Goal: Task Accomplishment & Management: Manage account settings

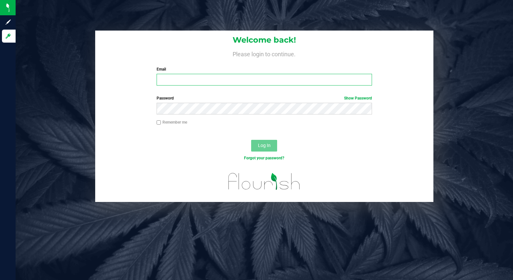
click at [178, 80] on input "Email" at bounding box center [265, 80] width 216 height 12
type input "[EMAIL_ADDRESS][DOMAIN_NAME]"
click at [251, 140] on button "Log In" at bounding box center [264, 146] width 26 height 12
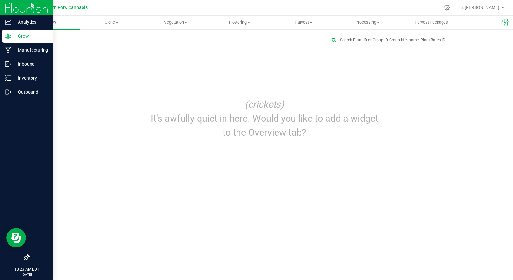
click at [19, 38] on p "Grow" at bounding box center [30, 36] width 39 height 8
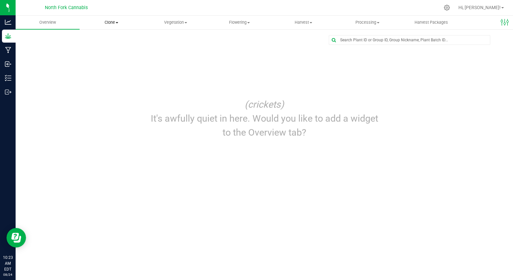
click at [101, 25] on span "Clone" at bounding box center [111, 23] width 63 height 6
click at [95, 46] on span "Cloning groups" at bounding box center [104, 47] width 49 height 6
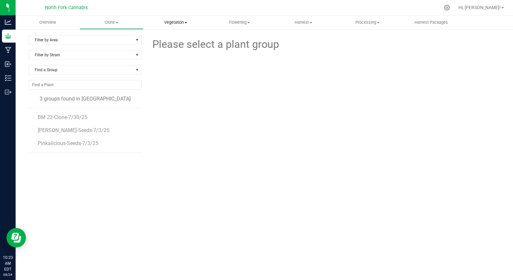
click at [172, 28] on uib-tab-heading "Vegetation Veg groups Veg plants Mother groups Mother plants Apply to plants" at bounding box center [175, 22] width 63 height 13
click at [167, 40] on span "Veg groups" at bounding box center [164, 39] width 41 height 6
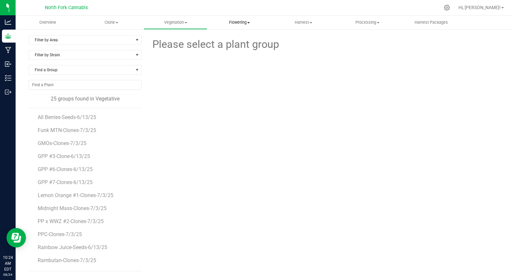
click at [237, 21] on span "Flowering" at bounding box center [239, 23] width 63 height 6
click at [228, 44] on span "Flowering groups" at bounding box center [234, 47] width 54 height 6
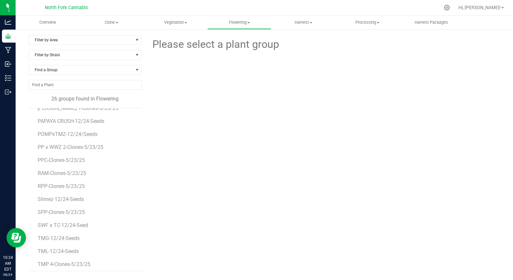
scroll to position [181, 0]
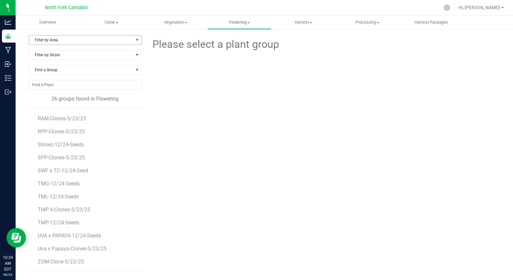
click at [66, 37] on span "Filter by Area" at bounding box center [81, 39] width 104 height 9
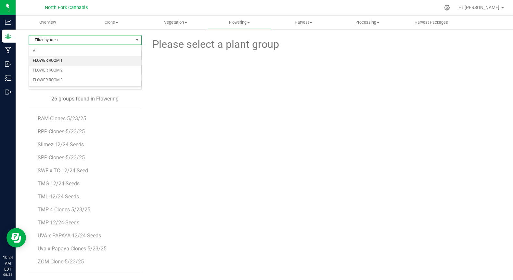
click at [53, 64] on li "FLOWER ROOM 1" at bounding box center [85, 61] width 112 height 10
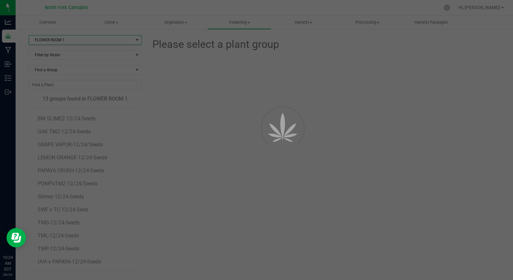
click at [53, 64] on div "Filter by Area All FLOWER ROOM 1 FLOWER ROOM 2 FLOWER ROOM 3 No data found." at bounding box center [85, 66] width 113 height 42
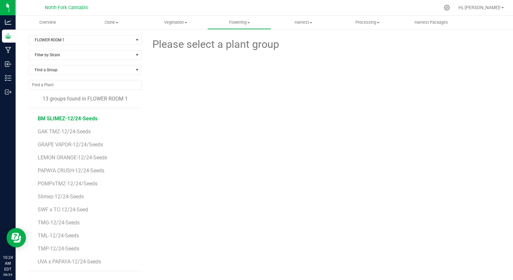
click at [82, 119] on span "BM SLIMEZ-12/24-Seeds" at bounding box center [68, 118] width 60 height 6
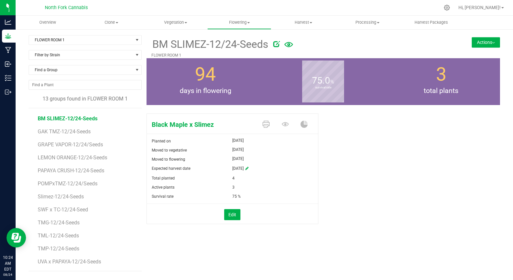
click at [484, 41] on button "Actions" at bounding box center [486, 42] width 28 height 10
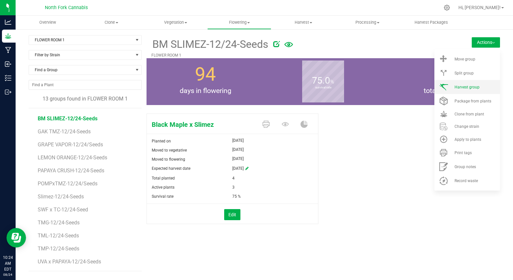
click at [451, 86] on span at bounding box center [444, 87] width 16 height 9
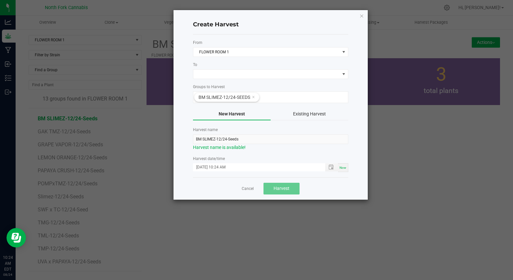
click at [216, 80] on form "From FLOWER ROOM 1 To Groups to Harvest BM SLIMEZ-12/24-Seeds New Harvest Exist…" at bounding box center [270, 106] width 155 height 132
click at [217, 73] on span at bounding box center [266, 74] width 147 height 9
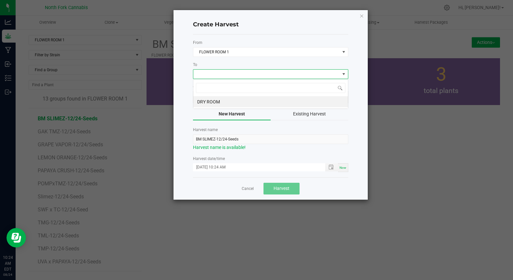
scroll to position [10, 155]
click at [206, 100] on li "DRY ROOM" at bounding box center [270, 101] width 155 height 11
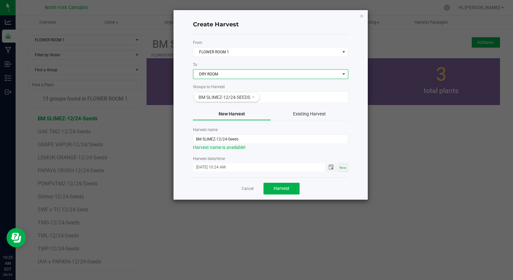
click at [328, 166] on span "Toggle popup" at bounding box center [331, 167] width 11 height 5
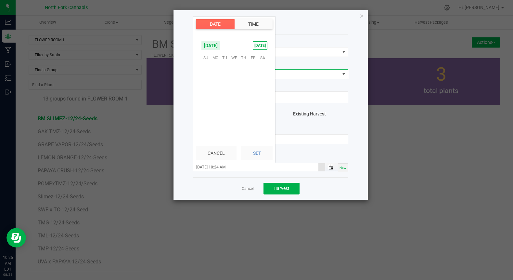
scroll to position [212, 0]
click at [221, 46] on span "[DATE]" at bounding box center [211, 46] width 20 height 10
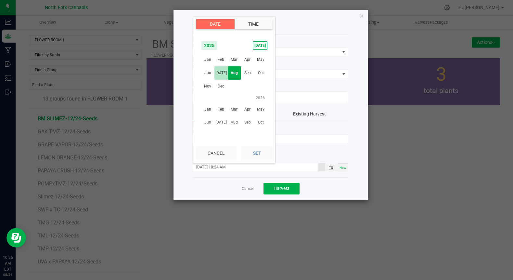
click at [223, 73] on span "[DATE]" at bounding box center [221, 72] width 13 height 13
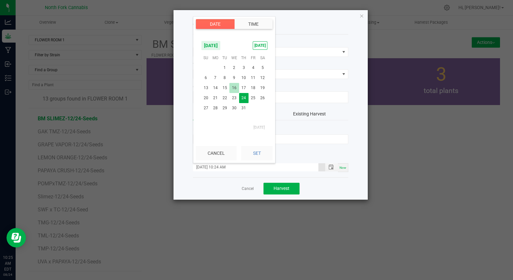
click at [236, 85] on span "16" at bounding box center [234, 88] width 9 height 10
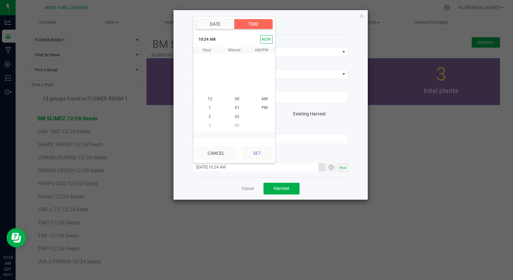
scroll to position [212, 0]
click at [222, 154] on button "Cancel" at bounding box center [216, 153] width 41 height 14
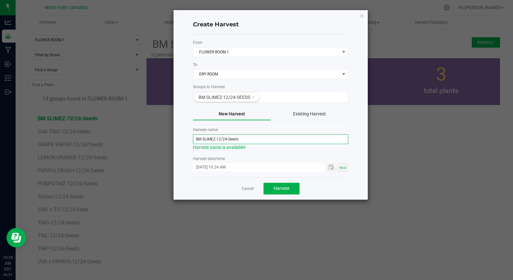
click at [220, 137] on input "BM SLIMEZ-12/24-Seeds" at bounding box center [270, 139] width 155 height 10
click at [208, 172] on div "[DATE] 10:24 AM" at bounding box center [265, 167] width 145 height 9
click at [208, 167] on input "[DATE] 10:24 AM" at bounding box center [256, 167] width 126 height 8
click at [331, 166] on span "Toggle popup" at bounding box center [331, 167] width 5 height 5
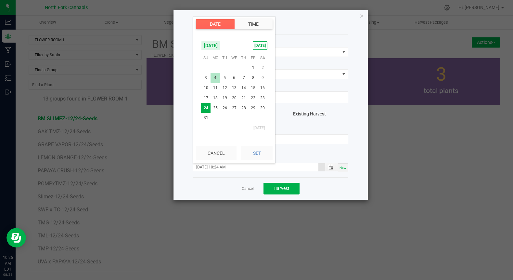
click at [218, 79] on span "4" at bounding box center [215, 78] width 9 height 10
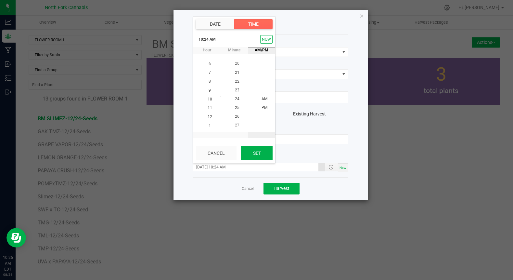
click at [252, 149] on button "Set" at bounding box center [257, 153] width 32 height 14
type input "[DATE] 10:24 AM"
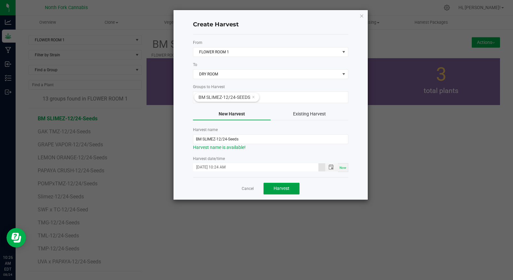
click at [284, 189] on span "Harvest" at bounding box center [282, 188] width 16 height 5
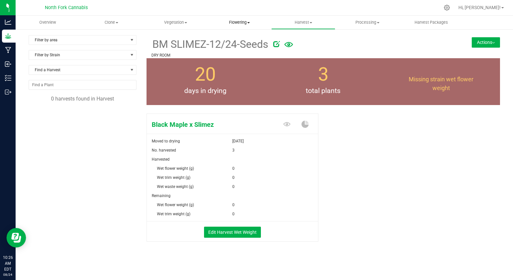
click at [234, 25] on uib-tab-heading "Flowering Create harvest Flowering groups Flowering plants Apply to plants" at bounding box center [239, 22] width 63 height 13
click at [222, 45] on span "Flowering groups" at bounding box center [234, 47] width 54 height 6
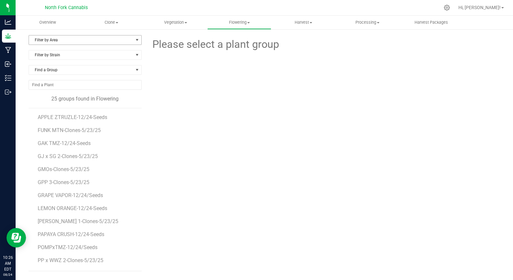
click at [57, 37] on span "Filter by Area" at bounding box center [81, 39] width 104 height 9
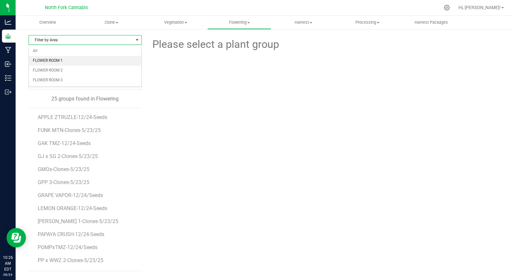
click at [53, 58] on li "FLOWER ROOM 1" at bounding box center [85, 61] width 112 height 10
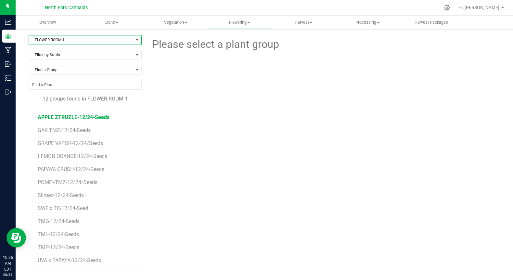
click at [92, 120] on span "APPLE ZTRUZLE-12/24-Seeds" at bounding box center [74, 117] width 72 height 6
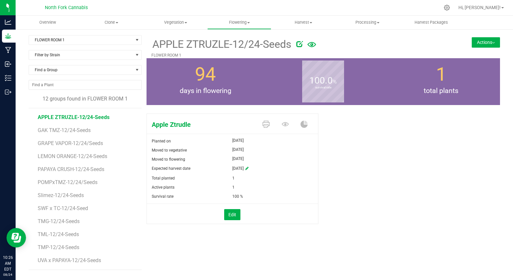
click at [484, 42] on button "Actions" at bounding box center [486, 42] width 28 height 10
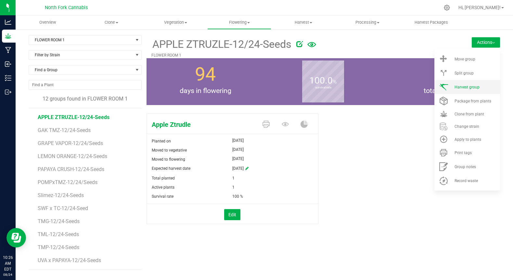
click at [464, 91] on li "Harvest group" at bounding box center [468, 87] width 66 height 14
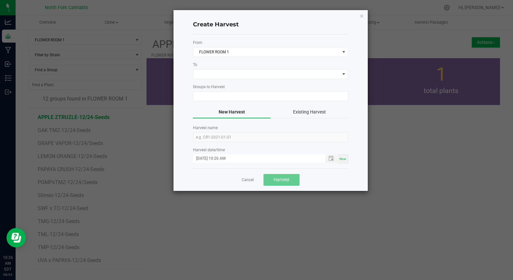
type input "APPLE ZTRUZLE-12/24-Seeds"
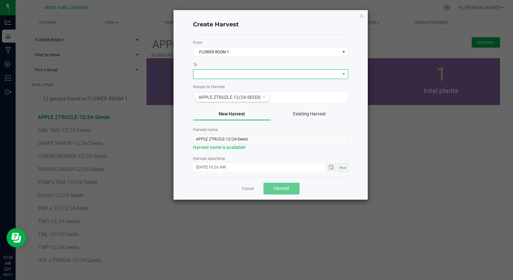
click at [276, 75] on span at bounding box center [266, 74] width 147 height 9
click at [249, 105] on li "DRY ROOM" at bounding box center [270, 101] width 155 height 11
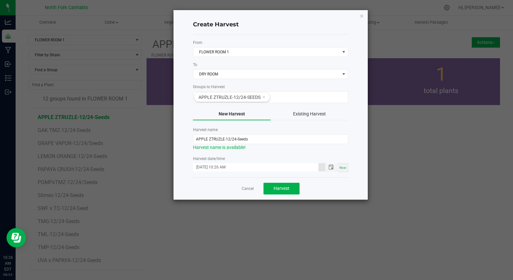
click at [210, 166] on input "[DATE] 10:26 AM" at bounding box center [256, 167] width 126 height 8
click at [330, 167] on span "Toggle popup" at bounding box center [331, 167] width 5 height 5
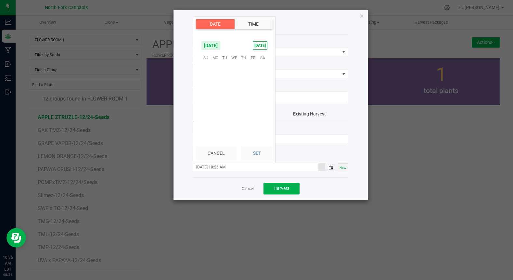
scroll to position [230, 0]
click at [218, 81] on span "4" at bounding box center [215, 78] width 9 height 10
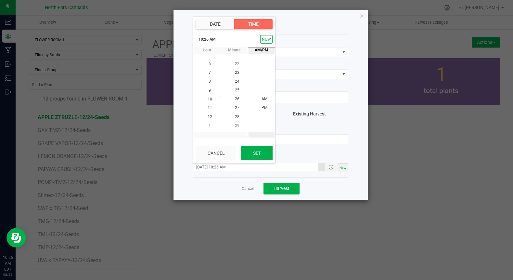
click at [252, 151] on button "Set" at bounding box center [257, 153] width 32 height 14
type input "[DATE] 10:26 AM"
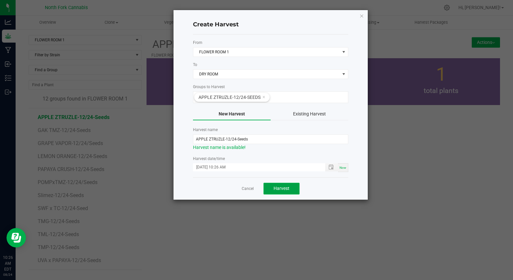
click at [284, 191] on span "Harvest" at bounding box center [282, 188] width 16 height 5
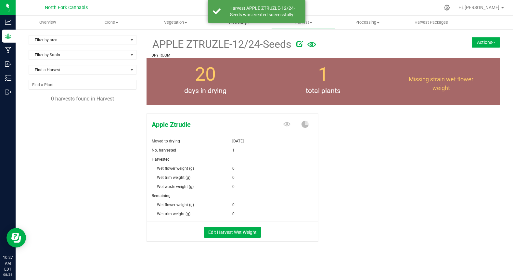
click at [236, 23] on span "Flowering" at bounding box center [239, 23] width 63 height 6
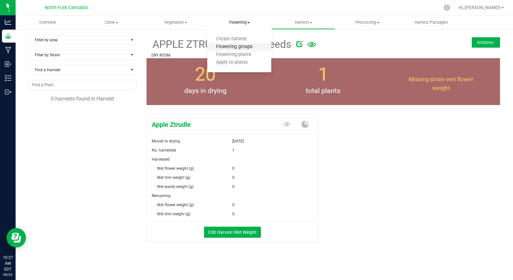
click at [218, 46] on span "Flowering groups" at bounding box center [234, 47] width 54 height 6
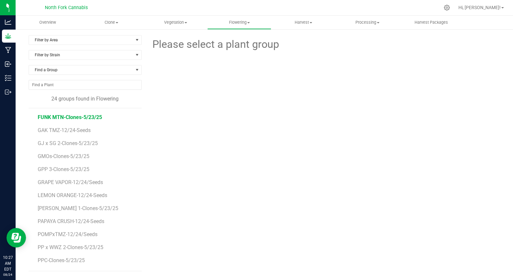
click at [97, 115] on span "FUNK MTN-Clones-5/23/25" at bounding box center [70, 117] width 64 height 6
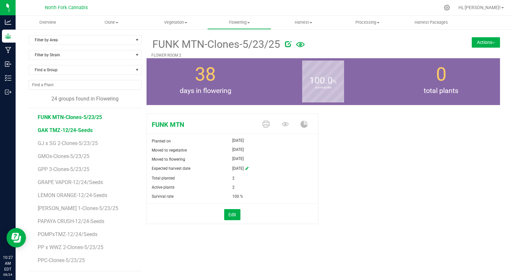
click at [83, 129] on span "GAK TMZ-12/24-Seeds" at bounding box center [65, 130] width 55 height 6
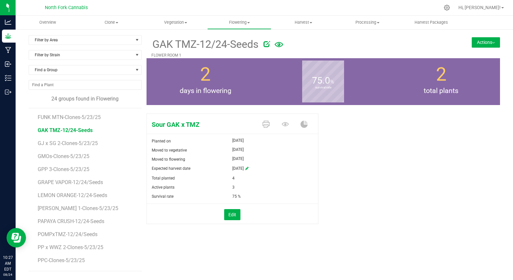
click at [103, 112] on li "FUNK MTN-Clones-5/23/25" at bounding box center [87, 114] width 99 height 13
click at [98, 116] on span "FUNK MTN-Clones-5/23/25" at bounding box center [70, 117] width 64 height 6
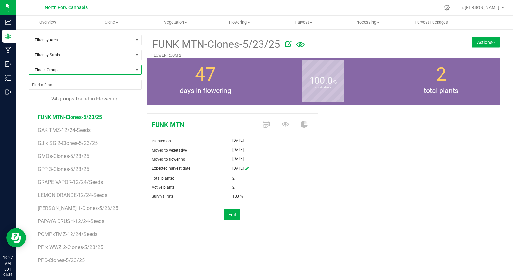
click at [116, 69] on span "Find a Group" at bounding box center [81, 69] width 104 height 9
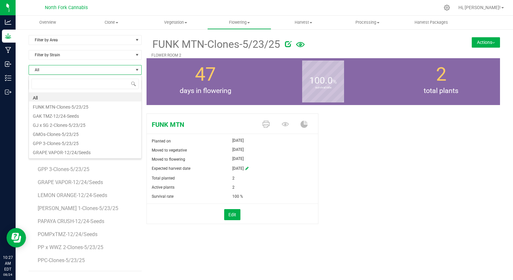
scroll to position [10, 113]
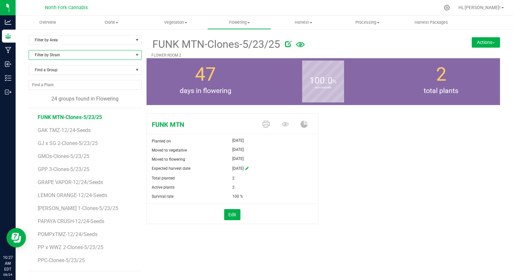
click at [119, 57] on span "Filter by Strain" at bounding box center [81, 54] width 104 height 9
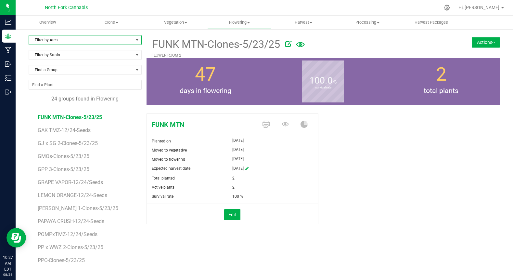
click at [114, 44] on span "Filter by Area" at bounding box center [81, 39] width 104 height 9
click at [87, 63] on li "FLOWER ROOM 1" at bounding box center [85, 61] width 112 height 10
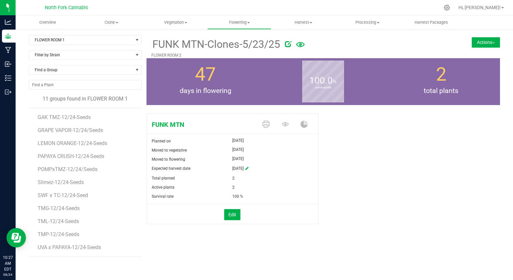
click at [83, 112] on li "GAK TMZ-12/24-Seeds" at bounding box center [87, 114] width 99 height 13
drag, startPoint x: 83, startPoint y: 112, endPoint x: 75, endPoint y: 117, distance: 8.8
click at [75, 117] on span "GAK TMZ-12/24-Seeds" at bounding box center [65, 117] width 55 height 6
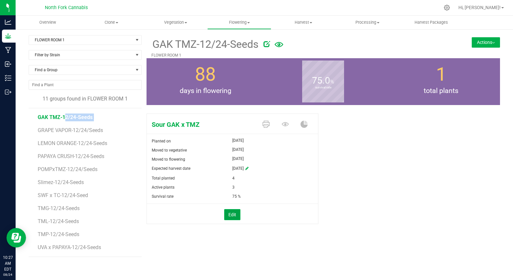
click at [228, 215] on button "Edit" at bounding box center [232, 214] width 16 height 11
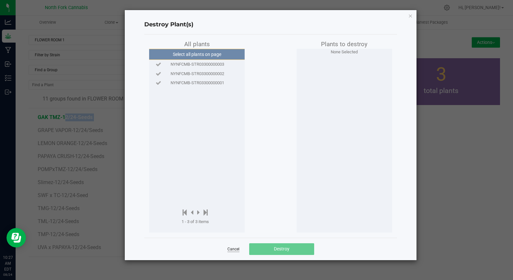
click at [233, 247] on link "Cancel" at bounding box center [234, 249] width 12 height 6
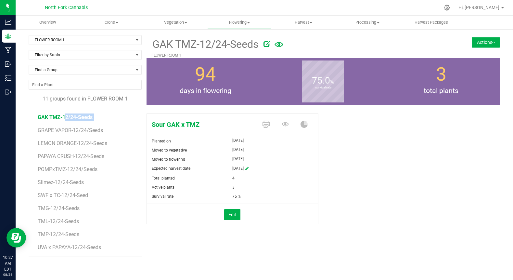
click at [480, 42] on button "Actions" at bounding box center [486, 42] width 28 height 10
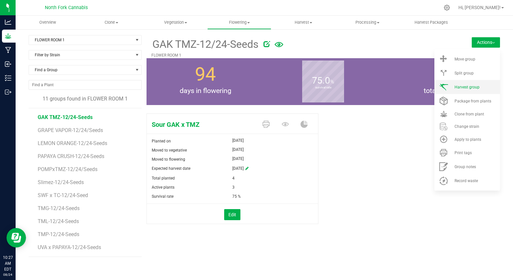
click at [467, 86] on span "Harvest group" at bounding box center [467, 87] width 25 height 5
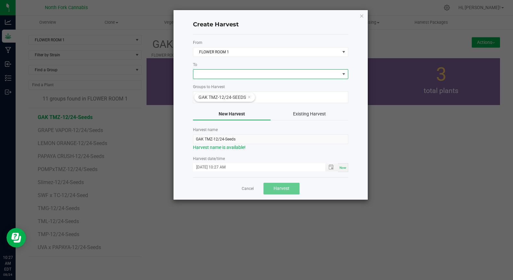
click at [238, 74] on span at bounding box center [266, 74] width 147 height 9
click at [222, 101] on li "DRY ROOM" at bounding box center [270, 101] width 155 height 11
click at [205, 167] on input "[DATE] 10:27 AM" at bounding box center [256, 167] width 126 height 8
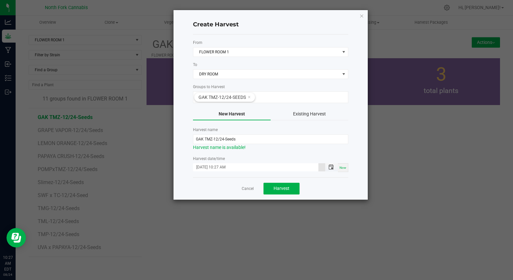
click at [332, 168] on span "Toggle popup" at bounding box center [331, 167] width 5 height 5
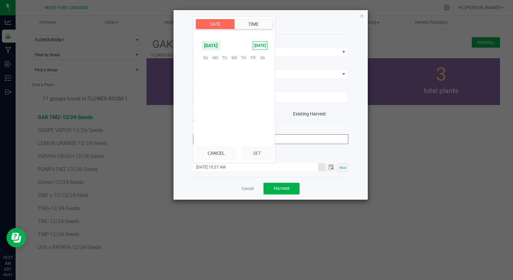
scroll to position [238, 0]
click at [216, 78] on span "4" at bounding box center [215, 78] width 9 height 10
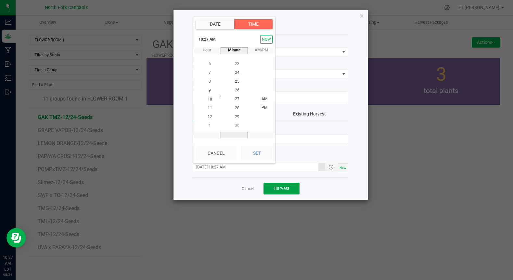
click at [268, 190] on button "Harvest" at bounding box center [282, 189] width 36 height 12
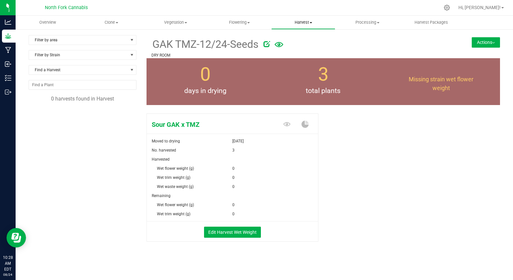
click at [310, 28] on uib-tab-heading "Harvest Harvests Harvested plants" at bounding box center [303, 22] width 63 height 13
click at [291, 38] on span "Harvests" at bounding box center [289, 39] width 36 height 6
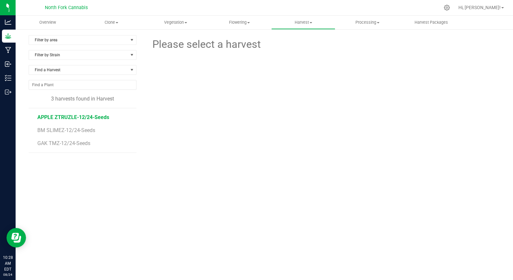
click at [78, 116] on span "APPLE ZTRUZLE-12/24-Seeds" at bounding box center [73, 117] width 72 height 6
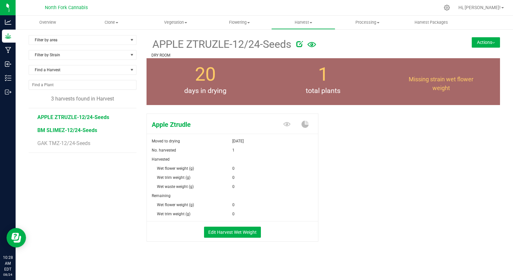
click at [70, 132] on span "BM SLIMEZ-12/24-Seeds" at bounding box center [67, 130] width 60 height 6
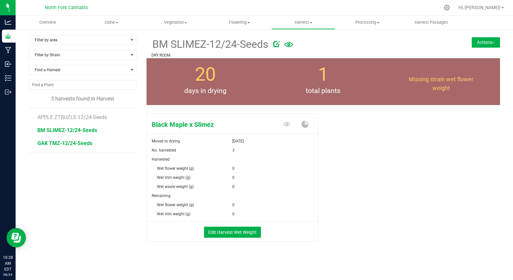
click at [66, 145] on span "GAK TMZ-12/24-Seeds" at bounding box center [64, 143] width 55 height 6
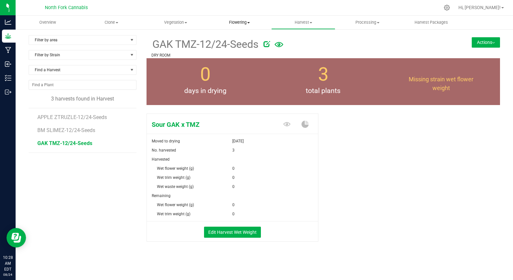
click at [229, 20] on span "Flowering" at bounding box center [239, 23] width 63 height 6
click at [224, 47] on span "Flowering groups" at bounding box center [234, 47] width 54 height 6
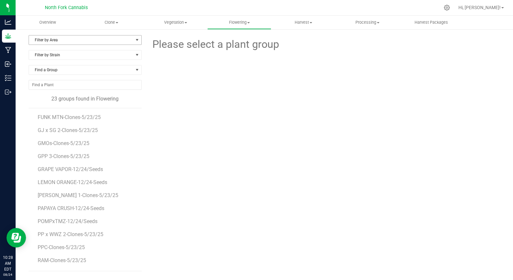
click at [135, 40] on span "select" at bounding box center [137, 39] width 5 height 5
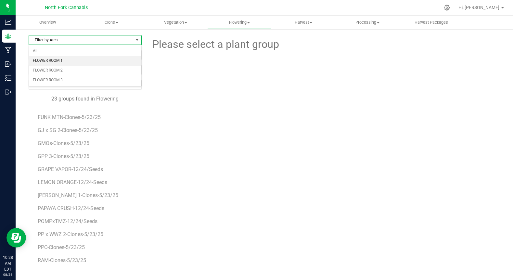
click at [113, 60] on li "FLOWER ROOM 1" at bounding box center [85, 61] width 112 height 10
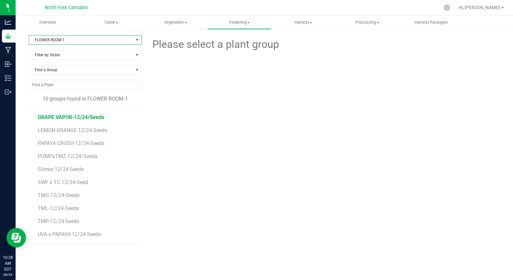
click at [85, 120] on span "GRAPE VAPOR-12/24/Seeds" at bounding box center [71, 117] width 67 height 6
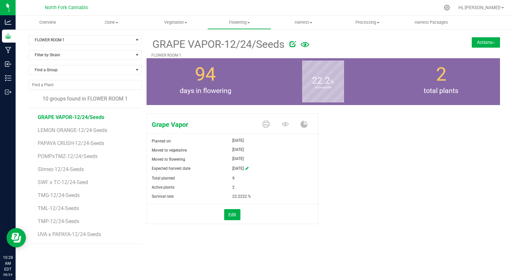
click at [483, 39] on button "Actions" at bounding box center [486, 42] width 28 height 10
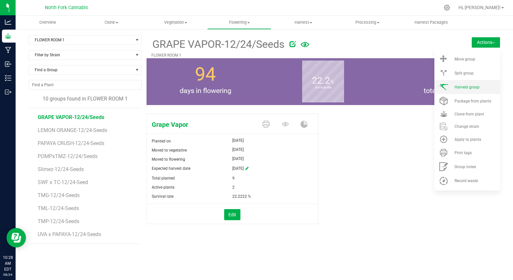
click at [461, 86] on span "Harvest group" at bounding box center [467, 87] width 25 height 5
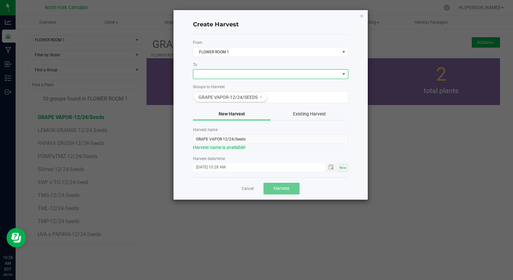
click at [219, 73] on span at bounding box center [266, 74] width 147 height 9
click at [205, 101] on li "DRY ROOM" at bounding box center [270, 101] width 155 height 11
click at [331, 166] on span "Toggle popup" at bounding box center [331, 167] width 5 height 5
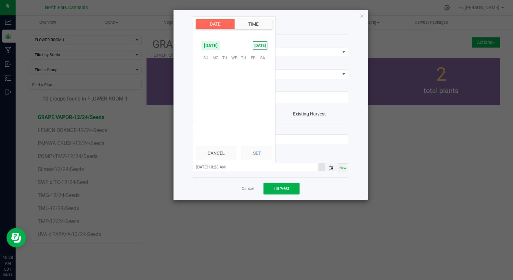
scroll to position [247, 0]
click at [214, 79] on span "4" at bounding box center [215, 78] width 9 height 10
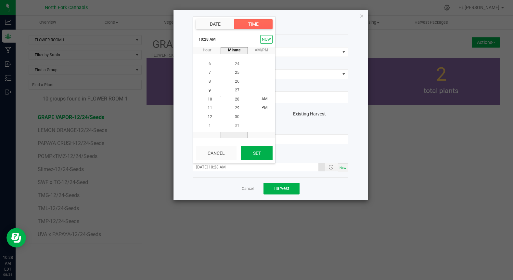
click at [248, 154] on button "Set" at bounding box center [257, 153] width 32 height 14
type input "[DATE] 10:28 AM"
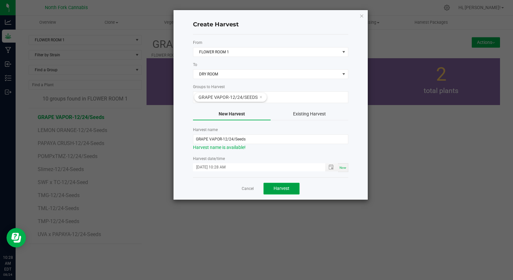
click at [278, 189] on span "Harvest" at bounding box center [282, 188] width 16 height 5
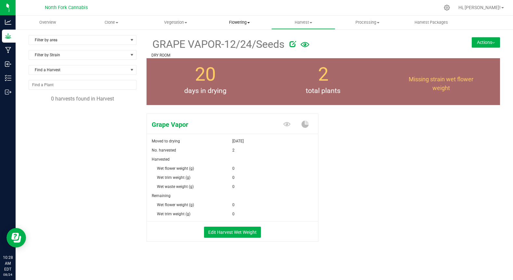
click at [233, 27] on uib-tab-heading "Flowering Create harvest Flowering groups Flowering plants Apply to plants" at bounding box center [239, 22] width 63 height 13
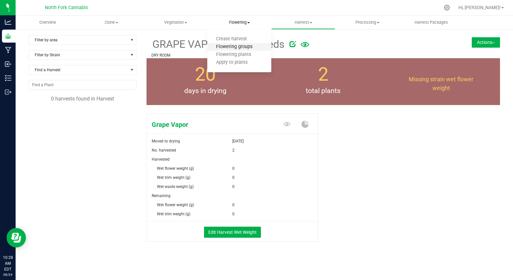
click at [226, 45] on span "Flowering groups" at bounding box center [234, 47] width 54 height 6
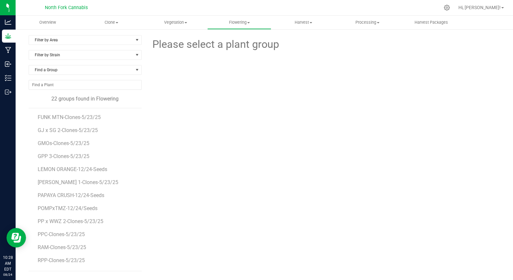
click at [98, 35] on div "Filter by Area Filter by Area All FLOWER ROOM 1 FLOWER ROOM 2 FLOWER ROOM 3 Fil…" at bounding box center [265, 153] width 498 height 249
click at [96, 39] on span "Filter by Area" at bounding box center [81, 39] width 104 height 9
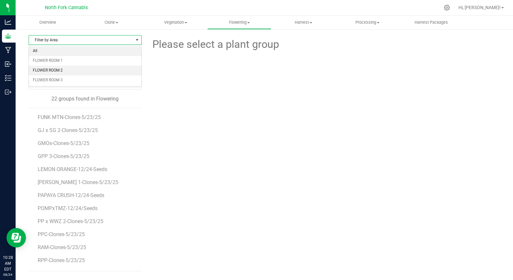
click at [57, 55] on li "All" at bounding box center [85, 51] width 112 height 10
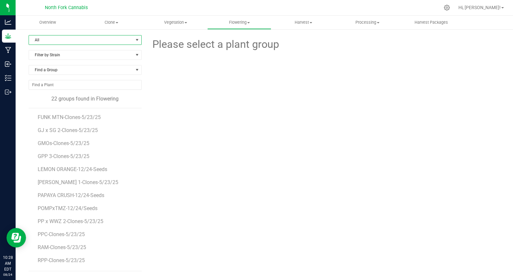
click at [41, 40] on span "All" at bounding box center [81, 39] width 104 height 9
click at [46, 56] on li "FLOWER ROOM 1" at bounding box center [85, 61] width 112 height 10
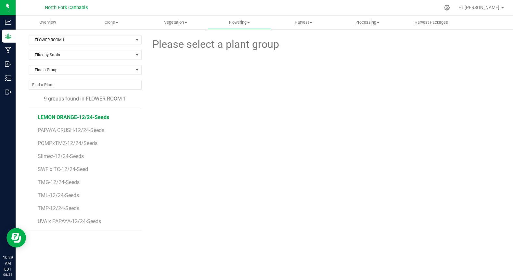
click at [107, 117] on span "LEMON ORANGE-12/24-Seeds" at bounding box center [74, 117] width 72 height 6
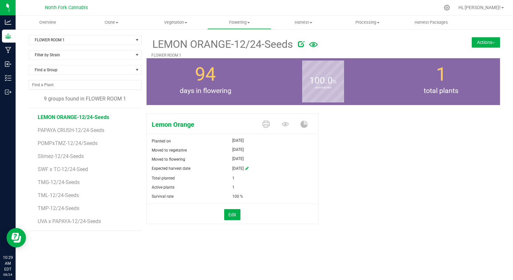
click at [482, 37] on button "Actions" at bounding box center [486, 42] width 28 height 10
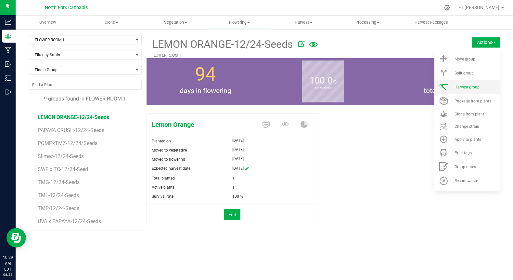
click at [473, 92] on li "Harvest group" at bounding box center [468, 87] width 66 height 14
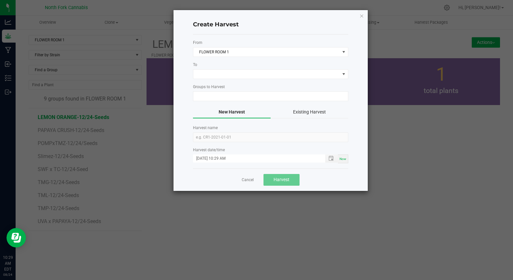
type input "LEMON ORANGE-12/24-Seeds"
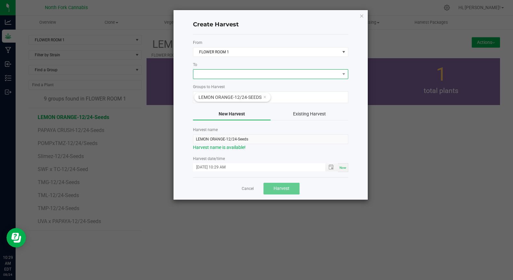
click at [335, 77] on span at bounding box center [266, 74] width 147 height 9
click at [278, 102] on li "DRY ROOM" at bounding box center [270, 101] width 155 height 11
click at [329, 166] on span "Toggle popup" at bounding box center [331, 167] width 5 height 5
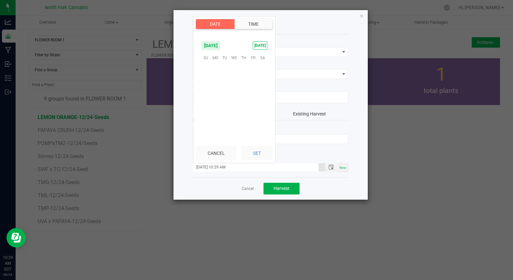
scroll to position [256, 0]
click at [217, 78] on span "4" at bounding box center [215, 78] width 9 height 10
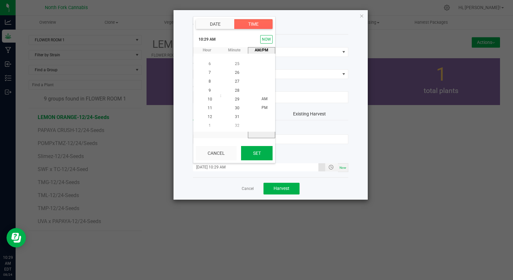
click at [261, 155] on button "Set" at bounding box center [257, 153] width 32 height 14
type input "[DATE] 10:29 AM"
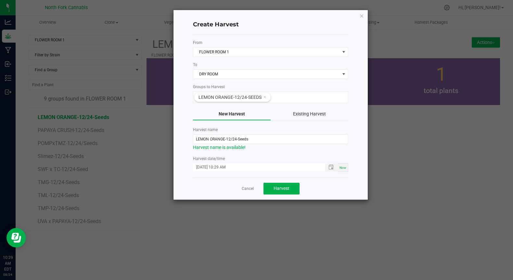
click at [261, 155] on form "From FLOWER ROOM 1 To DRY ROOM Groups to Harvest LEMON ORANGE-12/24-Seeds New H…" at bounding box center [270, 106] width 155 height 132
click at [277, 189] on span "Harvest" at bounding box center [282, 188] width 16 height 5
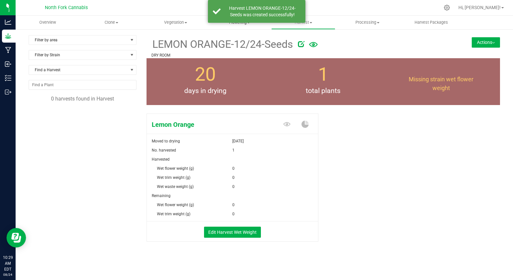
click at [239, 25] on uib-tab-heading "Flowering Create harvest Flowering groups Flowering plants Apply to plants" at bounding box center [239, 22] width 63 height 13
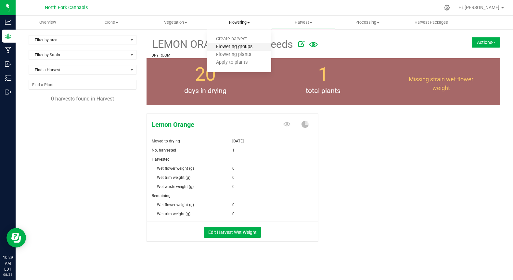
click at [226, 46] on span "Flowering groups" at bounding box center [234, 47] width 54 height 6
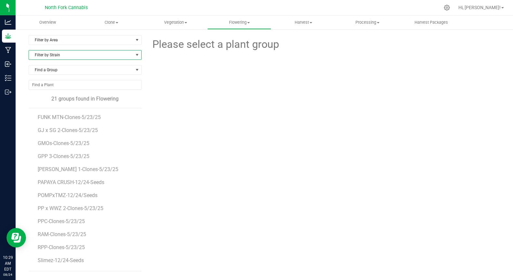
click at [94, 53] on span "Filter by Strain" at bounding box center [81, 54] width 104 height 9
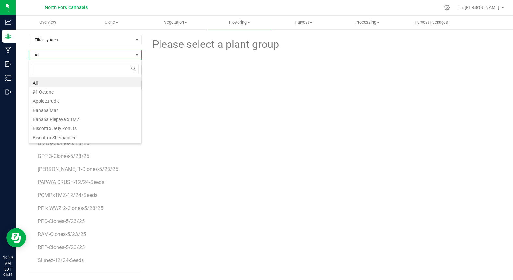
scroll to position [10, 113]
click at [73, 39] on span "Filter by Area" at bounding box center [81, 39] width 104 height 9
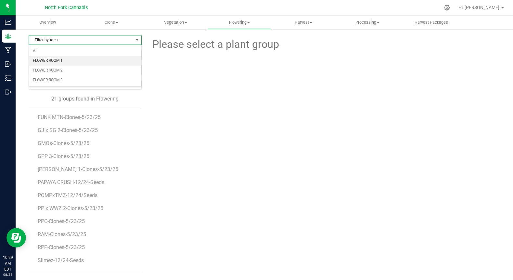
click at [52, 58] on li "FLOWER ROOM 1" at bounding box center [85, 61] width 112 height 10
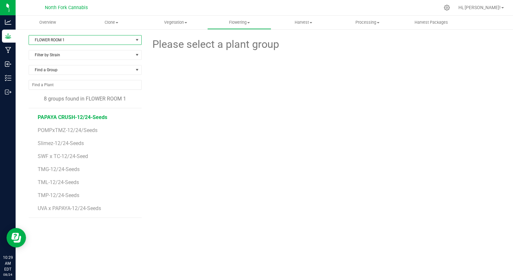
click at [69, 118] on span "PAPAYA CRUSH-12/24-Seeds" at bounding box center [73, 117] width 70 height 6
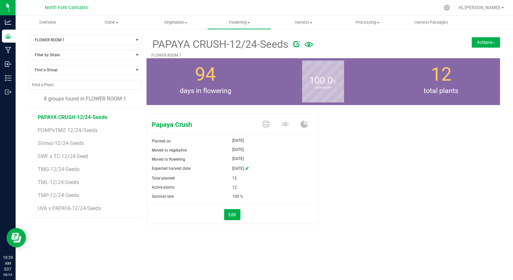
click at [485, 43] on button "Actions" at bounding box center [486, 42] width 28 height 10
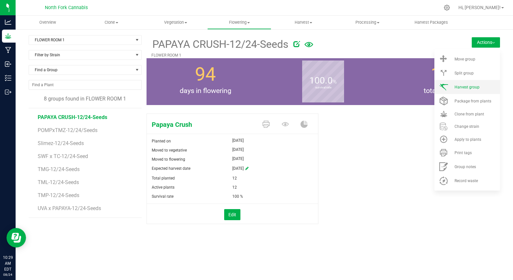
click at [452, 86] on span at bounding box center [444, 87] width 16 height 9
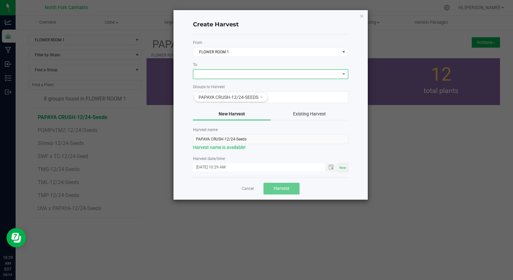
click at [205, 74] on span at bounding box center [266, 74] width 147 height 9
click at [204, 101] on li "DRY ROOM" at bounding box center [270, 101] width 155 height 11
click at [220, 169] on input "[DATE] 10:29 AM" at bounding box center [256, 167] width 126 height 8
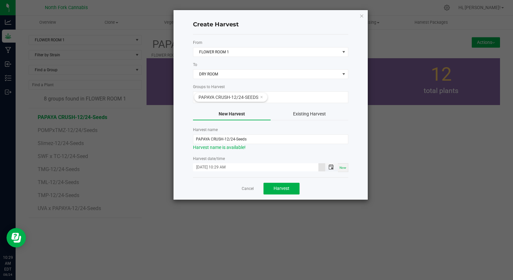
click at [332, 169] on span "Toggle popup" at bounding box center [331, 167] width 5 height 5
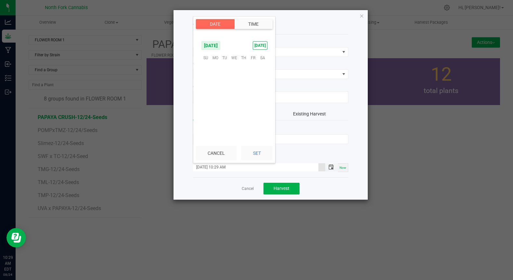
scroll to position [256, 0]
click at [217, 80] on span "4" at bounding box center [215, 78] width 9 height 10
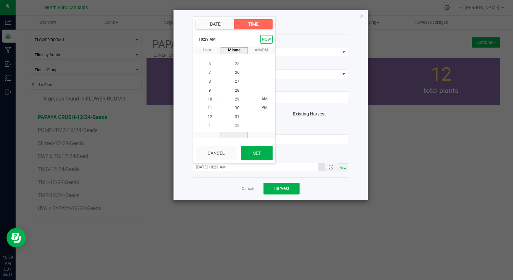
click at [253, 156] on button "Set" at bounding box center [257, 153] width 32 height 14
type input "[DATE] 10:29 AM"
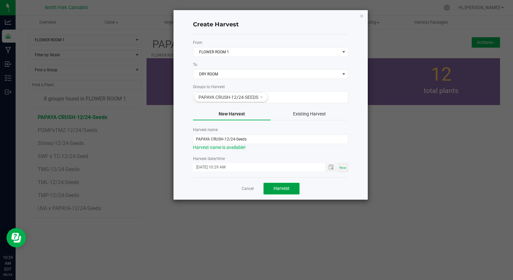
click at [277, 194] on button "Harvest" at bounding box center [282, 189] width 36 height 12
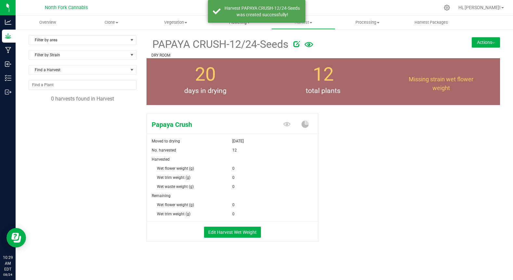
click at [241, 27] on uib-tab-heading "Flowering Create harvest Flowering groups Flowering plants Apply to plants" at bounding box center [239, 22] width 63 height 13
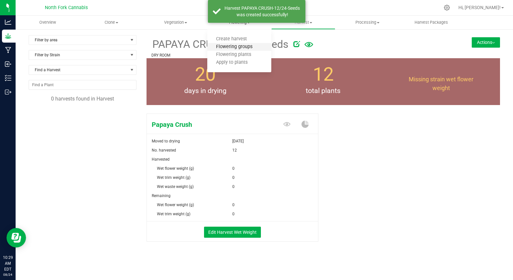
click at [224, 48] on span "Flowering groups" at bounding box center [234, 47] width 54 height 6
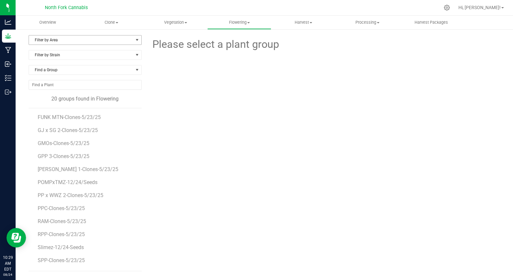
click at [73, 44] on span "Filter by Area" at bounding box center [81, 39] width 104 height 9
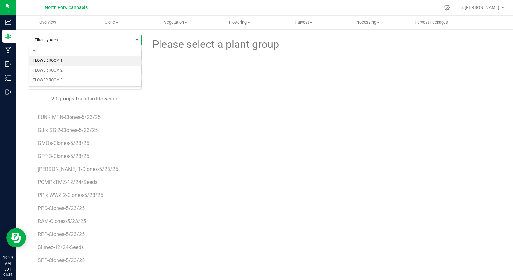
click at [62, 59] on li "FLOWER ROOM 1" at bounding box center [85, 61] width 112 height 10
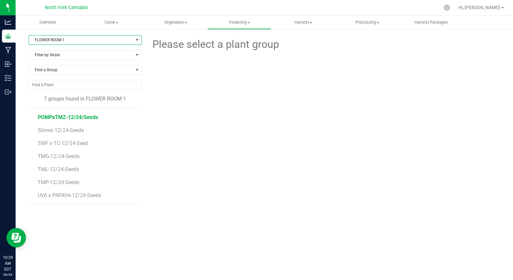
click at [77, 117] on span "POMPxTMZ-12/24/Seeds" at bounding box center [68, 117] width 60 height 6
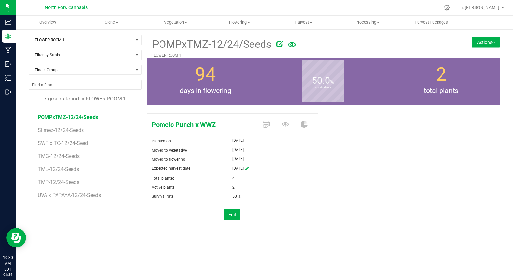
click at [480, 42] on button "Actions" at bounding box center [486, 42] width 28 height 10
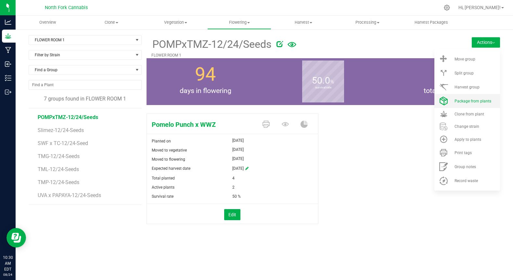
click at [461, 98] on li "Package from plants" at bounding box center [468, 101] width 66 height 14
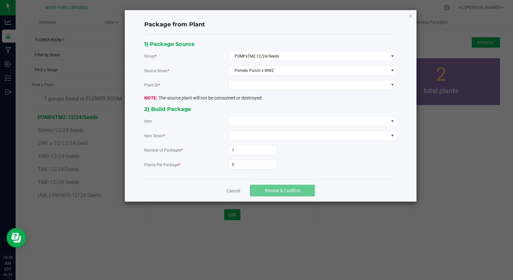
click at [232, 186] on div "Cancel Review & Confirm" at bounding box center [270, 190] width 253 height 22
click at [232, 191] on link "Cancel" at bounding box center [234, 191] width 14 height 7
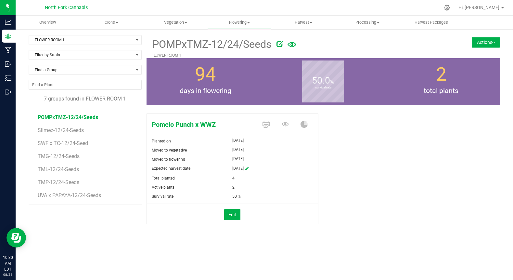
click at [492, 49] on div "POMPxTMZ-12/24/Seeds FLOWER ROOM 1 Actions Move group Split group" at bounding box center [324, 46] width 354 height 23
click at [489, 45] on button "Actions" at bounding box center [486, 42] width 28 height 10
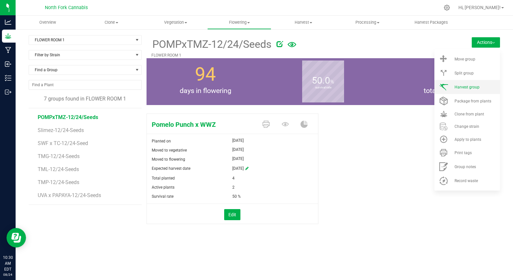
click at [464, 84] on li "Harvest group" at bounding box center [468, 87] width 66 height 14
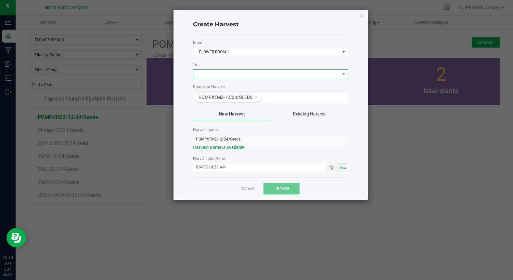
click at [251, 72] on span at bounding box center [266, 74] width 147 height 9
click at [222, 99] on li "DRY ROOM" at bounding box center [270, 101] width 155 height 11
click at [330, 167] on span "Toggle popup" at bounding box center [331, 167] width 5 height 5
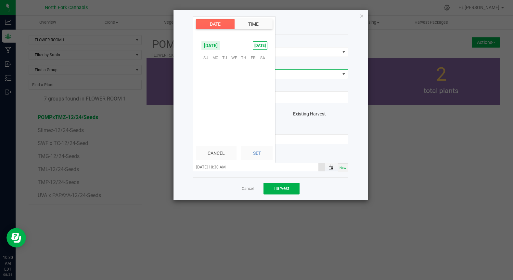
scroll to position [265, 0]
click at [215, 80] on span "4" at bounding box center [215, 78] width 9 height 10
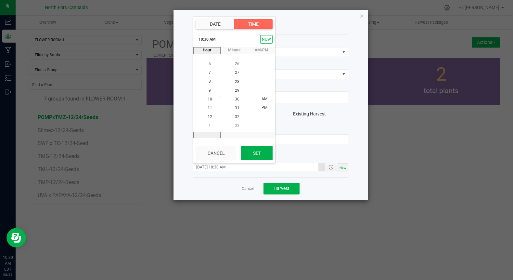
click at [253, 156] on button "Set" at bounding box center [257, 153] width 32 height 14
type input "[DATE] 10:30 AM"
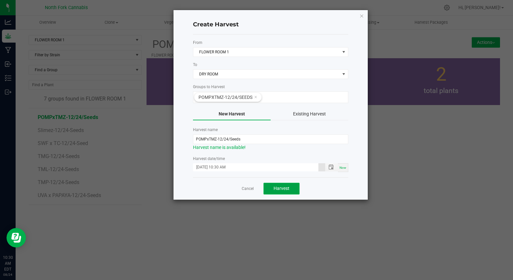
click at [270, 185] on button "Harvest" at bounding box center [282, 189] width 36 height 12
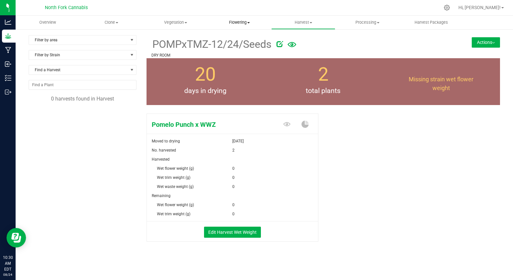
click at [246, 28] on uib-tab-heading "Flowering Create harvest Flowering groups Flowering plants Apply to plants" at bounding box center [239, 22] width 63 height 13
click at [230, 44] on li "Flowering groups" at bounding box center [239, 47] width 64 height 8
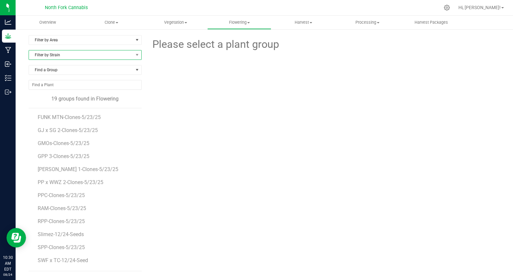
click at [68, 55] on span "Filter by Strain" at bounding box center [81, 54] width 104 height 9
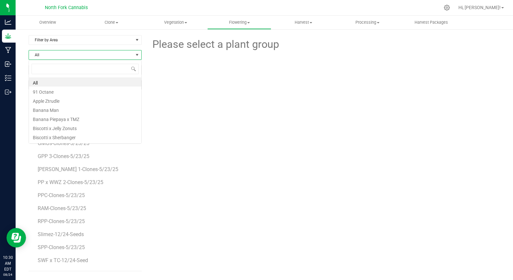
scroll to position [10, 113]
click at [53, 40] on span "Filter by Area" at bounding box center [81, 39] width 104 height 9
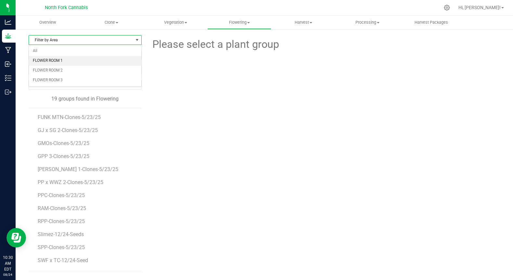
click at [51, 60] on li "FLOWER ROOM 1" at bounding box center [85, 61] width 112 height 10
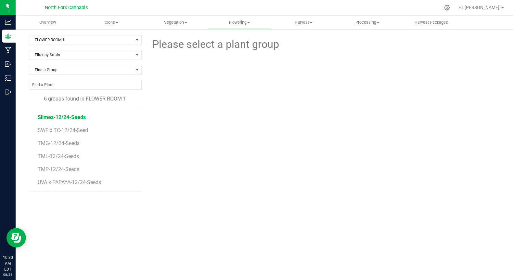
click at [66, 117] on span "Slimez-12/24-Seeds" at bounding box center [62, 117] width 48 height 6
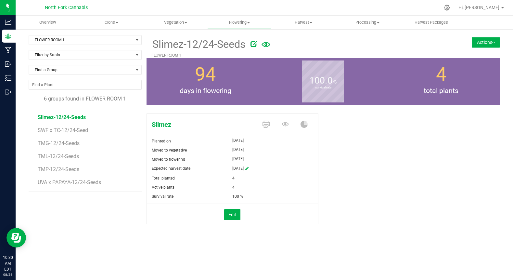
click at [476, 44] on button "Actions" at bounding box center [486, 42] width 28 height 10
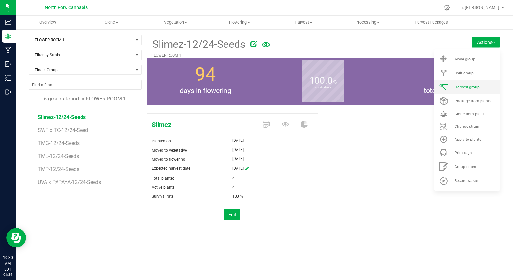
click at [457, 86] on span "Harvest group" at bounding box center [467, 87] width 25 height 5
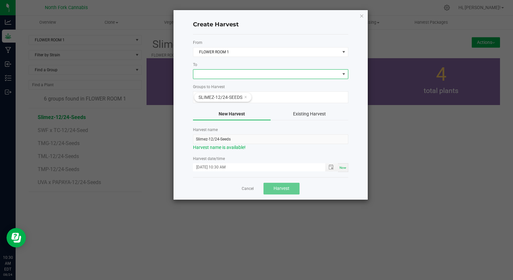
click at [200, 71] on span at bounding box center [266, 74] width 147 height 9
click at [201, 99] on li "DRY ROOM" at bounding box center [270, 101] width 155 height 11
click at [332, 166] on span "Toggle popup" at bounding box center [331, 167] width 5 height 5
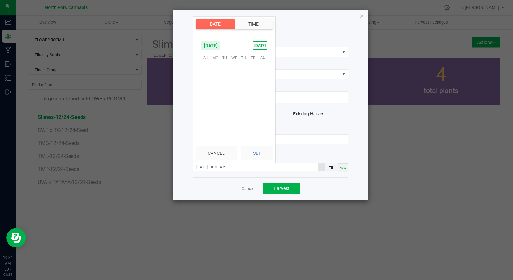
scroll to position [265, 0]
click at [214, 77] on span "4" at bounding box center [215, 78] width 9 height 10
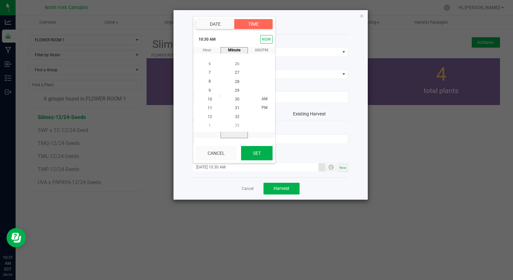
click at [246, 148] on button "Set" at bounding box center [257, 153] width 32 height 14
type input "[DATE] 10:30 AM"
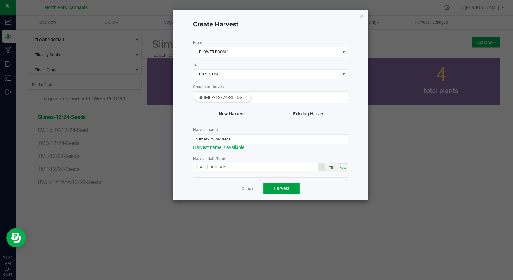
click at [266, 183] on button "Harvest" at bounding box center [282, 189] width 36 height 12
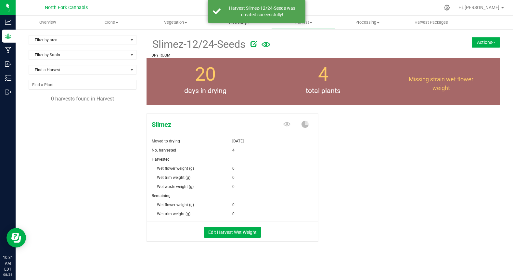
click at [232, 24] on span "Flowering" at bounding box center [239, 23] width 63 height 6
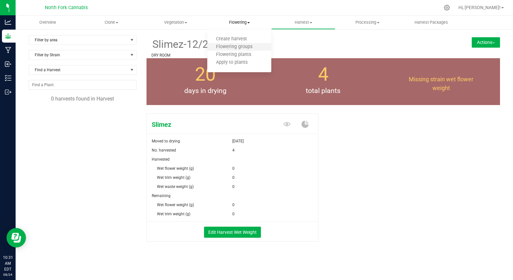
click at [225, 43] on li "Flowering groups" at bounding box center [239, 47] width 64 height 8
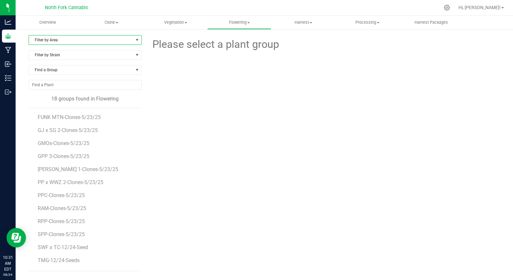
click at [78, 43] on span "Filter by Area" at bounding box center [81, 39] width 104 height 9
click at [65, 60] on li "FLOWER ROOM 1" at bounding box center [85, 61] width 112 height 10
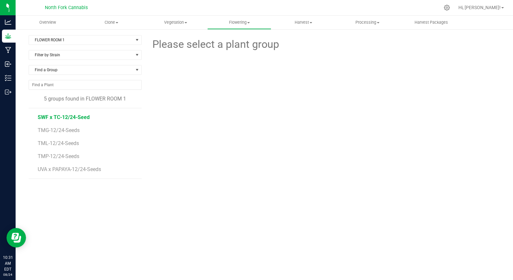
click at [54, 117] on span "SWF x TC-12/24-Seed" at bounding box center [64, 117] width 52 height 6
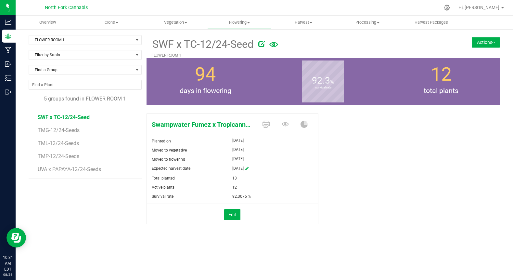
click at [486, 42] on button "Actions" at bounding box center [486, 42] width 28 height 10
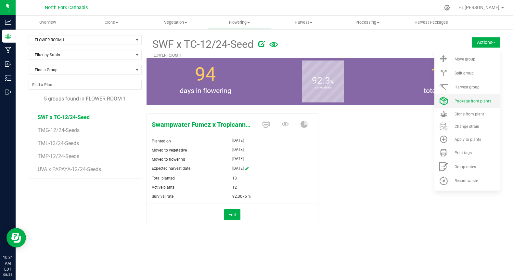
click at [456, 104] on li "Package from plants" at bounding box center [468, 101] width 66 height 14
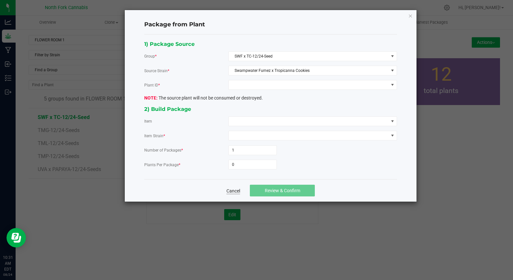
click at [233, 192] on link "Cancel" at bounding box center [234, 191] width 14 height 7
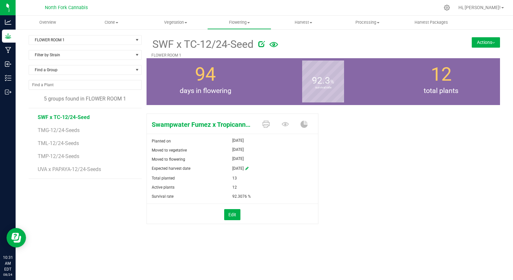
click at [484, 42] on button "Actions" at bounding box center [486, 42] width 28 height 10
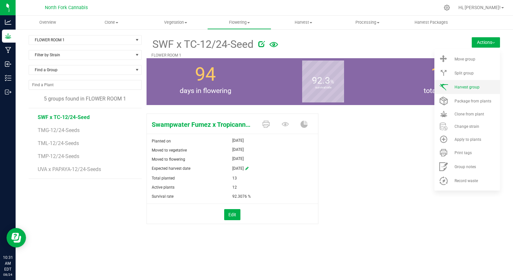
click at [464, 82] on li "Harvest group" at bounding box center [468, 87] width 66 height 14
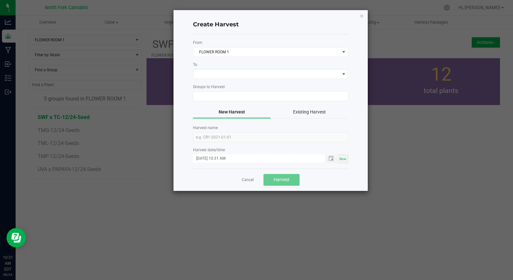
type input "SWF x TC-12/24-Seed"
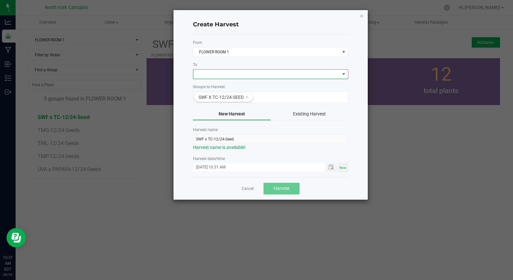
click at [215, 72] on span at bounding box center [266, 74] width 147 height 9
click at [201, 101] on li "DRY ROOM" at bounding box center [270, 101] width 155 height 11
click at [335, 166] on span "Toggle popup" at bounding box center [331, 167] width 11 height 5
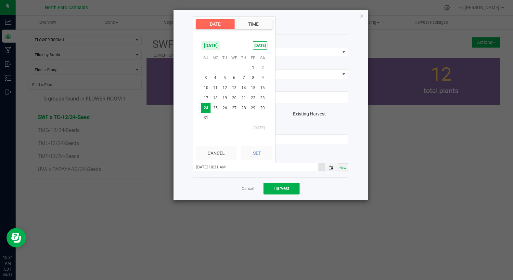
scroll to position [274, 0]
click at [217, 81] on span "4" at bounding box center [215, 78] width 9 height 10
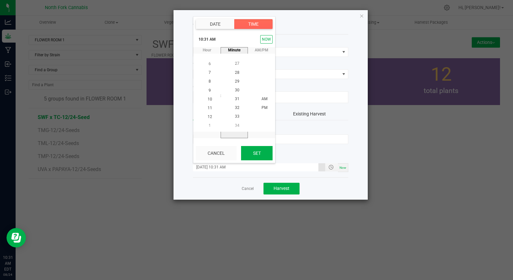
click at [249, 152] on button "Set" at bounding box center [257, 153] width 32 height 14
type input "[DATE] 10:31 AM"
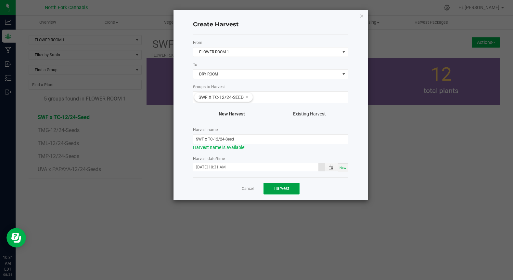
click at [273, 191] on button "Harvest" at bounding box center [282, 189] width 36 height 12
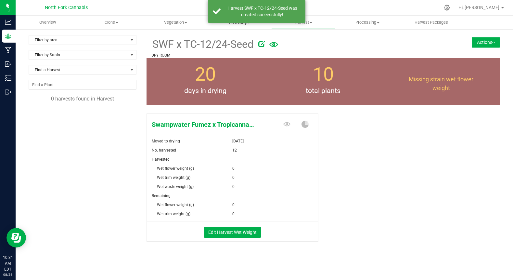
click at [247, 27] on uib-tab-heading "Flowering Create harvest Flowering groups Flowering plants Apply to plants" at bounding box center [239, 22] width 63 height 13
click at [235, 43] on li "Flowering groups" at bounding box center [239, 47] width 64 height 8
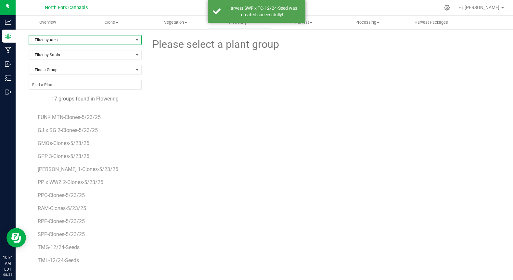
click at [49, 39] on span "Filter by Area" at bounding box center [81, 39] width 104 height 9
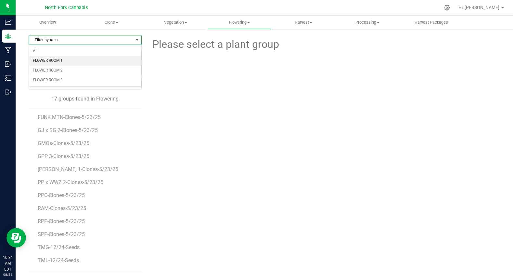
click at [49, 58] on li "FLOWER ROOM 1" at bounding box center [85, 61] width 112 height 10
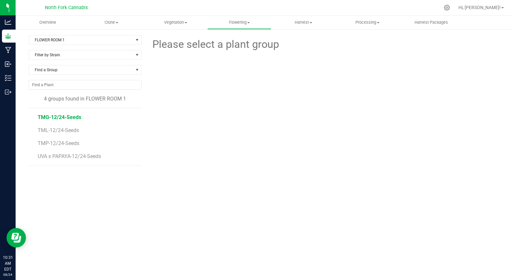
click at [52, 118] on span "TMG-12/24-Seeds" at bounding box center [60, 117] width 44 height 6
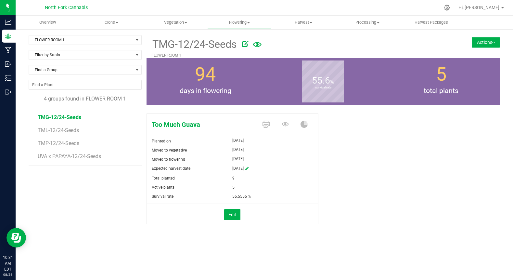
click at [487, 45] on button "Actions" at bounding box center [486, 42] width 28 height 10
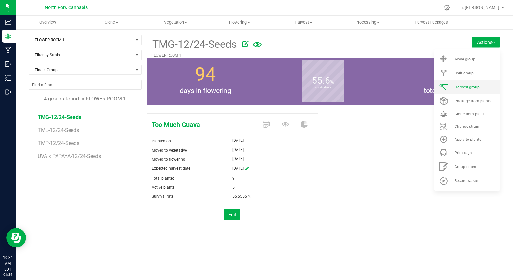
click at [460, 86] on span "Harvest group" at bounding box center [467, 87] width 25 height 5
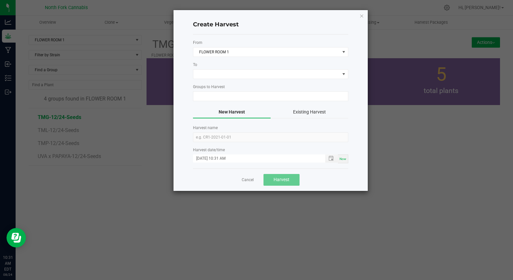
type input "TMG-12/24-Seeds"
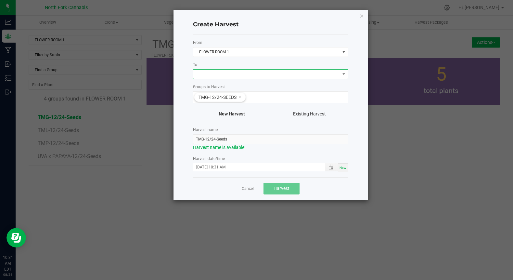
click at [209, 74] on span at bounding box center [266, 74] width 147 height 9
click at [207, 99] on li "DRY ROOM" at bounding box center [270, 101] width 155 height 11
click at [327, 170] on span "Toggle popup" at bounding box center [331, 167] width 13 height 8
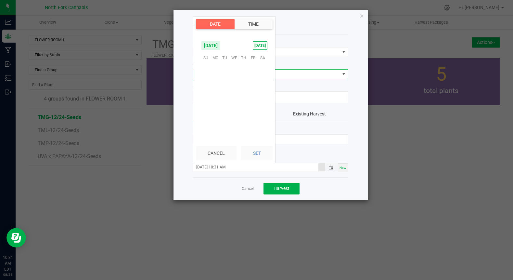
scroll to position [274, 0]
click at [216, 78] on span "4" at bounding box center [215, 78] width 9 height 10
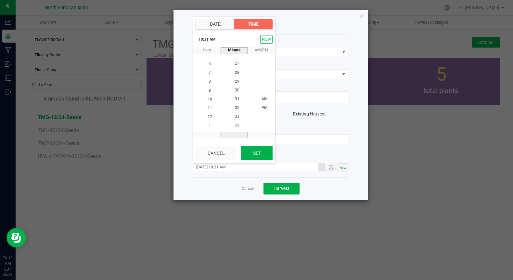
click at [257, 157] on button "Set" at bounding box center [257, 153] width 32 height 14
type input "[DATE] 10:31 AM"
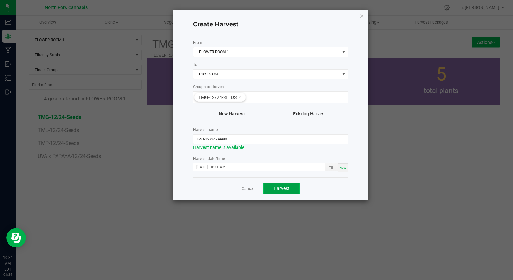
click at [271, 189] on button "Harvest" at bounding box center [282, 189] width 36 height 12
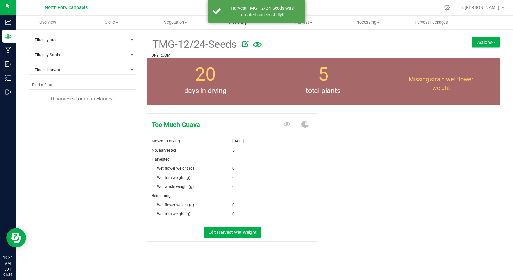
click at [239, 27] on uib-tab-heading "Flowering Create harvest Flowering groups Flowering plants Apply to plants" at bounding box center [239, 22] width 63 height 13
click at [230, 46] on span "Flowering groups" at bounding box center [234, 47] width 54 height 6
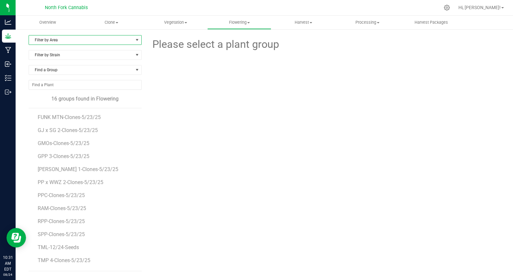
click at [113, 43] on span "Filter by Area" at bounding box center [81, 39] width 104 height 9
click at [99, 60] on li "FLOWER ROOM 1" at bounding box center [85, 61] width 112 height 10
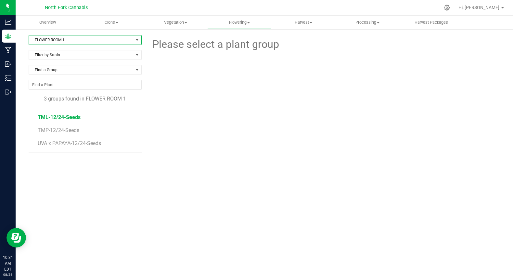
click at [74, 117] on span "TML-12/24-Seeds" at bounding box center [59, 117] width 43 height 6
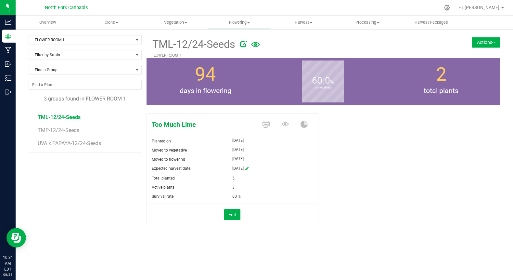
click at [489, 44] on button "Actions" at bounding box center [486, 42] width 28 height 10
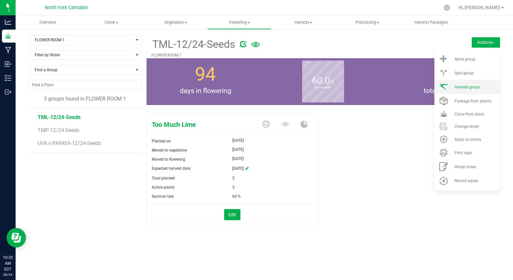
click at [458, 83] on li "Harvest group" at bounding box center [468, 87] width 66 height 14
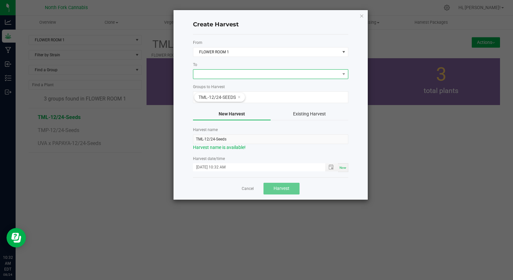
click at [270, 71] on span at bounding box center [266, 74] width 147 height 9
click at [229, 102] on li "DRY ROOM" at bounding box center [270, 101] width 155 height 11
click at [206, 170] on input "[DATE] 10:32 AM" at bounding box center [256, 167] width 126 height 8
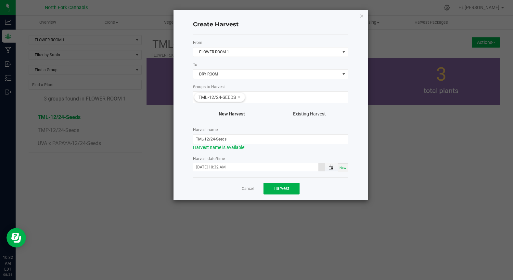
click at [331, 167] on span "Toggle popup" at bounding box center [331, 167] width 5 height 5
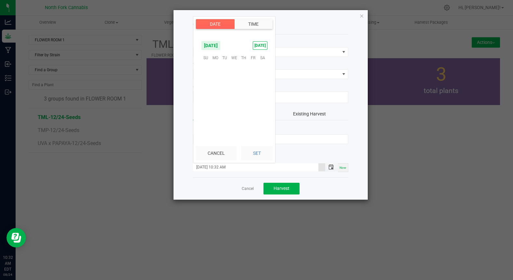
scroll to position [283, 0]
click at [218, 80] on span "4" at bounding box center [215, 78] width 9 height 10
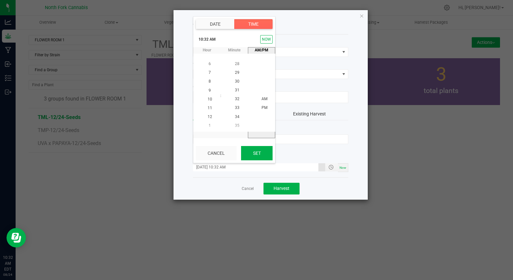
click at [245, 152] on button "Set" at bounding box center [257, 153] width 32 height 14
type input "[DATE] 10:32 AM"
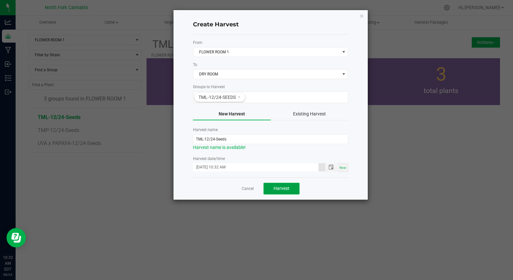
click at [266, 187] on button "Harvest" at bounding box center [282, 189] width 36 height 12
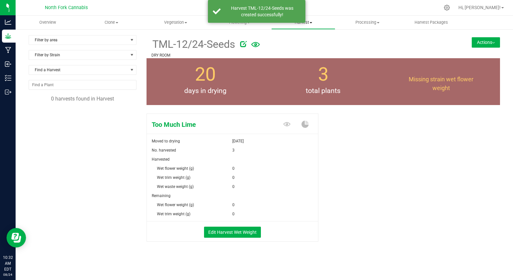
click at [303, 25] on uib-tab-heading "Harvest Harvests Harvested plants" at bounding box center [303, 22] width 63 height 13
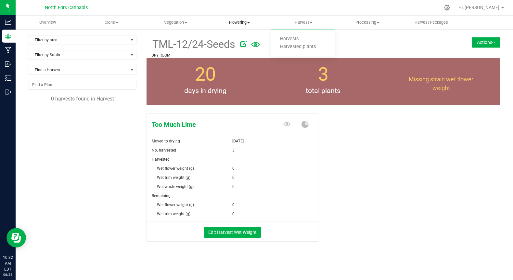
click at [247, 27] on uib-tab-heading "Flowering Create harvest Flowering groups Flowering plants Apply to plants" at bounding box center [239, 22] width 63 height 13
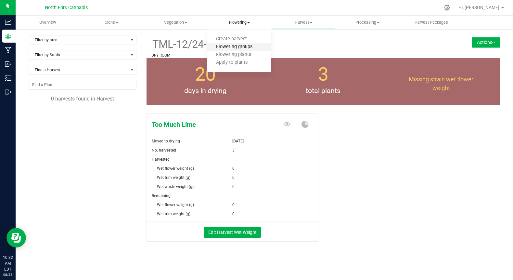
click at [233, 45] on span "Flowering groups" at bounding box center [234, 47] width 54 height 6
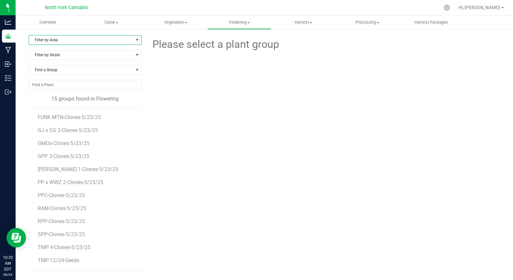
click at [86, 42] on span "Filter by Area" at bounding box center [81, 39] width 104 height 9
click at [71, 56] on li "FLOWER ROOM 1" at bounding box center [85, 61] width 112 height 10
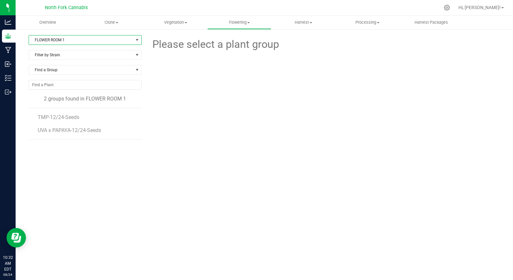
click at [50, 113] on li "TMP-12/24-Seeds" at bounding box center [87, 114] width 99 height 13
click at [48, 117] on span "TMP-12/24-Seeds" at bounding box center [59, 117] width 43 height 6
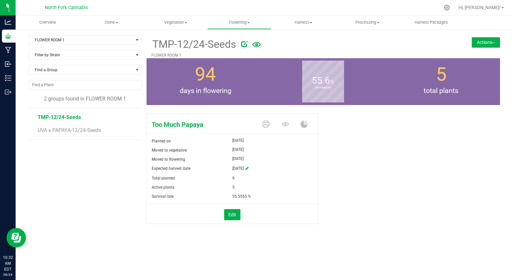
click at [489, 37] on button "Actions" at bounding box center [486, 42] width 28 height 10
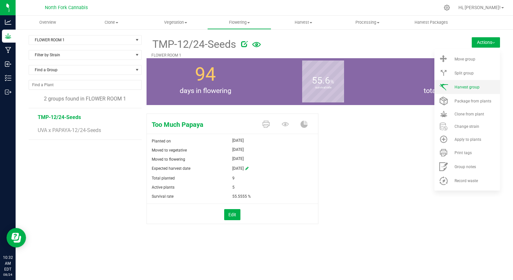
click at [454, 84] on li "Harvest group" at bounding box center [468, 87] width 66 height 14
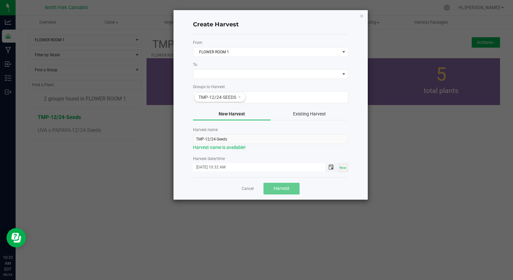
click at [329, 166] on span "Toggle popup" at bounding box center [331, 167] width 5 height 5
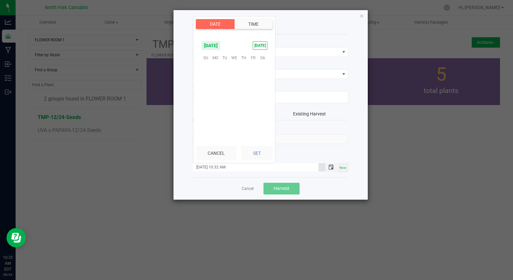
scroll to position [283, 0]
click at [218, 81] on span "4" at bounding box center [215, 78] width 9 height 10
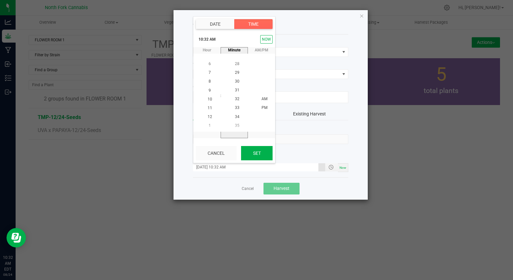
click at [249, 158] on button "Set" at bounding box center [257, 153] width 32 height 14
type input "[DATE] 10:32 AM"
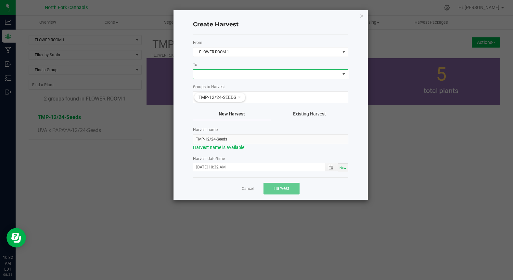
click at [265, 70] on span at bounding box center [266, 74] width 147 height 9
click at [236, 100] on li "DRY ROOM" at bounding box center [270, 101] width 155 height 11
click at [268, 186] on button "Harvest" at bounding box center [282, 189] width 36 height 12
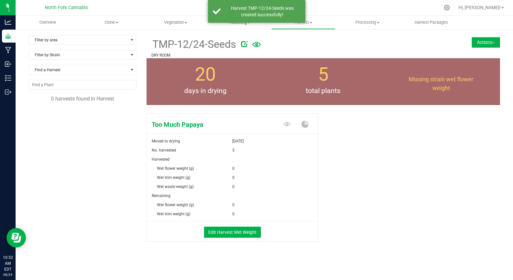
click at [230, 26] on uib-tab-heading "Flowering Create harvest Flowering groups Flowering plants Apply to plants" at bounding box center [239, 22] width 63 height 13
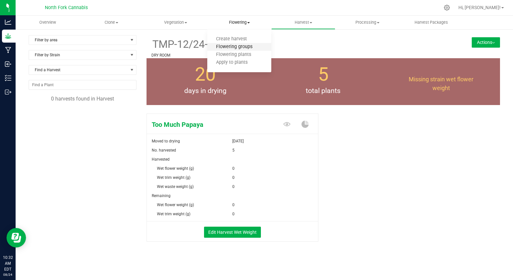
click at [219, 46] on span "Flowering groups" at bounding box center [234, 47] width 54 height 6
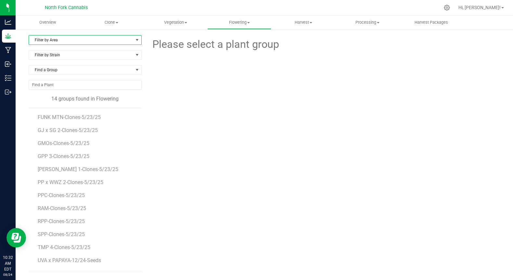
click at [91, 44] on span "Filter by Area" at bounding box center [81, 39] width 104 height 9
click at [71, 64] on li "FLOWER ROOM 1" at bounding box center [85, 61] width 112 height 10
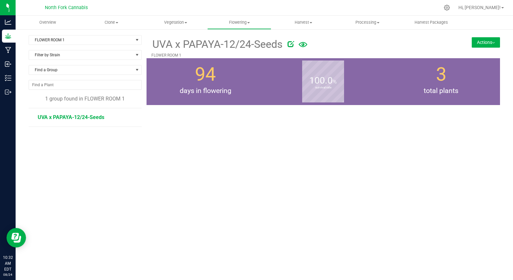
click at [62, 116] on span "UVA x PAPAYA-12/24-Seeds" at bounding box center [71, 117] width 67 height 6
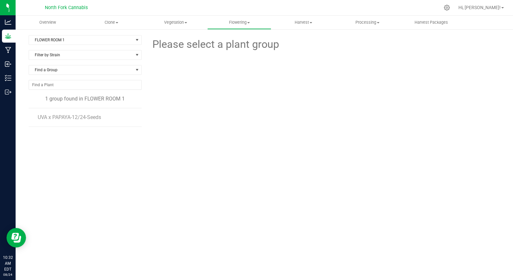
click at [81, 121] on li "UVA x PAPAYA-12/24-Seeds" at bounding box center [87, 117] width 99 height 18
click at [78, 120] on li "UVA x PAPAYA-12/24-Seeds" at bounding box center [87, 117] width 99 height 18
click at [68, 120] on span "UVA x PAPAYA-12/24-Seeds" at bounding box center [71, 117] width 67 height 6
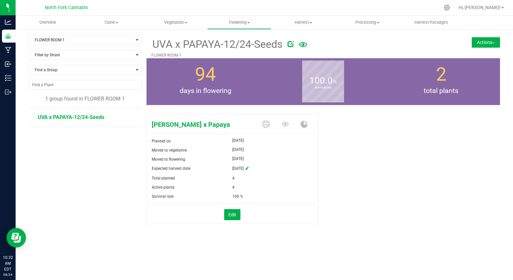
click at [487, 39] on button "Actions" at bounding box center [486, 42] width 28 height 10
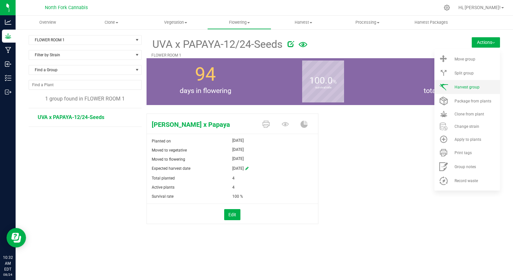
click at [458, 85] on span "Harvest group" at bounding box center [467, 87] width 25 height 5
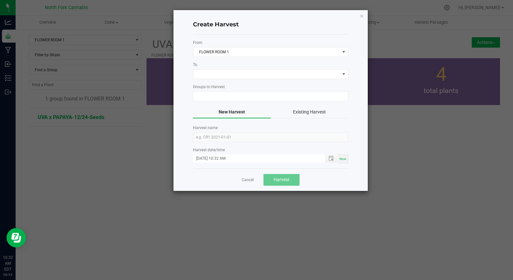
type input "UVA x PAPAYA-12/24-Seeds"
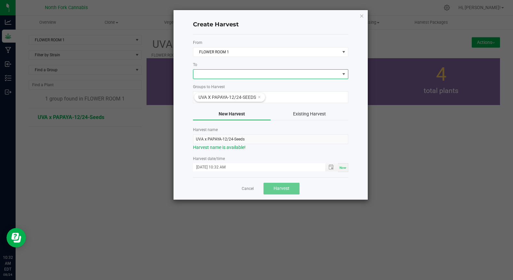
click at [229, 71] on span at bounding box center [266, 74] width 147 height 9
click at [208, 100] on li "DRY ROOM" at bounding box center [270, 101] width 155 height 11
click at [329, 170] on span "Toggle popup" at bounding box center [331, 167] width 11 height 5
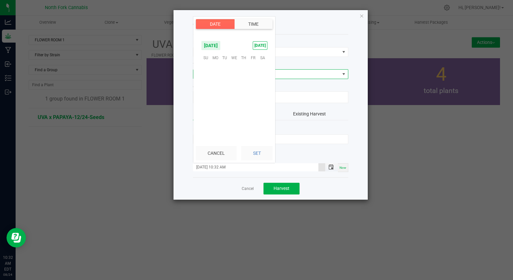
scroll to position [283, 0]
click at [215, 75] on span "4" at bounding box center [215, 78] width 9 height 10
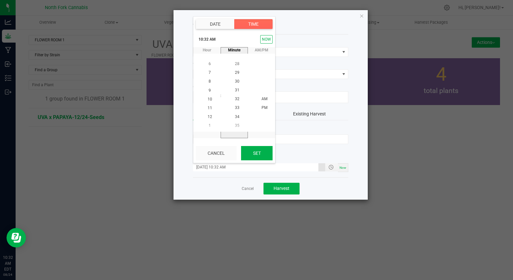
click at [256, 150] on button "Set" at bounding box center [257, 153] width 32 height 14
type input "[DATE] 10:32 AM"
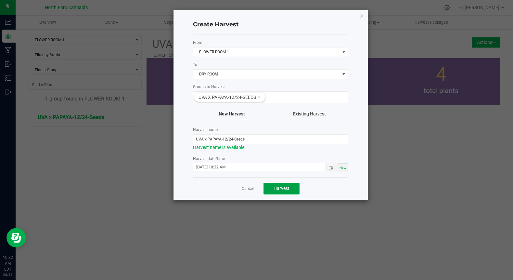
click at [272, 186] on button "Harvest" at bounding box center [282, 189] width 36 height 12
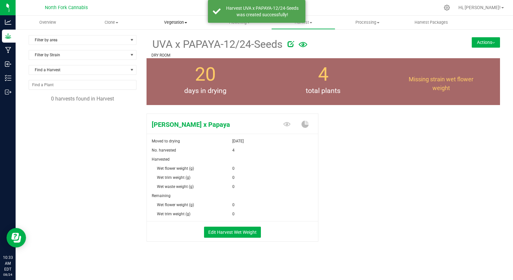
click at [179, 23] on span "Vegetation" at bounding box center [175, 23] width 63 height 6
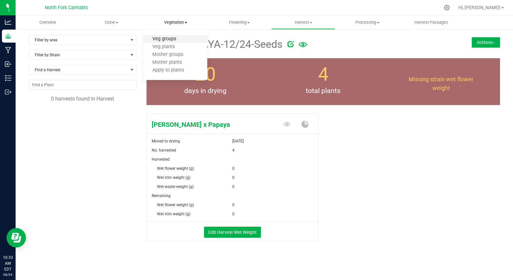
click at [165, 41] on span "Veg groups" at bounding box center [164, 39] width 41 height 6
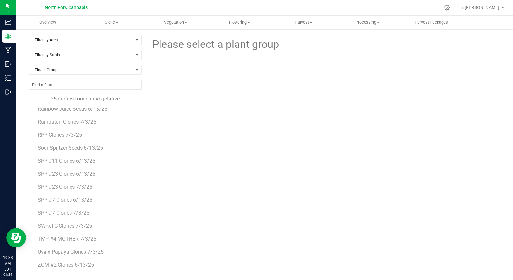
scroll to position [168, 0]
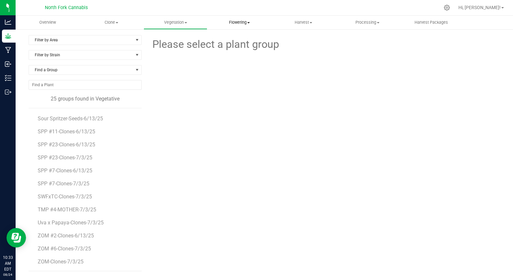
click at [240, 27] on uib-tab-heading "Flowering Create harvest Flowering groups Flowering plants Apply to plants" at bounding box center [239, 22] width 63 height 13
click at [229, 47] on span "Flowering groups" at bounding box center [234, 47] width 54 height 6
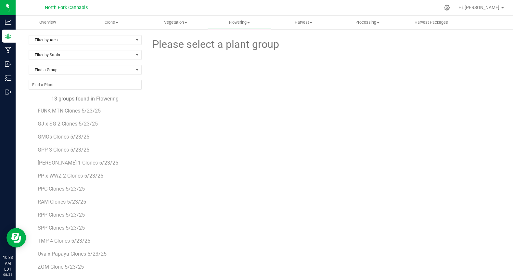
scroll to position [12, 0]
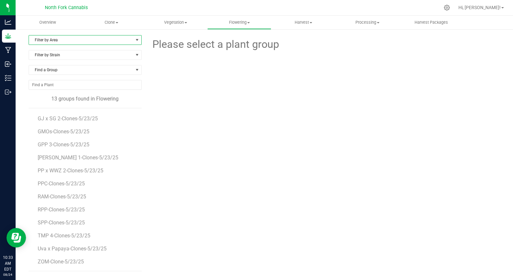
click at [89, 42] on span "Filter by Area" at bounding box center [81, 39] width 104 height 9
click at [57, 81] on li "FLOWER ROOM 3" at bounding box center [85, 80] width 112 height 10
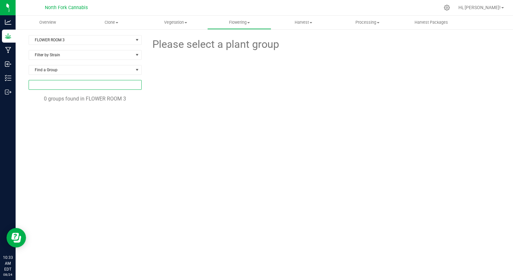
click at [57, 81] on input "NO DATA FOUND" at bounding box center [85, 84] width 112 height 9
click at [92, 36] on span "FLOWER ROOM 3" at bounding box center [81, 39] width 104 height 9
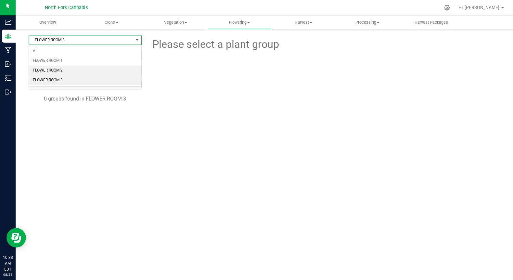
click at [68, 68] on li "FLOWER ROOM 2" at bounding box center [85, 71] width 112 height 10
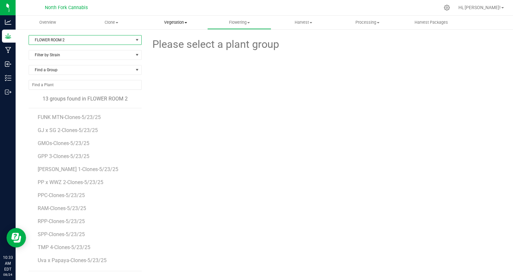
click at [161, 25] on span "Vegetation" at bounding box center [175, 23] width 63 height 6
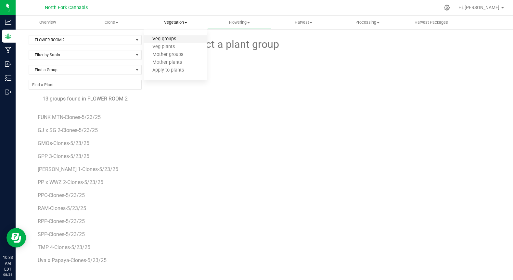
click at [167, 40] on span "Veg groups" at bounding box center [164, 39] width 41 height 6
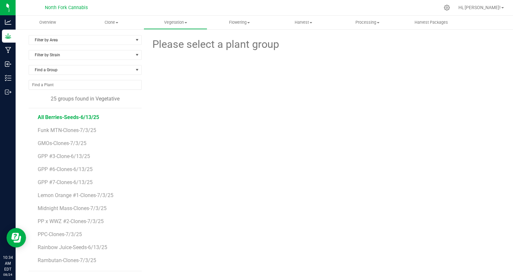
click at [80, 115] on span "All Berries-Seeds-6/13/25" at bounding box center [68, 117] width 61 height 6
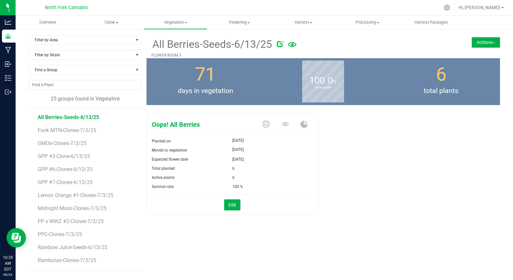
click at [487, 38] on button "Actions" at bounding box center [486, 42] width 28 height 10
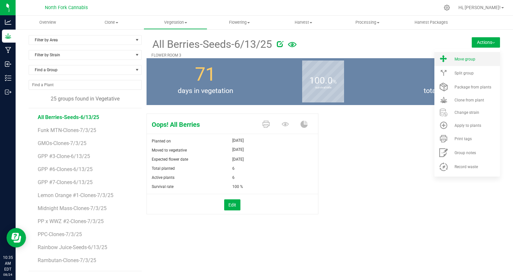
click at [468, 61] on span "Move group" at bounding box center [465, 59] width 21 height 5
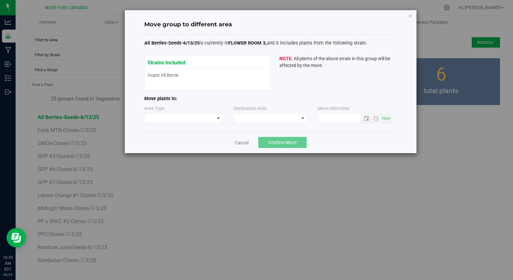
type input "[DATE] 10:35 AM"
click at [175, 116] on span at bounding box center [180, 118] width 70 height 9
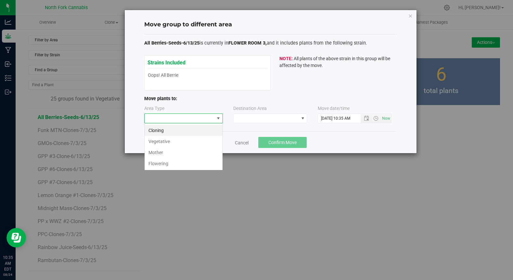
scroll to position [10, 79]
click at [165, 143] on li "Vegetative" at bounding box center [184, 141] width 78 height 11
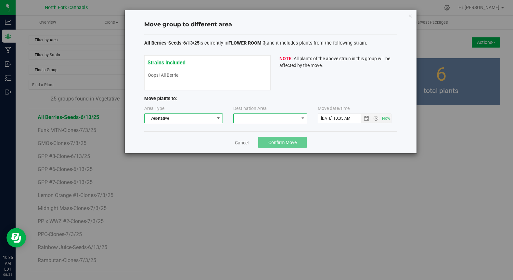
click at [254, 115] on span at bounding box center [266, 118] width 65 height 9
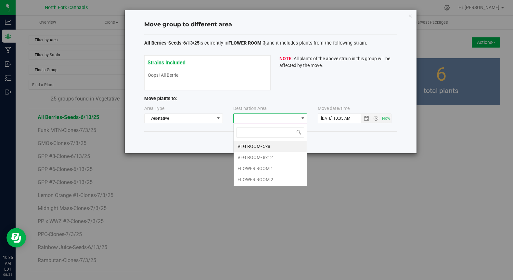
scroll to position [10, 74]
click at [206, 192] on div "Move group to different area All Berries-Seeds-6/13/25 is currently in FLOWER R…" at bounding box center [259, 140] width 518 height 280
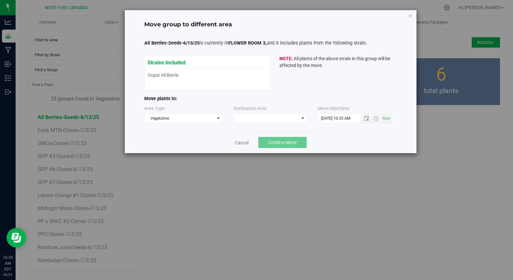
click at [243, 137] on div "Cancel Confirm Move" at bounding box center [270, 142] width 253 height 22
click at [242, 141] on link "Cancel" at bounding box center [242, 142] width 14 height 7
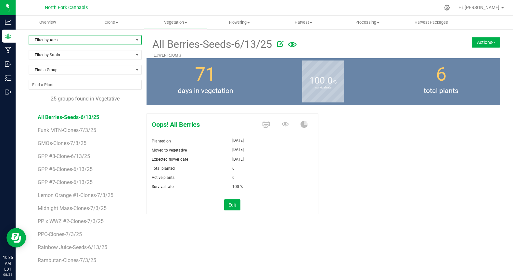
click at [79, 38] on span "Filter by Area" at bounding box center [81, 39] width 104 height 9
click at [61, 78] on li "FLOWER ROOM 3" at bounding box center [85, 80] width 112 height 10
click at [489, 48] on div "All Berries-Seeds-6/13/25 FLOWER ROOM 3 Actions Move group Split group" at bounding box center [324, 46] width 354 height 23
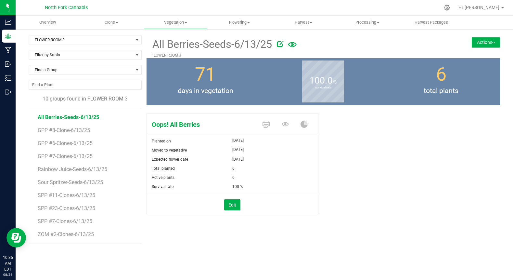
click at [488, 45] on button "Actions" at bounding box center [486, 42] width 28 height 10
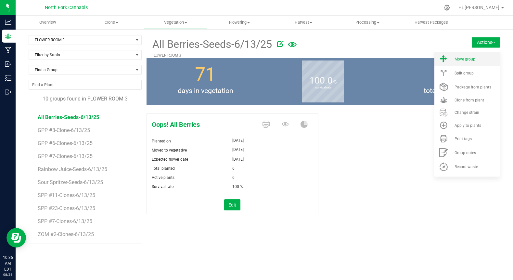
click at [466, 54] on li "Move group" at bounding box center [468, 59] width 66 height 14
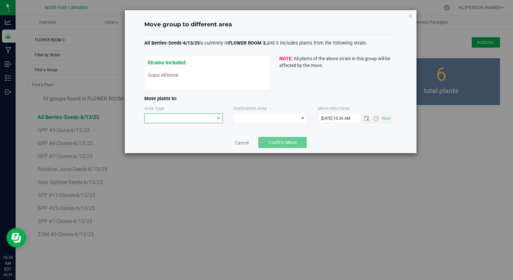
click at [210, 117] on span at bounding box center [180, 118] width 70 height 9
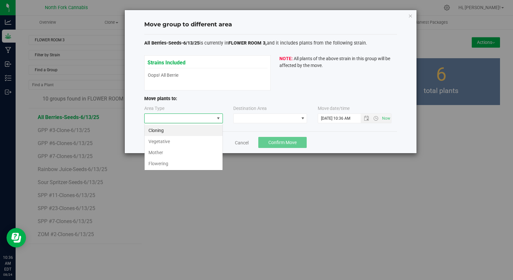
scroll to position [10, 79]
click at [170, 164] on li "Flowering" at bounding box center [184, 163] width 78 height 11
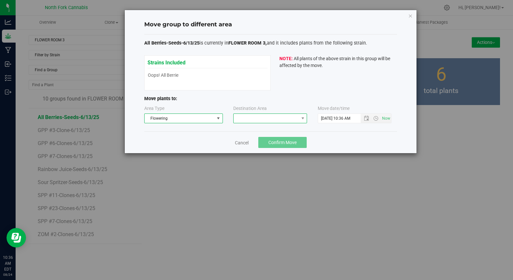
click at [251, 115] on span at bounding box center [266, 118] width 65 height 9
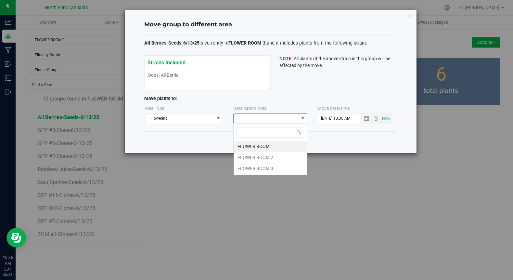
scroll to position [10, 74]
click at [245, 168] on li "FLOWER ROOM 3" at bounding box center [270, 168] width 73 height 11
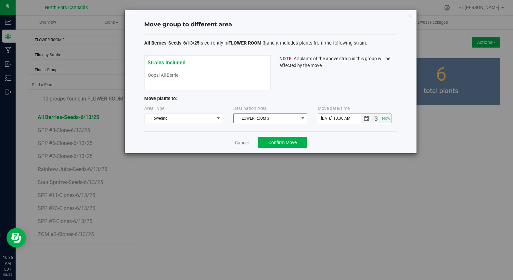
drag, startPoint x: 363, startPoint y: 118, endPoint x: 339, endPoint y: 125, distance: 24.9
click at [339, 125] on div "Area Type Flowering Destination Area FLOWER ROOM 3 Move date/time [DATE] 10:36 …" at bounding box center [270, 115] width 253 height 21
click at [367, 121] on span "Open the date view" at bounding box center [366, 118] width 5 height 5
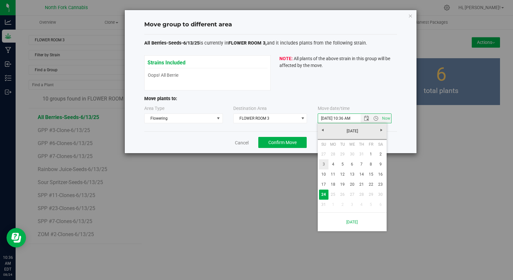
click at [327, 165] on link "3" at bounding box center [323, 164] width 9 height 10
type input "[DATE] 10:36 AM"
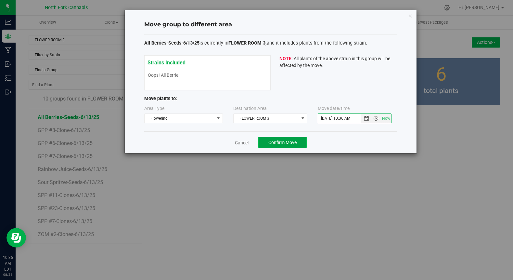
click at [283, 138] on button "Confirm Move" at bounding box center [282, 142] width 48 height 11
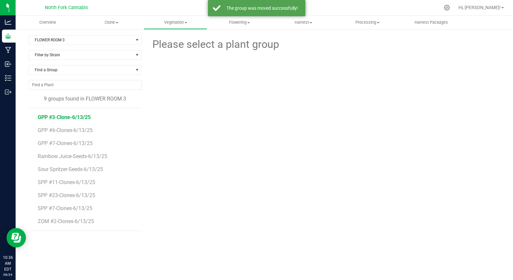
click at [63, 118] on span "GPP #3-Clone-6/13/25" at bounding box center [64, 117] width 53 height 6
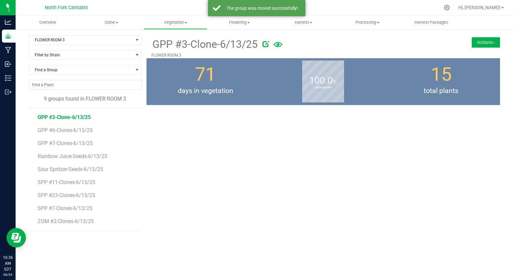
click at [486, 46] on button "Actions" at bounding box center [486, 42] width 28 height 10
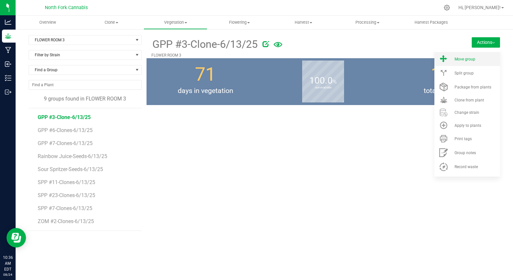
click at [459, 65] on li "Move group" at bounding box center [468, 59] width 66 height 14
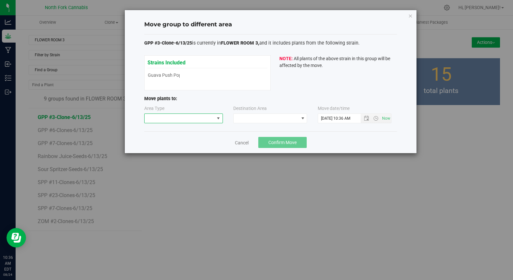
click at [209, 116] on span at bounding box center [180, 118] width 70 height 9
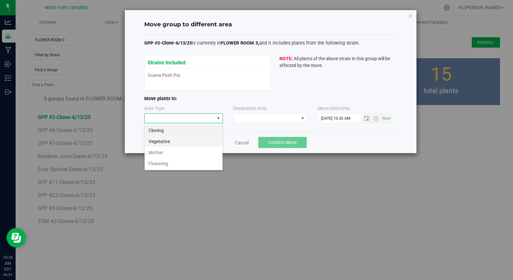
scroll to position [10, 79]
click at [158, 162] on li "Flowering" at bounding box center [184, 163] width 78 height 11
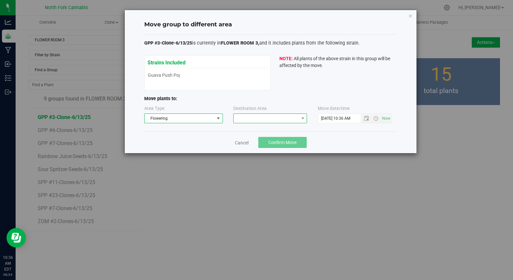
click at [271, 115] on span at bounding box center [266, 118] width 65 height 9
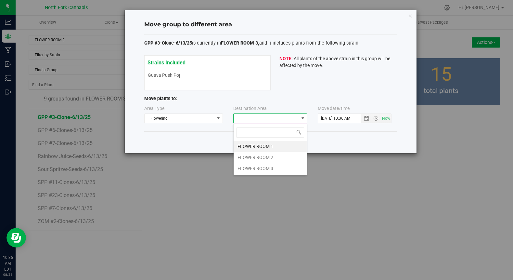
scroll to position [10, 74]
click at [241, 172] on li "FLOWER ROOM 3" at bounding box center [270, 168] width 73 height 11
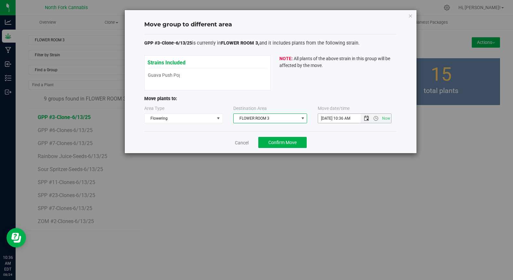
click at [369, 119] on span "Open the date view" at bounding box center [366, 118] width 5 height 5
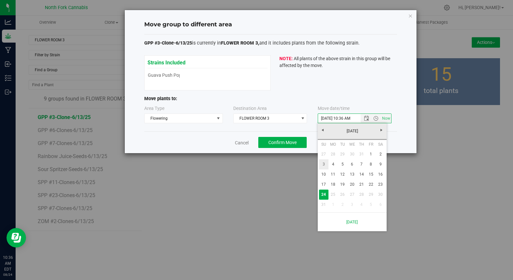
click at [323, 167] on link "3" at bounding box center [323, 164] width 9 height 10
type input "[DATE] 10:36 AM"
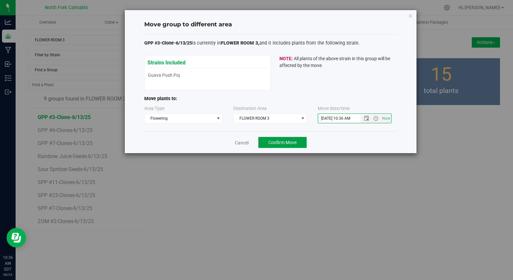
click at [285, 142] on span "Confirm Move" at bounding box center [283, 142] width 28 height 5
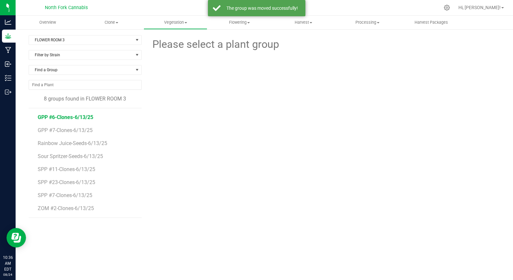
click at [74, 117] on span "GPP #6-Clones-6/13/25" at bounding box center [66, 117] width 56 height 6
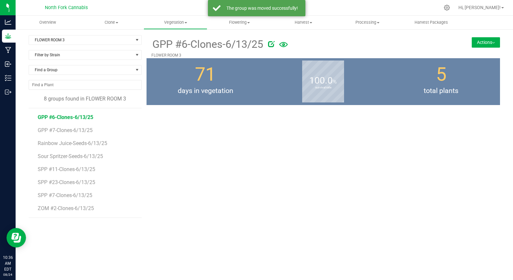
click at [479, 44] on button "Actions" at bounding box center [486, 42] width 28 height 10
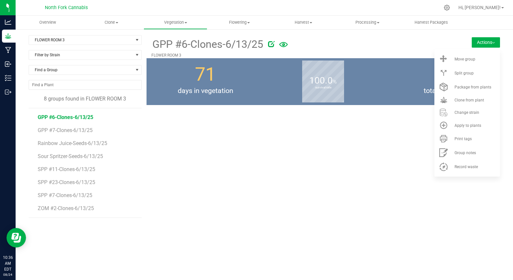
click at [361, 153] on div "GPP #6-Clones-6/13/25 FLOWER ROOM 3 Actions Move group Split group" at bounding box center [324, 132] width 354 height 195
click at [451, 64] on li "Move group" at bounding box center [468, 59] width 66 height 14
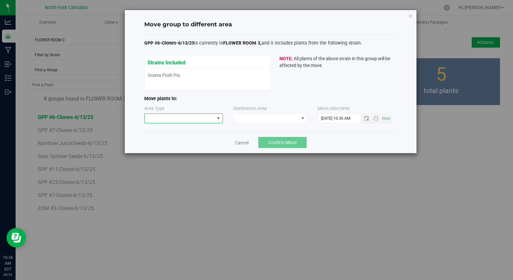
click at [201, 119] on span at bounding box center [180, 118] width 70 height 9
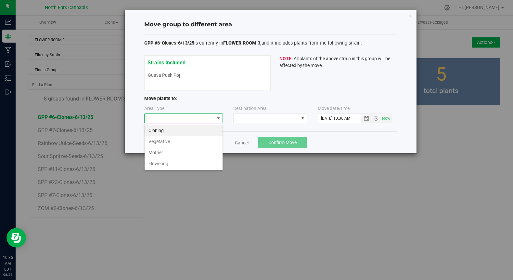
scroll to position [10, 79]
click at [166, 165] on li "Flowering" at bounding box center [184, 163] width 78 height 11
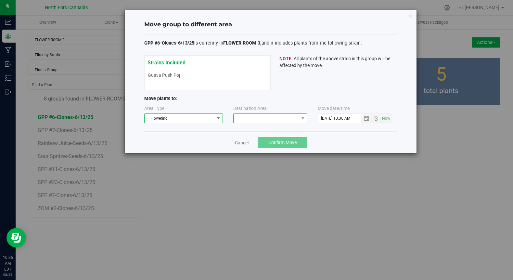
click at [249, 117] on span at bounding box center [266, 118] width 65 height 9
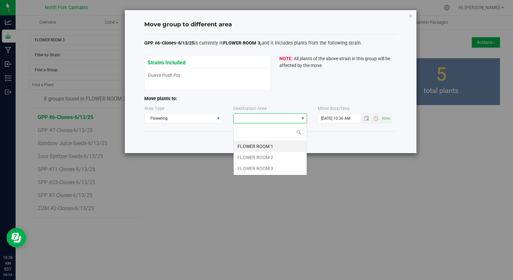
scroll to position [10, 74]
click at [245, 169] on li "FLOWER ROOM 3" at bounding box center [270, 168] width 73 height 11
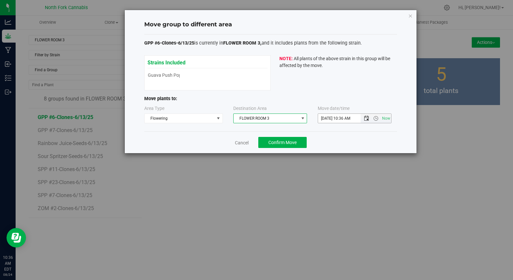
click at [363, 120] on span "Open the date view" at bounding box center [366, 118] width 11 height 5
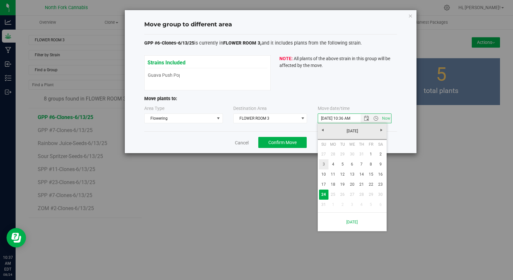
click at [323, 165] on link "3" at bounding box center [323, 164] width 9 height 10
type input "[DATE] 10:36 AM"
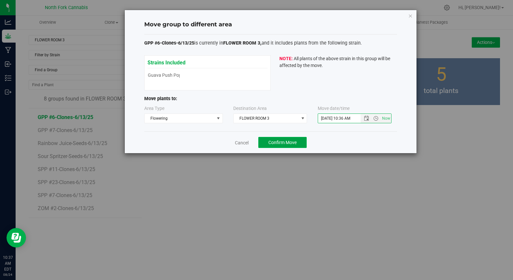
click at [290, 141] on span "Confirm Move" at bounding box center [283, 142] width 28 height 5
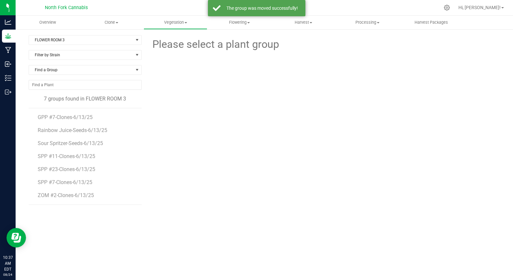
click at [70, 122] on li "Rainbow Juice-Seeds-6/13/25" at bounding box center [87, 127] width 99 height 13
click at [64, 118] on span "GPP #7-Clones-6/13/25" at bounding box center [66, 117] width 56 height 6
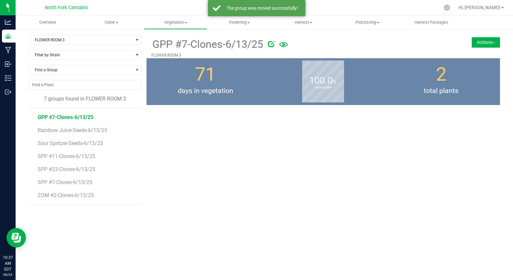
click at [479, 43] on button "Actions" at bounding box center [486, 42] width 28 height 10
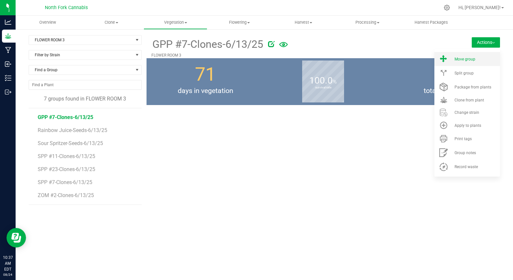
click at [451, 53] on li "Move group" at bounding box center [468, 59] width 66 height 14
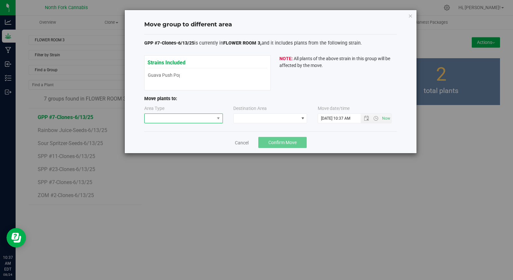
click at [185, 122] on span at bounding box center [180, 118] width 70 height 9
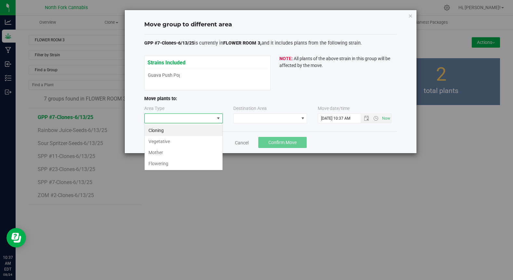
scroll to position [10, 79]
click at [159, 161] on li "Flowering" at bounding box center [184, 163] width 78 height 11
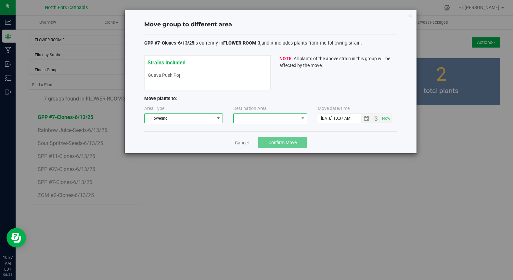
click at [261, 115] on span at bounding box center [266, 118] width 65 height 9
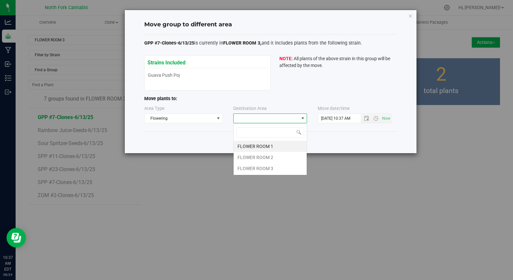
scroll to position [10, 74]
click at [244, 172] on li "FLOWER ROOM 3" at bounding box center [270, 168] width 73 height 11
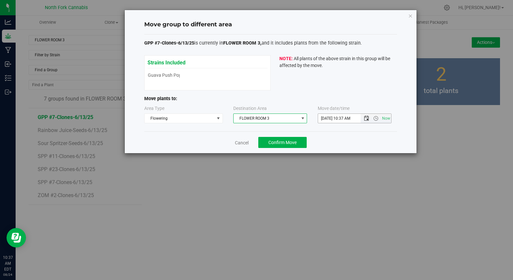
click at [367, 117] on span "Open the date view" at bounding box center [366, 118] width 5 height 5
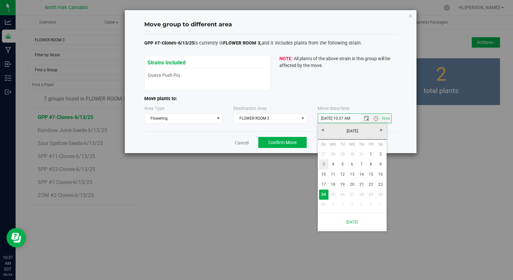
click at [326, 165] on link "3" at bounding box center [323, 164] width 9 height 10
type input "[DATE] 10:37 AM"
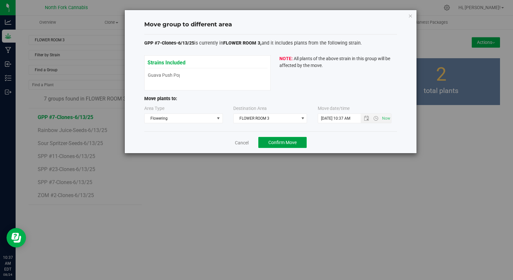
click at [281, 141] on span "Confirm Move" at bounding box center [283, 142] width 28 height 5
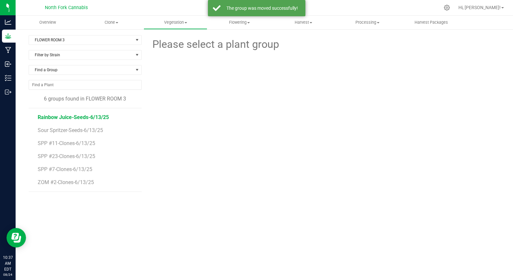
click at [71, 120] on span "Rainbow Juice-Seeds-6/13/25" at bounding box center [73, 117] width 71 height 6
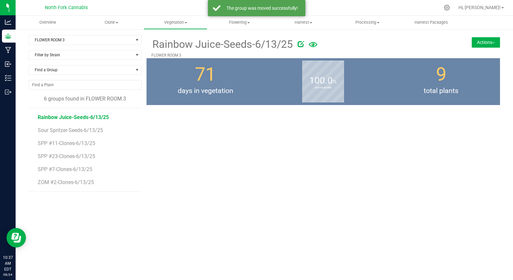
click at [489, 42] on button "Actions" at bounding box center [486, 42] width 28 height 10
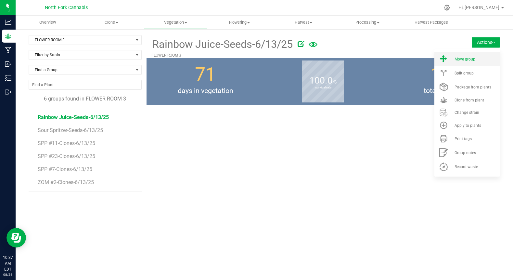
click at [472, 61] on li "Move group" at bounding box center [468, 59] width 66 height 14
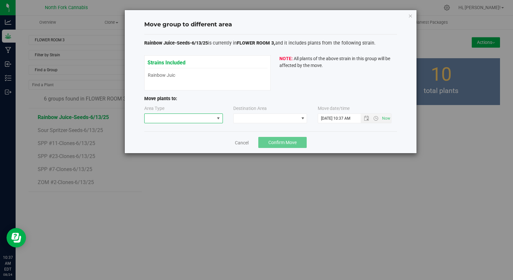
click at [214, 115] on span at bounding box center [180, 118] width 70 height 9
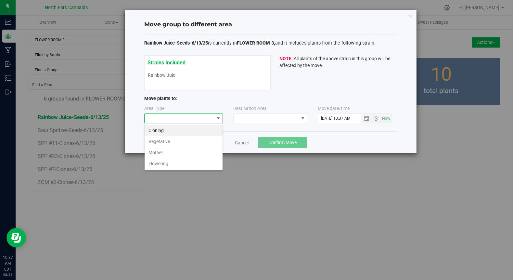
scroll to position [10, 79]
click at [170, 162] on li "Flowering" at bounding box center [184, 163] width 78 height 11
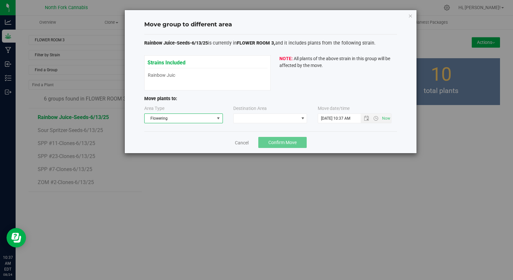
click at [273, 111] on div "Destination Area" at bounding box center [270, 114] width 74 height 18
click at [270, 115] on span at bounding box center [266, 118] width 65 height 9
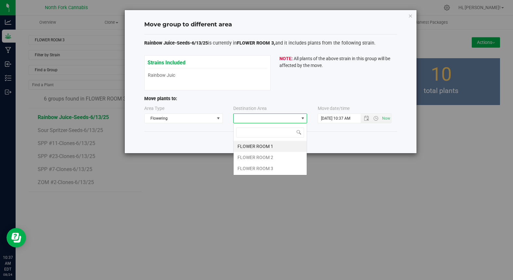
scroll to position [10, 74]
click at [245, 167] on li "FLOWER ROOM 3" at bounding box center [270, 168] width 73 height 11
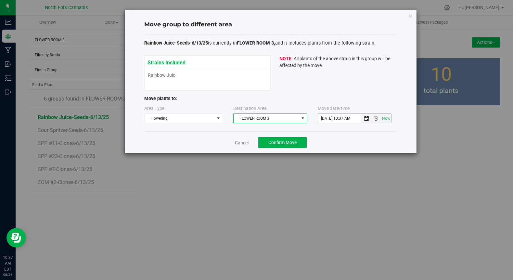
click at [368, 117] on span "Open the date view" at bounding box center [366, 118] width 5 height 5
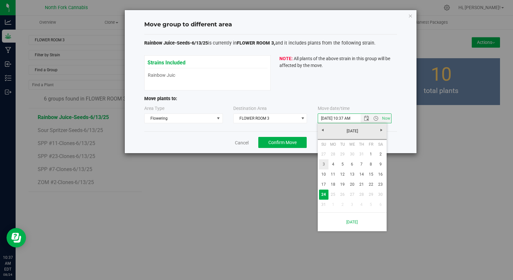
click at [325, 167] on link "3" at bounding box center [323, 164] width 9 height 10
type input "[DATE] 10:37 AM"
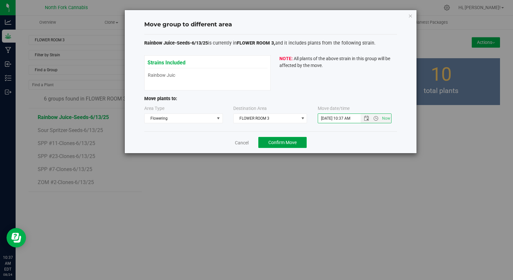
click at [286, 139] on button "Confirm Move" at bounding box center [282, 142] width 48 height 11
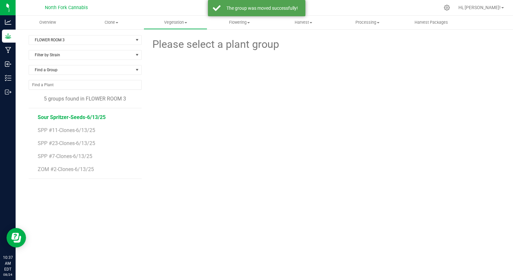
click at [51, 119] on span "Sour Spritzer-Seeds-6/13/25" at bounding box center [72, 117] width 68 height 6
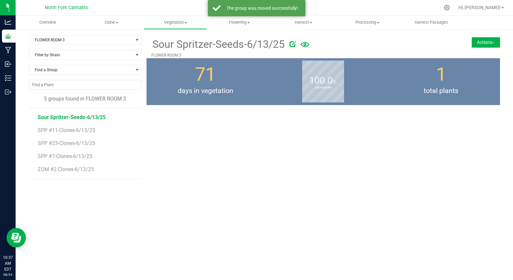
click at [485, 43] on button "Actions" at bounding box center [486, 42] width 28 height 10
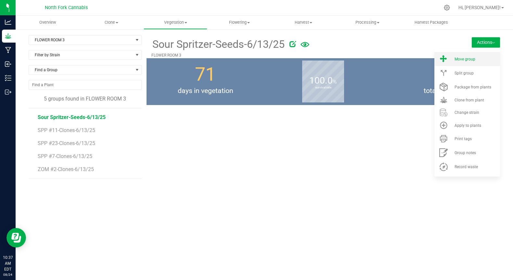
click at [466, 62] on li "Move group" at bounding box center [468, 59] width 66 height 14
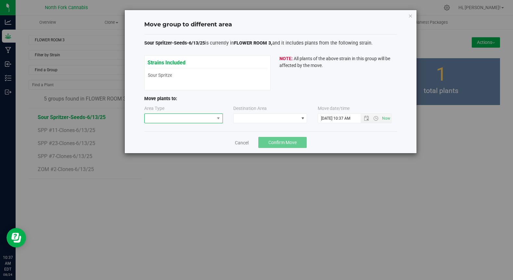
click at [186, 120] on span at bounding box center [180, 118] width 70 height 9
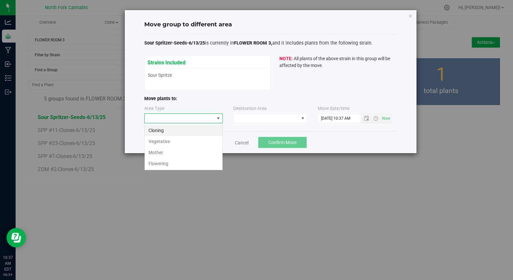
scroll to position [10, 79]
click at [160, 164] on li "Flowering" at bounding box center [184, 163] width 78 height 11
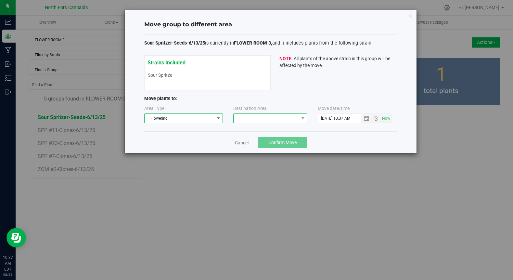
click at [252, 121] on span at bounding box center [266, 118] width 65 height 9
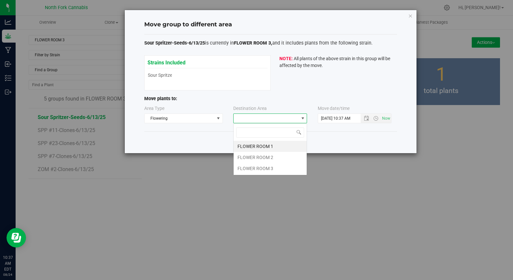
scroll to position [10, 74]
click at [248, 169] on li "FLOWER ROOM 3" at bounding box center [270, 168] width 73 height 11
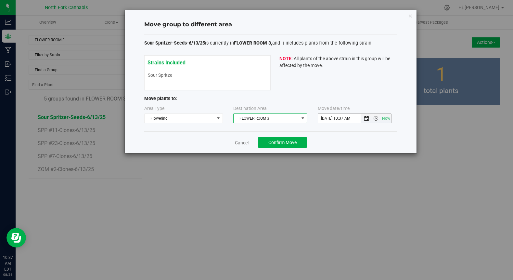
click at [367, 120] on span "Open the date view" at bounding box center [366, 118] width 5 height 5
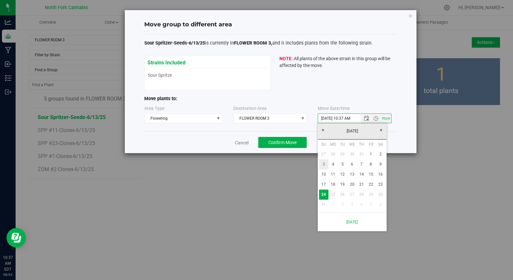
click at [323, 161] on link "3" at bounding box center [323, 164] width 9 height 10
type input "[DATE] 10:37 AM"
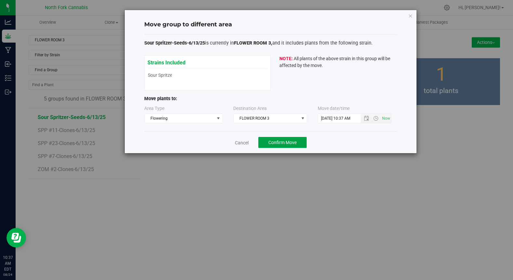
click at [296, 147] on button "Confirm Move" at bounding box center [282, 142] width 48 height 11
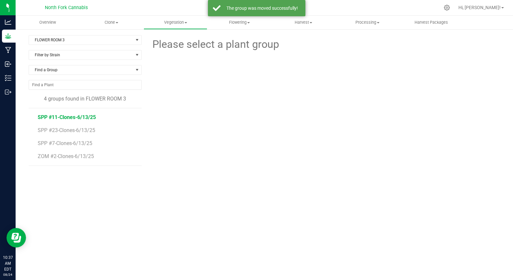
click at [86, 119] on span "SPP #11-Clones-6/13/25" at bounding box center [67, 117] width 58 height 6
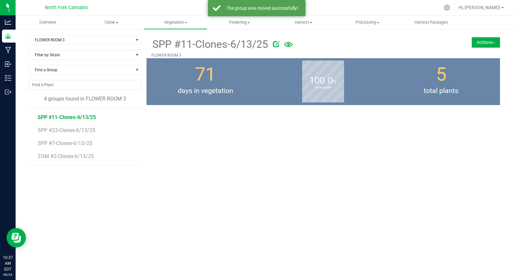
click at [473, 44] on button "Actions" at bounding box center [486, 42] width 28 height 10
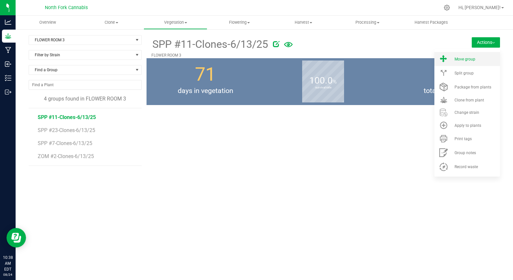
click at [466, 61] on span "Move group" at bounding box center [465, 59] width 21 height 5
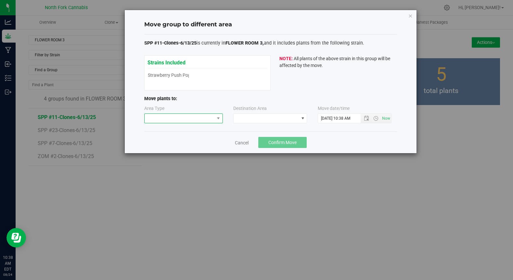
click at [177, 114] on span at bounding box center [180, 118] width 70 height 9
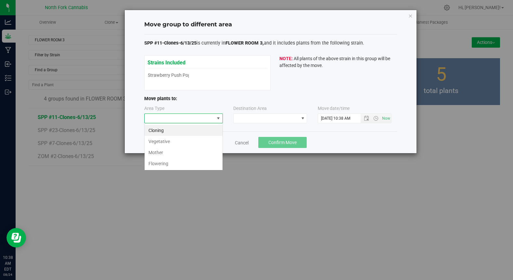
scroll to position [10, 79]
click at [157, 168] on li "Flowering" at bounding box center [184, 163] width 78 height 11
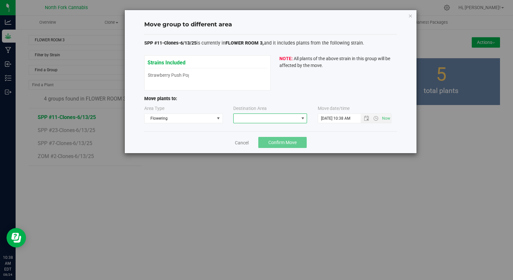
click at [261, 116] on span at bounding box center [266, 118] width 65 height 9
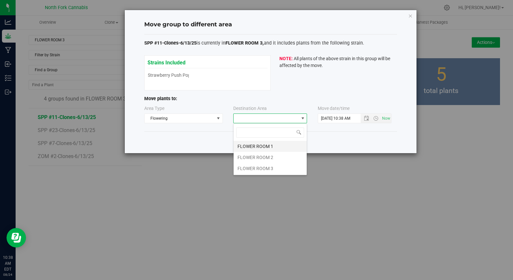
scroll to position [10, 74]
click at [246, 170] on li "FLOWER ROOM 3" at bounding box center [270, 168] width 73 height 11
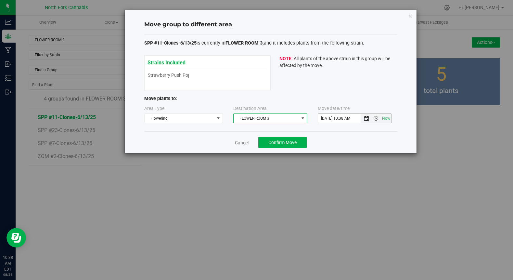
click at [362, 120] on span "Open the date view" at bounding box center [366, 118] width 11 height 5
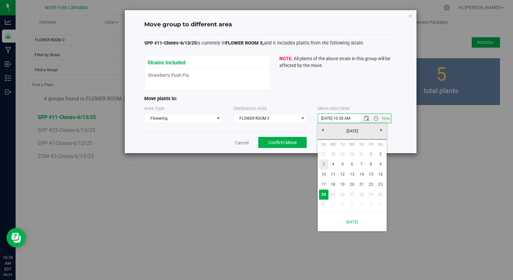
click at [325, 167] on link "3" at bounding box center [323, 164] width 9 height 10
type input "[DATE] 10:38 AM"
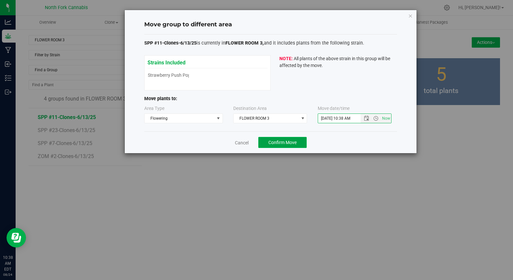
click at [294, 145] on button "Confirm Move" at bounding box center [282, 142] width 48 height 11
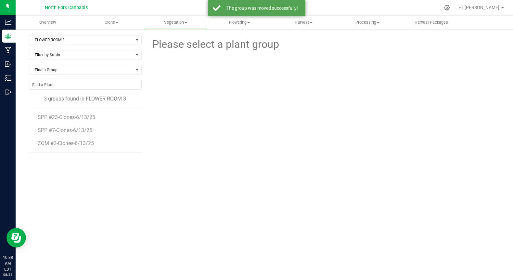
click at [70, 120] on span "SPP #23-Clones-6/13/25" at bounding box center [67, 117] width 58 height 6
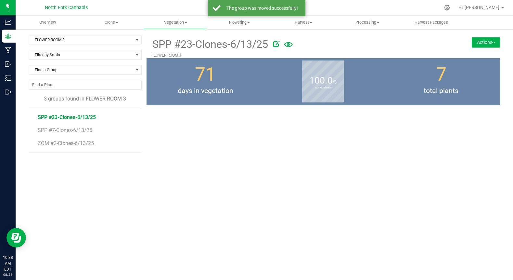
click at [482, 47] on button "Actions" at bounding box center [486, 42] width 28 height 10
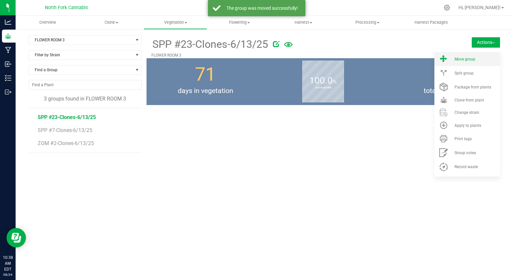
click at [471, 55] on li "Move group" at bounding box center [468, 59] width 66 height 14
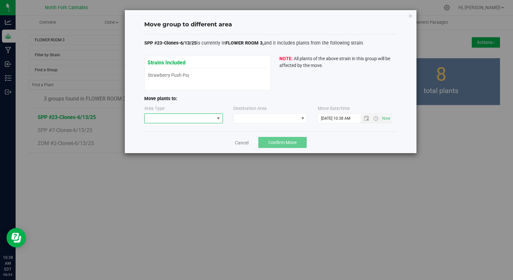
click at [171, 119] on span at bounding box center [180, 118] width 70 height 9
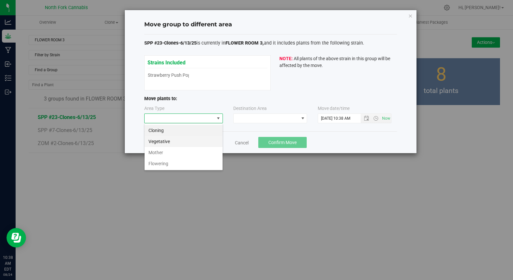
scroll to position [10, 79]
click at [158, 160] on li "Flowering" at bounding box center [184, 163] width 78 height 11
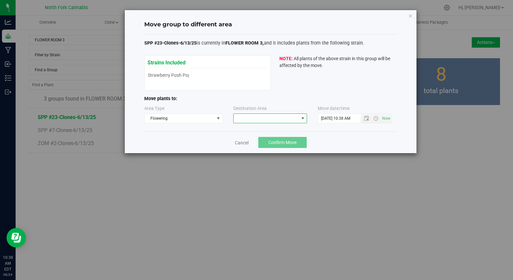
click at [241, 123] on span at bounding box center [266, 118] width 65 height 9
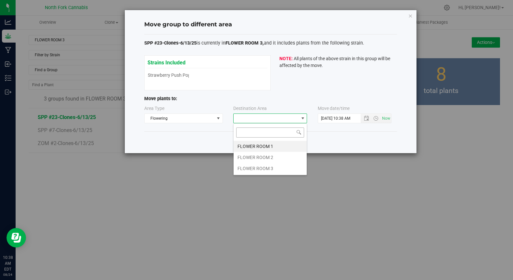
scroll to position [10, 74]
click at [242, 166] on li "FLOWER ROOM 3" at bounding box center [270, 168] width 73 height 11
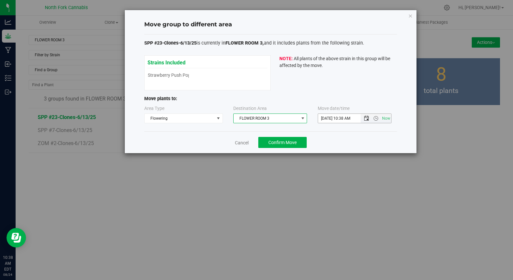
click at [363, 121] on span "Open the date view" at bounding box center [366, 118] width 11 height 5
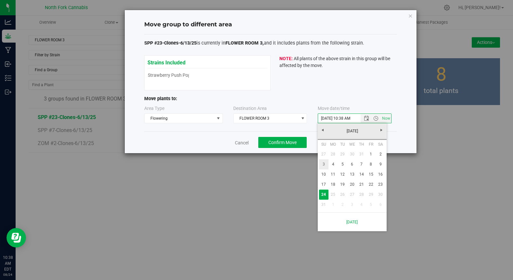
click at [324, 165] on link "3" at bounding box center [323, 164] width 9 height 10
type input "[DATE] 10:38 AM"
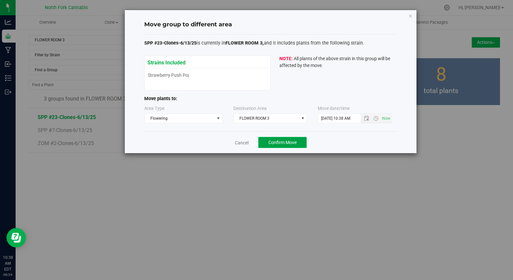
click at [277, 141] on span "Confirm Move" at bounding box center [283, 142] width 28 height 5
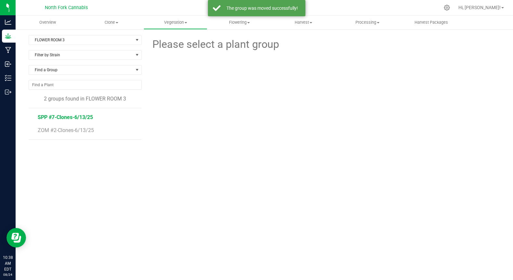
click at [59, 117] on span "SPP #7-Clones-6/13/25" at bounding box center [65, 117] width 55 height 6
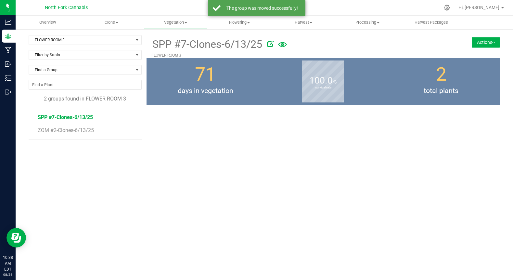
click at [487, 39] on button "Actions" at bounding box center [486, 42] width 28 height 10
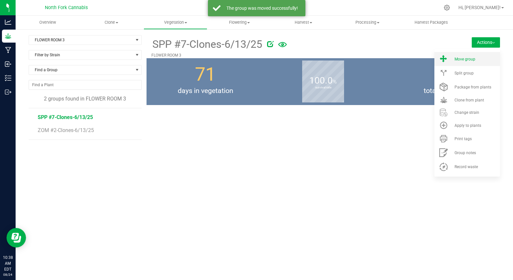
click at [467, 61] on span "Move group" at bounding box center [465, 59] width 21 height 5
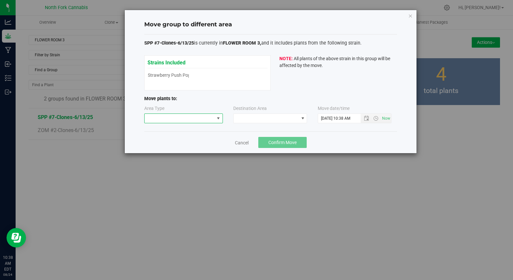
click at [158, 121] on span at bounding box center [180, 118] width 70 height 9
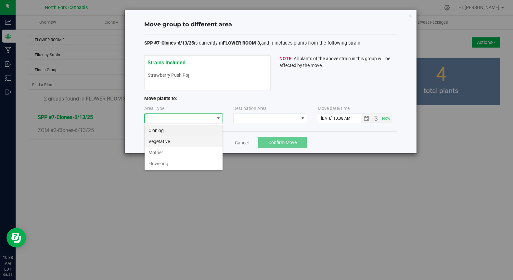
scroll to position [10, 79]
click at [156, 162] on li "Flowering" at bounding box center [184, 163] width 78 height 11
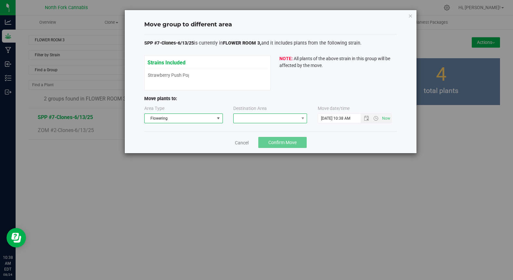
click at [246, 122] on span at bounding box center [266, 118] width 65 height 9
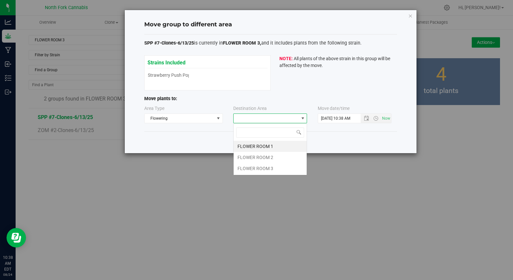
scroll to position [10, 74]
click at [243, 170] on li "FLOWER ROOM 3" at bounding box center [270, 168] width 73 height 11
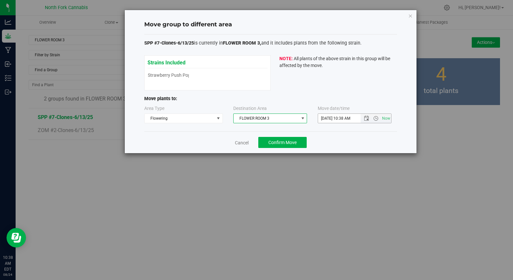
click at [337, 116] on input "[DATE] 10:38 AM" at bounding box center [345, 118] width 54 height 9
click at [371, 119] on span "Open the time view" at bounding box center [376, 118] width 11 height 5
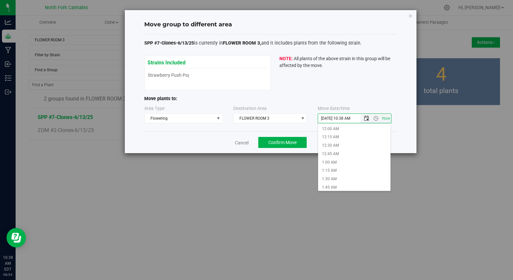
click at [367, 119] on span "Open the date view" at bounding box center [366, 118] width 5 height 5
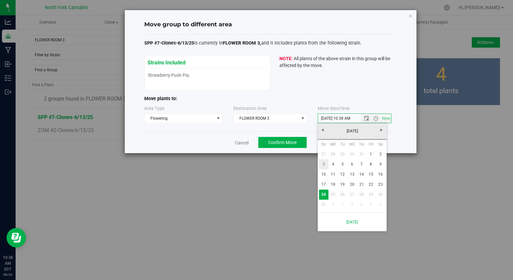
click at [323, 167] on link "3" at bounding box center [323, 164] width 9 height 10
type input "[DATE] 10:38 AM"
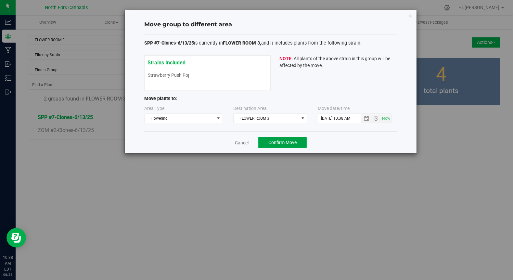
click at [276, 139] on button "Confirm Move" at bounding box center [282, 142] width 48 height 11
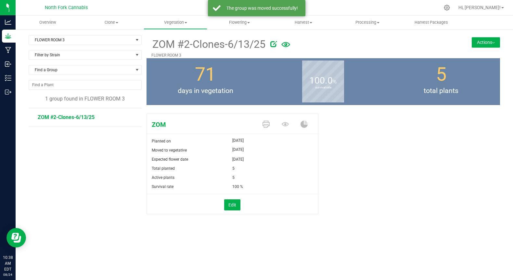
click at [469, 43] on div "ZOM #2-Clones-6/13/25 FLOWER ROOM 3 Actions Move group Split group" at bounding box center [324, 46] width 354 height 23
click at [478, 43] on button "Actions" at bounding box center [486, 42] width 28 height 10
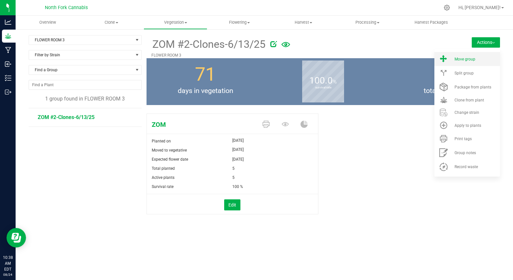
click at [469, 62] on li "Move group" at bounding box center [468, 59] width 66 height 14
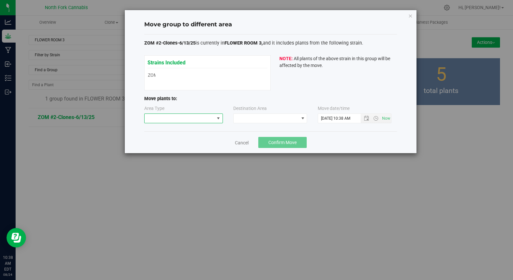
click at [215, 123] on span at bounding box center [219, 118] width 8 height 9
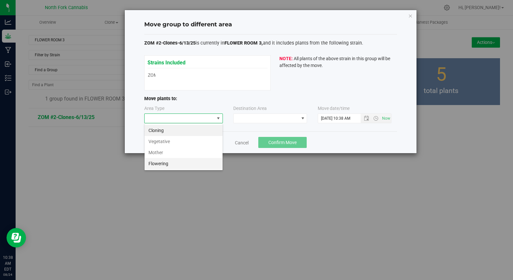
scroll to position [10, 79]
click at [171, 164] on li "Flowering" at bounding box center [184, 163] width 78 height 11
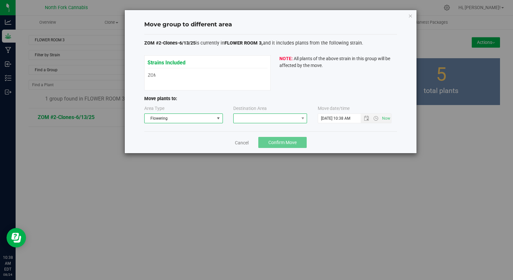
click at [240, 117] on span at bounding box center [266, 118] width 65 height 9
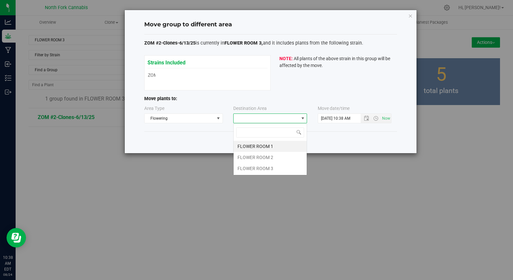
scroll to position [10, 74]
click at [246, 169] on li "FLOWER ROOM 3" at bounding box center [270, 168] width 73 height 11
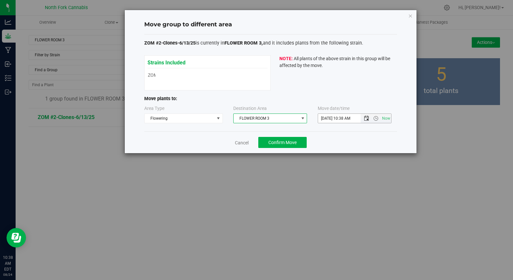
click at [366, 120] on span "Open the date view" at bounding box center [366, 118] width 5 height 5
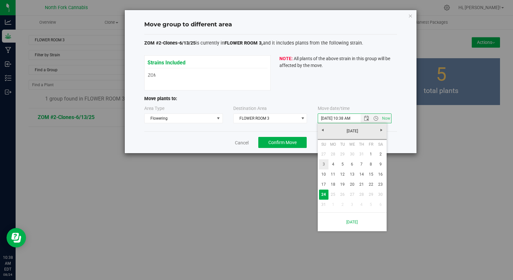
click at [323, 168] on link "3" at bounding box center [323, 164] width 9 height 10
type input "[DATE] 10:38 AM"
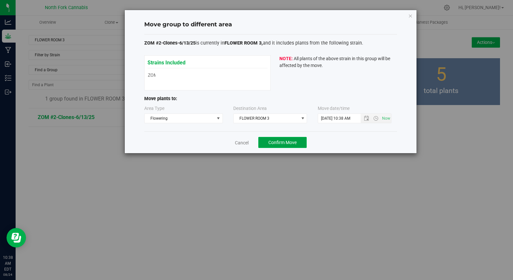
click at [284, 141] on span "Confirm Move" at bounding box center [283, 142] width 28 height 5
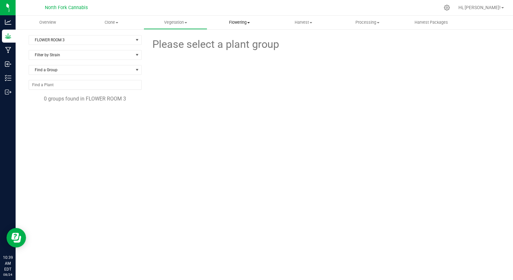
click at [240, 23] on span "Flowering" at bounding box center [239, 23] width 63 height 6
click at [231, 45] on span "Flowering groups" at bounding box center [234, 47] width 54 height 6
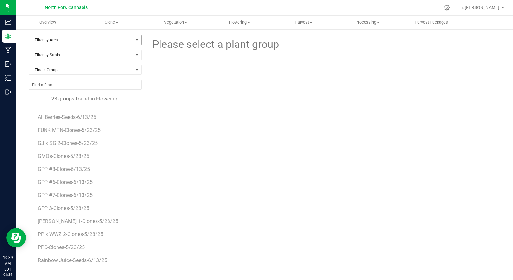
click at [53, 41] on span "Filter by Area" at bounding box center [81, 39] width 104 height 9
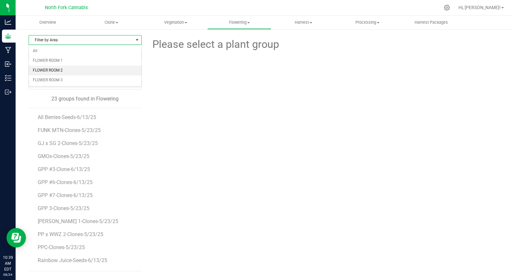
click at [48, 71] on li "FLOWER ROOM 2" at bounding box center [85, 71] width 112 height 10
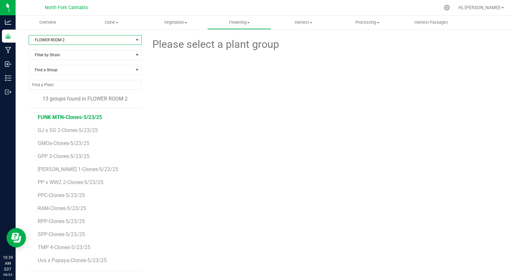
click at [72, 116] on span "FUNK MTN-Clones-5/23/25" at bounding box center [70, 117] width 64 height 6
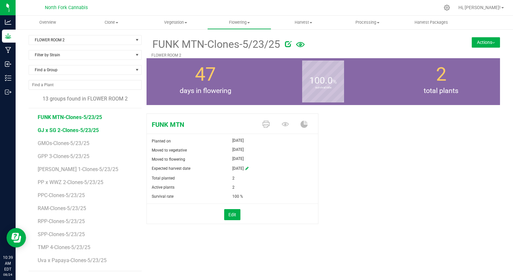
click at [67, 127] on span "GJ x SG 2-Clones-5/23/25" at bounding box center [68, 130] width 61 height 6
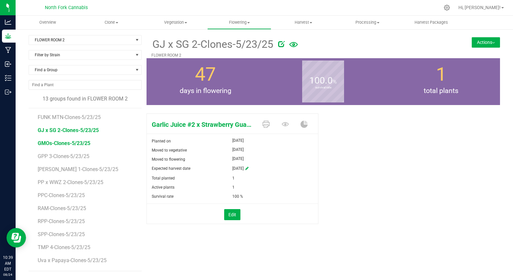
click at [60, 142] on span "GMOs-Clones-5/23/25" at bounding box center [64, 143] width 53 height 6
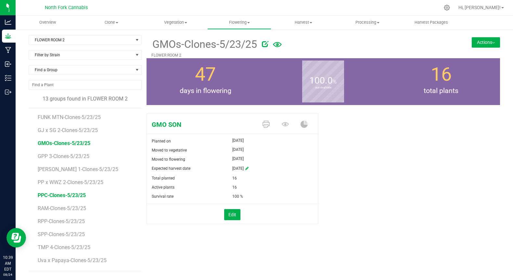
click at [52, 194] on span "PPC-Clones-5/23/25" at bounding box center [62, 195] width 48 height 6
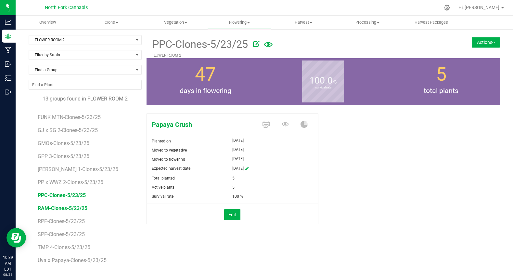
click at [49, 208] on span "RAM-Clones-5/23/25" at bounding box center [63, 208] width 50 height 6
click at [46, 221] on span "RPP-Clones-5/23/25" at bounding box center [62, 221] width 48 height 6
click at [44, 234] on span "SPP-Clones-5/23/25" at bounding box center [62, 234] width 48 height 6
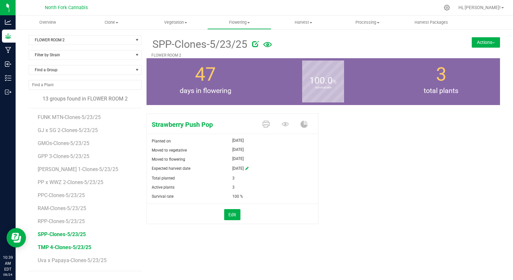
click at [69, 248] on span "TMP 4-Clones-5/23/25" at bounding box center [65, 247] width 54 height 6
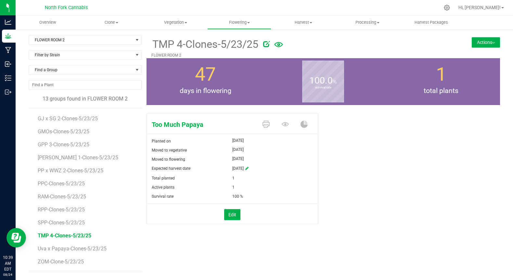
click at [61, 258] on li "ZOM-Clone-5/23/25" at bounding box center [87, 262] width 99 height 18
click at [59, 260] on span "ZOM-Clone-5/23/25" at bounding box center [61, 261] width 47 height 6
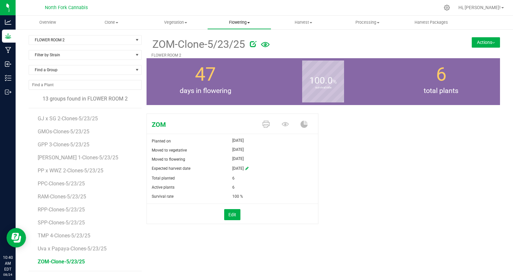
click at [236, 20] on span "Flowering" at bounding box center [239, 23] width 63 height 6
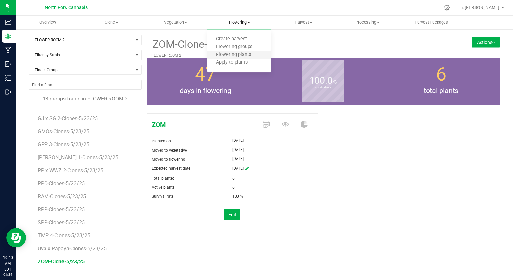
click at [222, 51] on li "Flowering plants" at bounding box center [239, 55] width 64 height 8
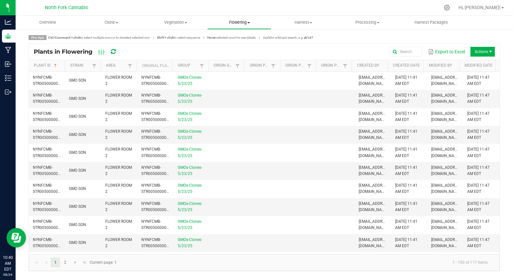
click at [244, 25] on uib-tab-heading "Flowering Create harvest Flowering groups Flowering plants Apply to plants" at bounding box center [239, 22] width 63 height 13
click at [230, 46] on span "Flowering groups" at bounding box center [234, 47] width 54 height 6
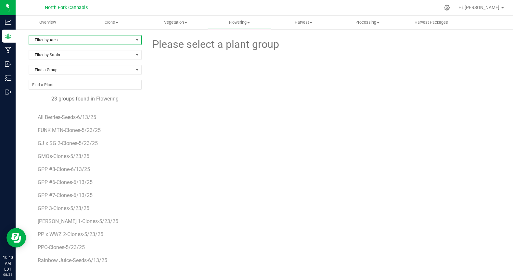
click at [97, 40] on span "Filter by Area" at bounding box center [81, 39] width 104 height 9
click at [70, 79] on li "FLOWER ROOM 3" at bounding box center [85, 80] width 112 height 10
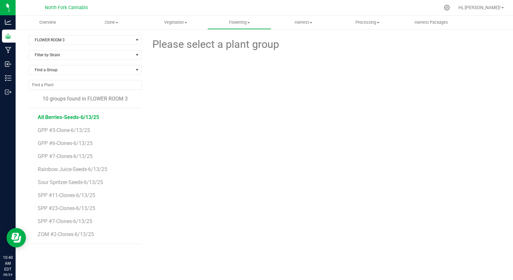
click at [76, 119] on span "All Berries-Seeds-6/13/25" at bounding box center [68, 117] width 61 height 6
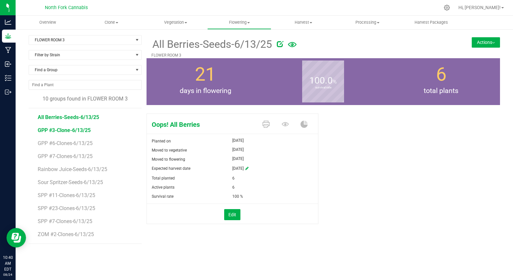
click at [72, 130] on span "GPP #3-Clone-6/13/25" at bounding box center [64, 130] width 53 height 6
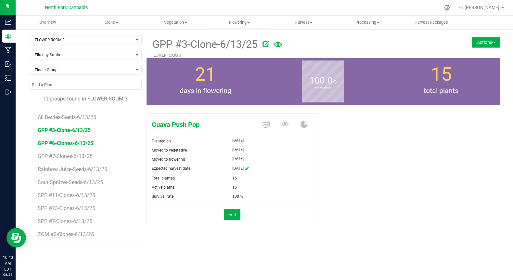
click at [68, 143] on span "GPP #6-Clones-6/13/25" at bounding box center [66, 143] width 56 height 6
click at [66, 153] on span "GPP #7-Clones-6/13/25" at bounding box center [66, 156] width 56 height 6
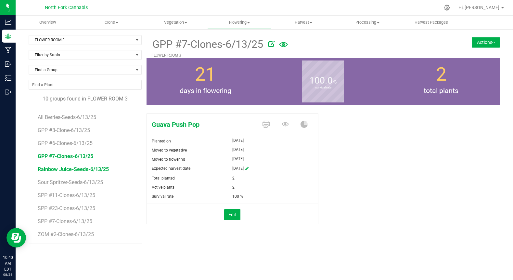
click at [62, 169] on span "Rainbow Juice-Seeds-6/13/25" at bounding box center [73, 169] width 71 height 6
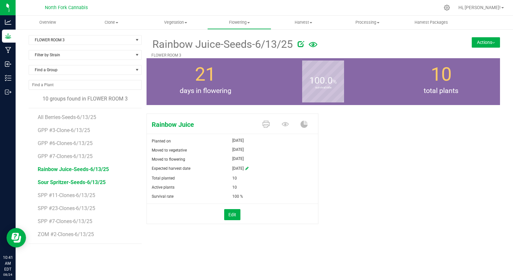
click at [59, 181] on span "Sour Spritzer-Seeds-6/13/25" at bounding box center [72, 182] width 68 height 6
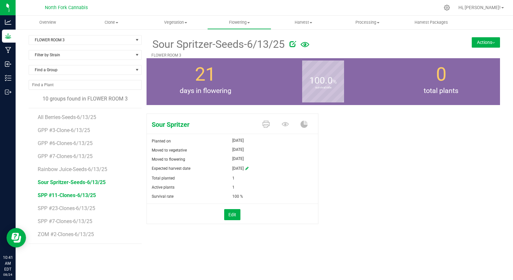
click at [54, 195] on span "SPP #11-Clones-6/13/25" at bounding box center [67, 195] width 58 height 6
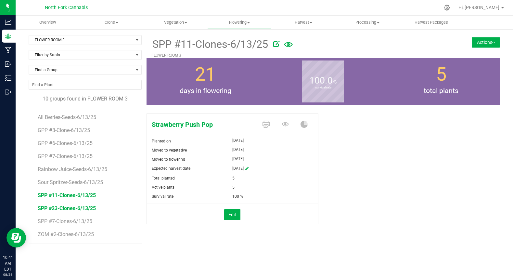
click at [54, 207] on span "SPP #23-Clones-6/13/25" at bounding box center [67, 208] width 58 height 6
click at [54, 220] on span "SPP #7-Clones-6/13/25" at bounding box center [65, 221] width 55 height 6
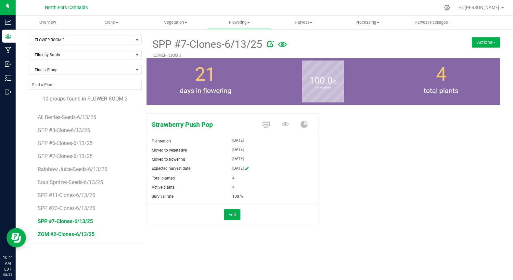
click at [52, 234] on span "ZOM #2-Clones-6/13/25" at bounding box center [66, 234] width 57 height 6
click at [115, 36] on span "FLOWER ROOM 3" at bounding box center [81, 39] width 104 height 9
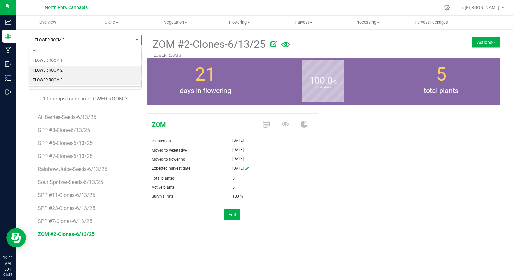
click at [90, 68] on li "FLOWER ROOM 2" at bounding box center [85, 71] width 112 height 10
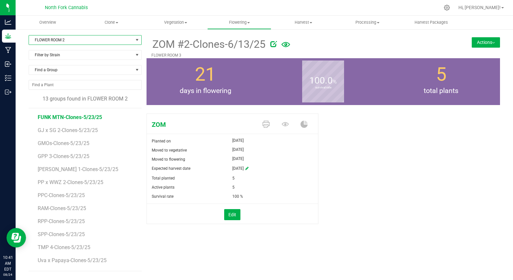
click at [68, 116] on span "FUNK MTN-Clones-5/23/25" at bounding box center [70, 117] width 64 height 6
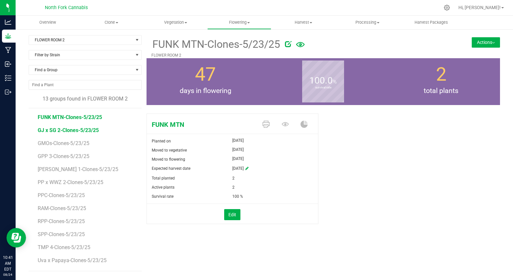
click at [61, 128] on span "GJ x SG 2-Clones-5/23/25" at bounding box center [68, 130] width 61 height 6
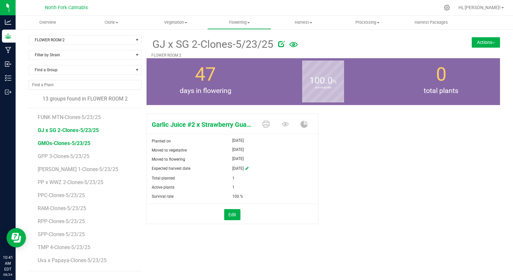
click at [55, 142] on span "GMOs-Clones-5/23/25" at bounding box center [64, 143] width 53 height 6
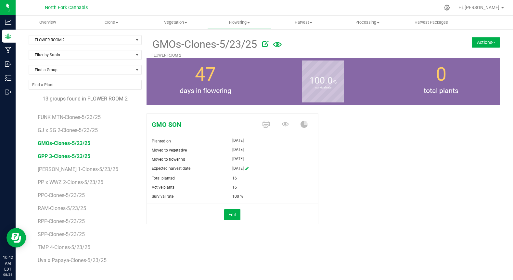
click at [49, 156] on span "GPP 3-Clones-5/23/25" at bounding box center [64, 156] width 53 height 6
click at [49, 167] on span "[PERSON_NAME] 1-Clones-5/23/25" at bounding box center [79, 169] width 82 height 6
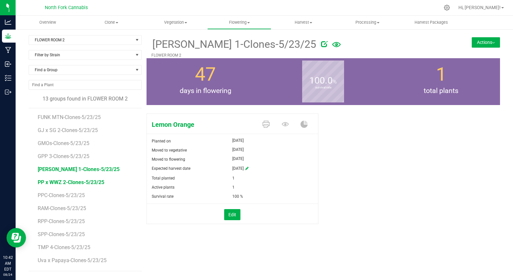
click at [46, 182] on span "PP x WWZ 2-Clones-5/23/25" at bounding box center [71, 182] width 67 height 6
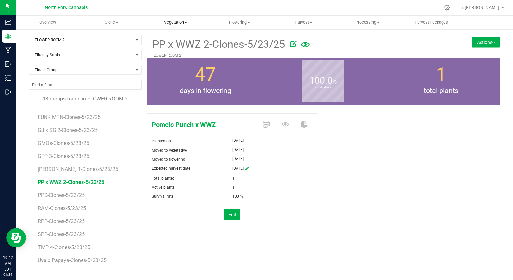
click at [175, 23] on span "Vegetation" at bounding box center [175, 23] width 63 height 6
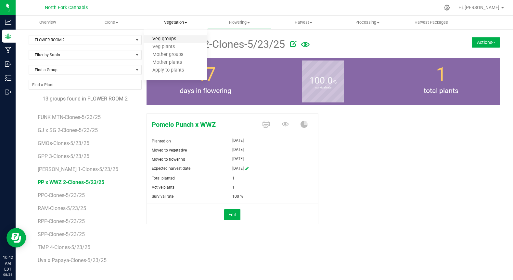
click at [168, 42] on span "Veg groups" at bounding box center [164, 39] width 41 height 6
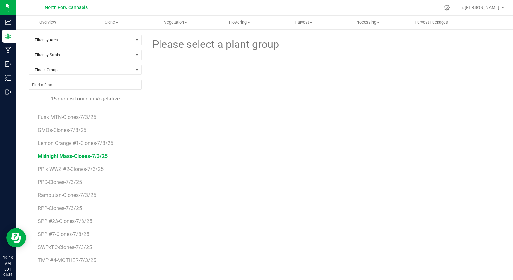
click at [99, 155] on span "Midnight Mass-Clones-7/3/25" at bounding box center [73, 156] width 70 height 6
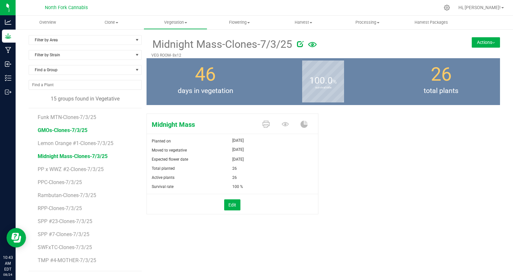
click at [80, 130] on span "GMOs-Clones-7/3/25" at bounding box center [63, 130] width 50 height 6
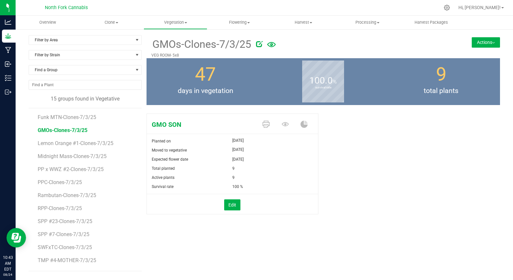
click at [485, 40] on button "Actions" at bounding box center [486, 42] width 28 height 10
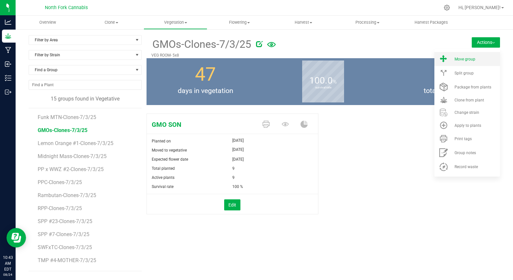
click at [466, 64] on li "Move group" at bounding box center [468, 59] width 66 height 14
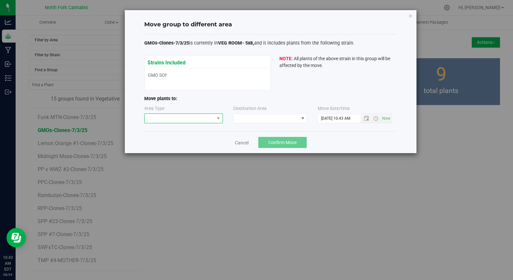
click at [185, 115] on span at bounding box center [180, 118] width 70 height 9
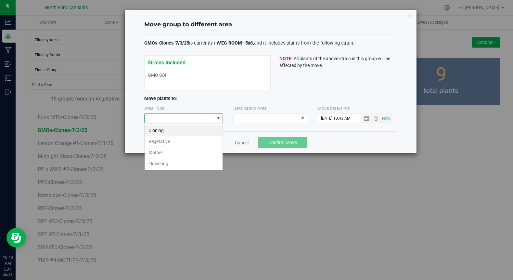
scroll to position [10, 79]
click at [166, 144] on li "Vegetative" at bounding box center [184, 141] width 78 height 11
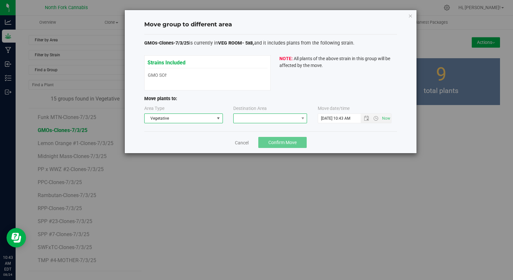
click at [249, 119] on span at bounding box center [266, 118] width 65 height 9
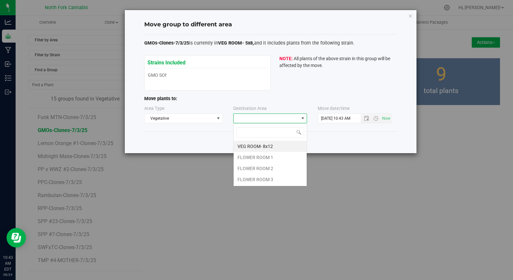
scroll to position [10, 74]
click at [249, 160] on li "FLOWER ROOM 1" at bounding box center [270, 157] width 73 height 11
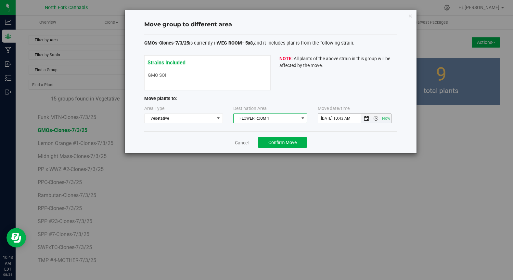
click at [367, 119] on span "Open the date view" at bounding box center [366, 118] width 5 height 5
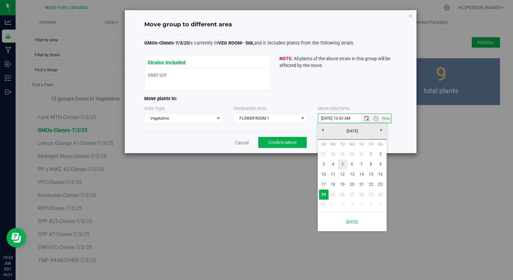
click at [343, 161] on link "5" at bounding box center [342, 164] width 9 height 10
type input "[DATE] 10:43 AM"
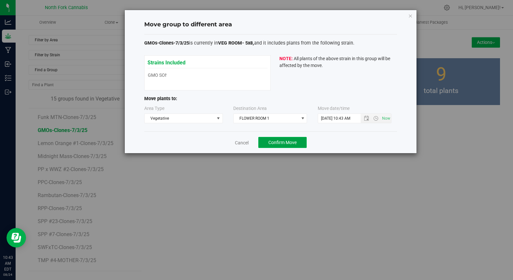
click at [295, 144] on span "Confirm Move" at bounding box center [283, 142] width 28 height 5
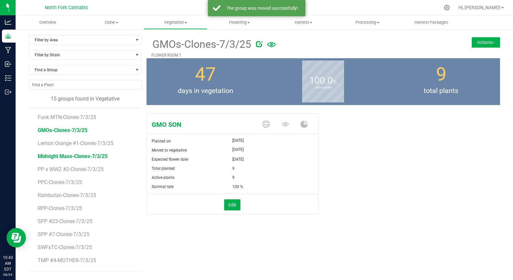
click at [80, 155] on span "Midnight Mass-Clones-7/3/25" at bounding box center [73, 156] width 70 height 6
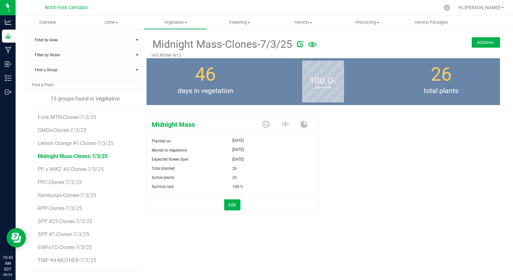
click at [487, 42] on button "Actions" at bounding box center [486, 42] width 28 height 10
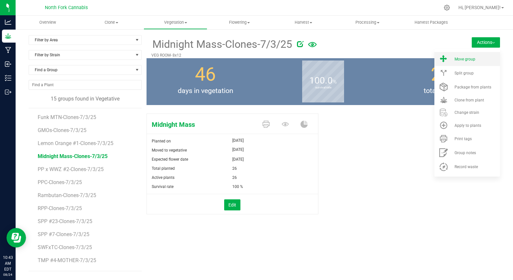
click at [476, 57] on div "Move group" at bounding box center [477, 59] width 44 height 5
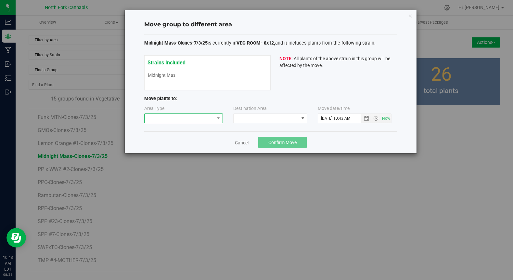
click at [205, 121] on span at bounding box center [180, 118] width 70 height 9
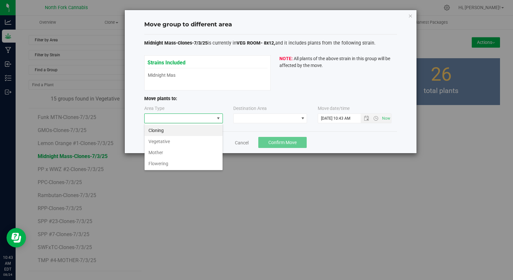
scroll to position [10, 79]
click at [182, 142] on li "Vegetative" at bounding box center [184, 141] width 78 height 11
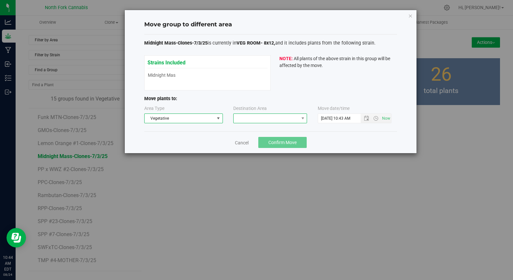
click at [258, 118] on span at bounding box center [266, 118] width 65 height 9
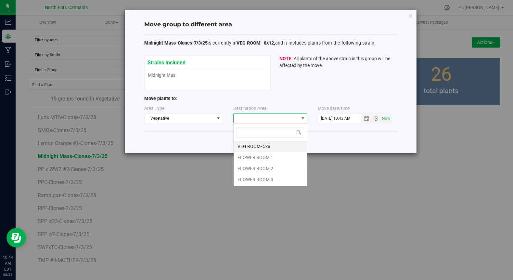
scroll to position [10, 74]
click at [249, 157] on li "FLOWER ROOM 1" at bounding box center [270, 157] width 73 height 11
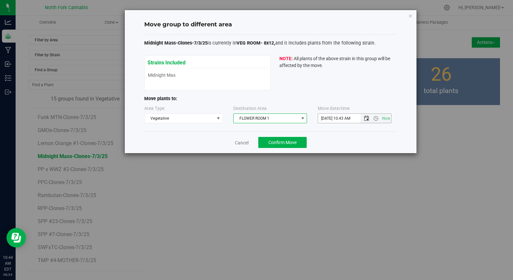
click at [363, 117] on span "Open the date view" at bounding box center [366, 118] width 11 height 5
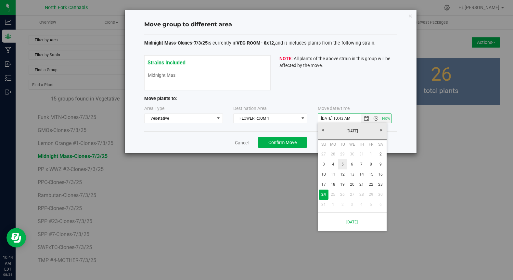
click at [342, 163] on link "5" at bounding box center [342, 164] width 9 height 10
type input "[DATE] 10:43 AM"
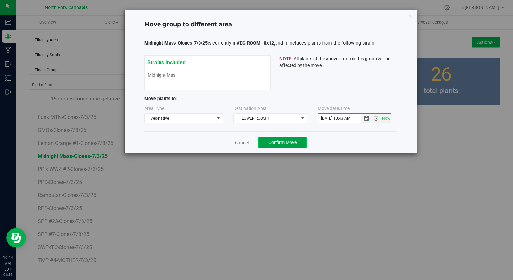
click at [301, 143] on button "Confirm Move" at bounding box center [282, 142] width 48 height 11
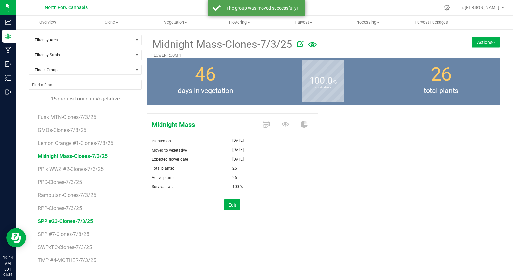
click at [76, 223] on span "SPP #23-Clones-7/3/25" at bounding box center [65, 221] width 55 height 6
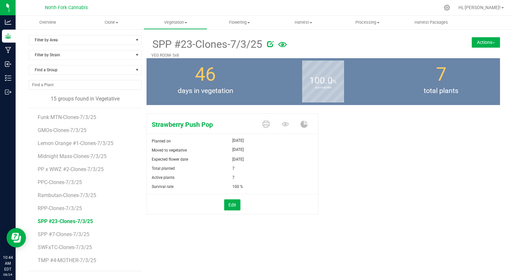
click at [476, 44] on button "Actions" at bounding box center [486, 42] width 28 height 10
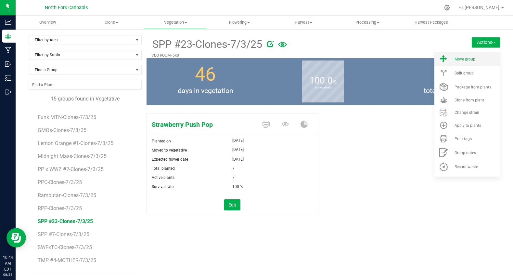
click at [472, 58] on span "Move group" at bounding box center [465, 59] width 21 height 5
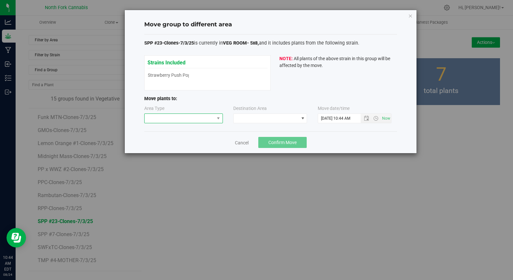
click at [195, 122] on span at bounding box center [180, 118] width 70 height 9
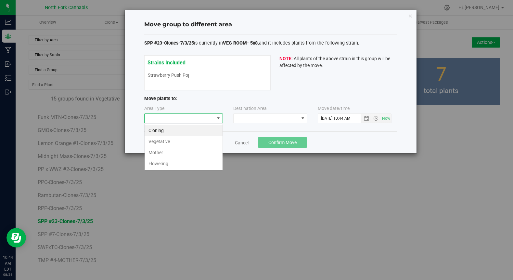
scroll to position [10, 79]
click at [178, 141] on li "Vegetative" at bounding box center [184, 141] width 78 height 11
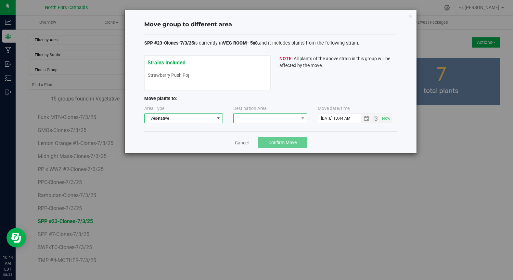
click at [251, 119] on span at bounding box center [266, 118] width 65 height 9
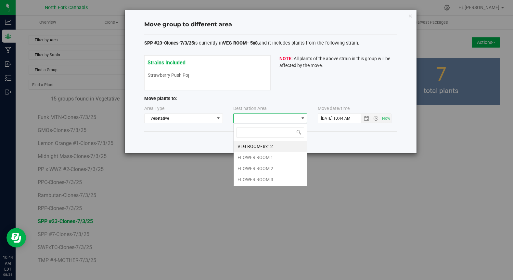
scroll to position [10, 74]
click at [247, 161] on li "FLOWER ROOM 1" at bounding box center [270, 157] width 73 height 11
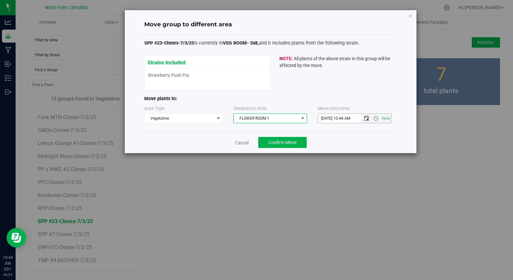
click at [367, 117] on span "Open the date view" at bounding box center [366, 118] width 5 height 5
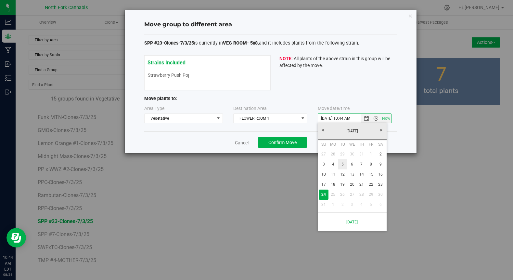
click at [343, 166] on link "5" at bounding box center [342, 164] width 9 height 10
type input "[DATE] 10:44 AM"
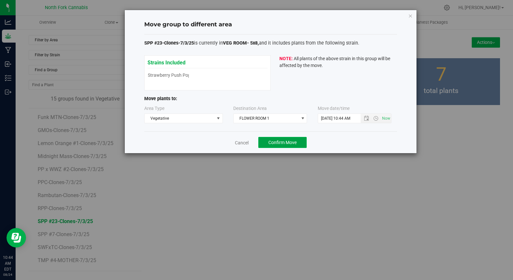
click at [291, 143] on span "Confirm Move" at bounding box center [283, 142] width 28 height 5
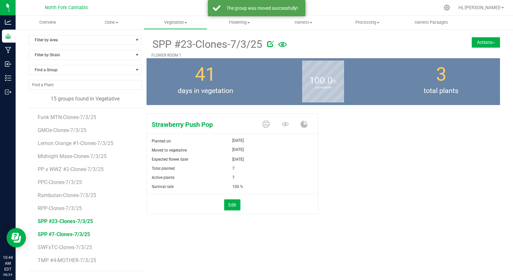
click at [72, 234] on span "SPP #7-Clones-7/3/25" at bounding box center [64, 234] width 52 height 6
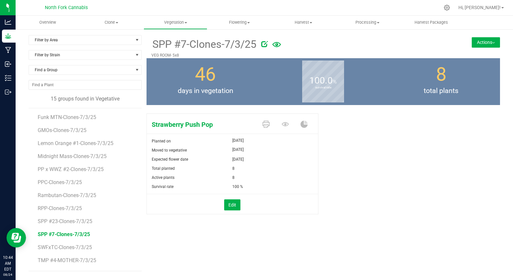
click at [481, 41] on button "Actions" at bounding box center [486, 42] width 28 height 10
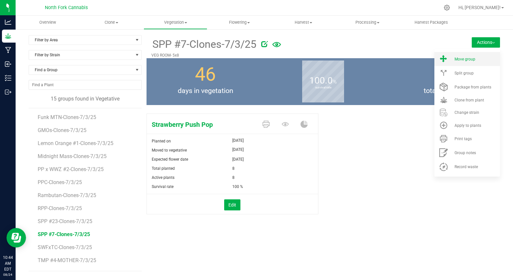
click at [469, 57] on span "Move group" at bounding box center [465, 59] width 21 height 5
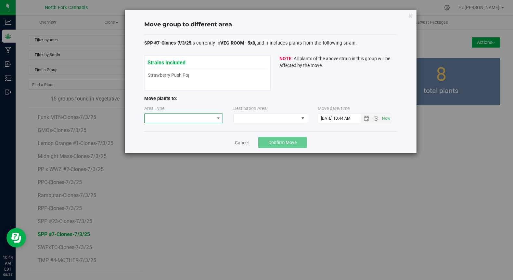
click at [207, 121] on span at bounding box center [180, 118] width 70 height 9
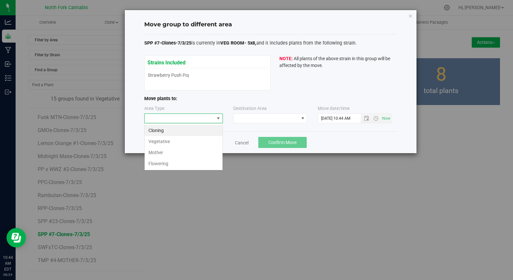
scroll to position [10, 79]
click at [186, 146] on li "Vegetative" at bounding box center [184, 141] width 78 height 11
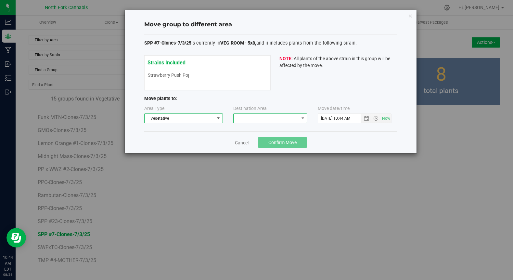
click at [252, 119] on span at bounding box center [266, 118] width 65 height 9
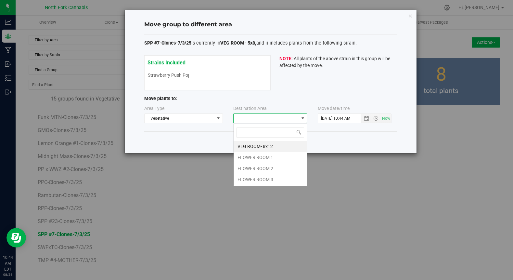
scroll to position [10, 74]
click at [240, 155] on li "FLOWER ROOM 1" at bounding box center [270, 157] width 73 height 11
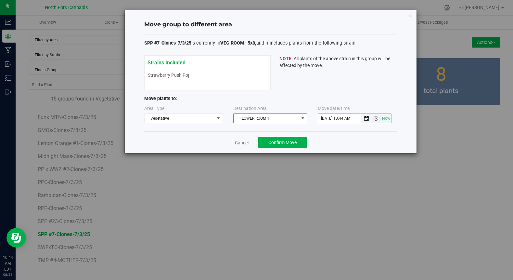
click at [365, 117] on span "Open the date view" at bounding box center [366, 118] width 5 height 5
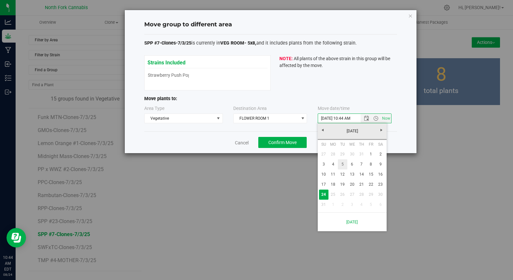
click at [345, 164] on link "5" at bounding box center [342, 164] width 9 height 10
type input "[DATE] 10:44 AM"
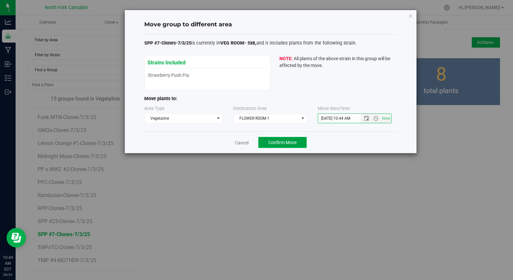
click at [291, 141] on span "Confirm Move" at bounding box center [283, 142] width 28 height 5
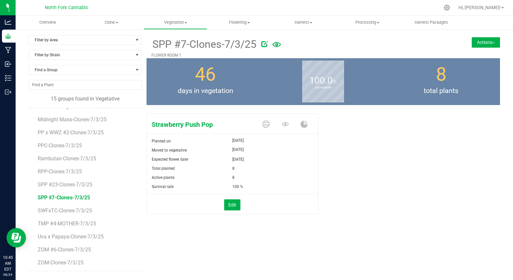
scroll to position [36, 0]
click at [62, 248] on span "ZOM #6-Clones-7/3/25" at bounding box center [65, 250] width 54 height 6
click at [482, 48] on div "ZOM #6-Clones-7/3/25 VEG ROOM- 5x8 Actions Move group Split group" at bounding box center [324, 46] width 354 height 23
click at [483, 37] on button "Actions" at bounding box center [486, 42] width 28 height 10
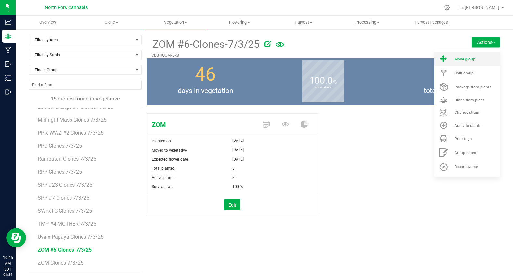
click at [472, 56] on li "Move group" at bounding box center [468, 59] width 66 height 14
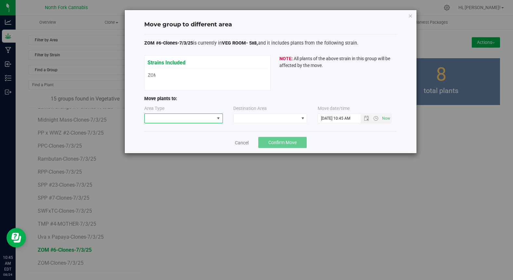
click at [177, 120] on span at bounding box center [180, 118] width 70 height 9
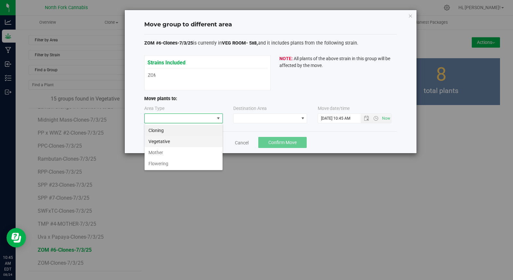
scroll to position [10, 79]
click at [167, 146] on li "Vegetative" at bounding box center [184, 141] width 78 height 11
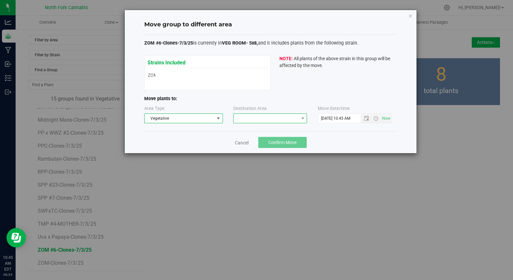
click at [255, 118] on span at bounding box center [266, 118] width 65 height 9
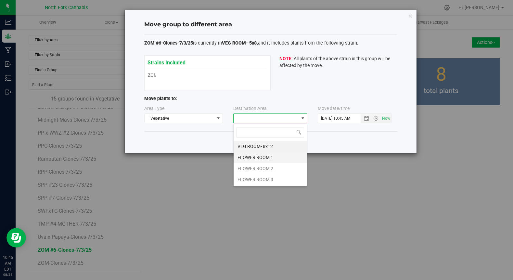
scroll to position [10, 74]
click at [248, 159] on li "FLOWER ROOM 1" at bounding box center [270, 157] width 73 height 11
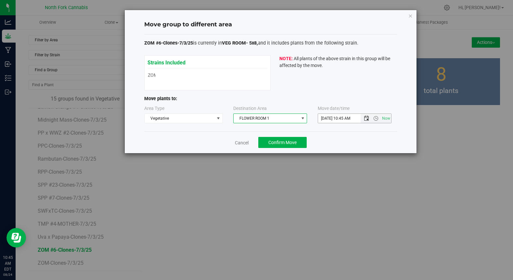
click at [369, 117] on span "Open the date view" at bounding box center [366, 118] width 5 height 5
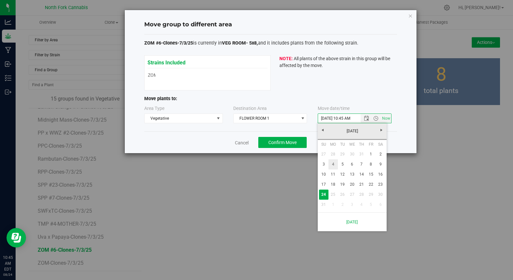
click at [335, 167] on link "4" at bounding box center [333, 164] width 9 height 10
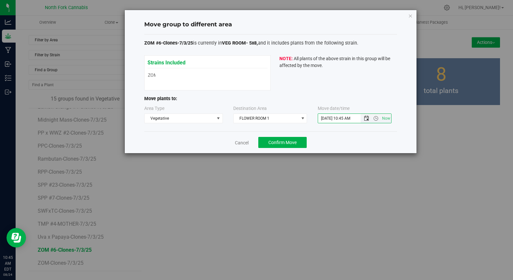
click at [364, 118] on span "Open the date view" at bounding box center [366, 118] width 5 height 5
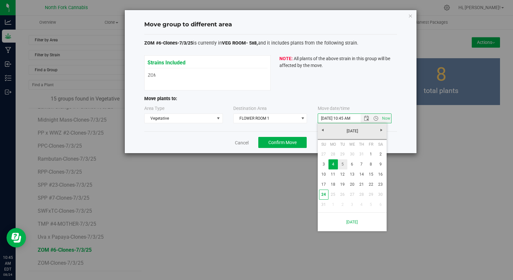
click at [339, 165] on link "5" at bounding box center [342, 164] width 9 height 10
type input "[DATE] 10:45 AM"
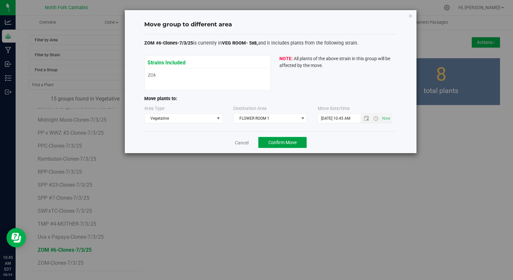
click at [295, 147] on button "Confirm Move" at bounding box center [282, 142] width 48 height 11
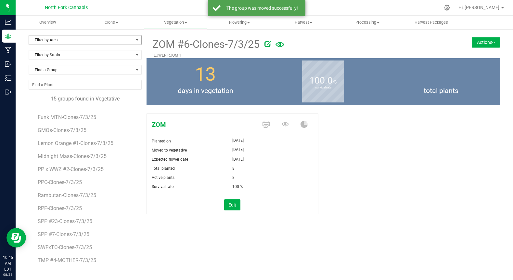
click at [88, 38] on span "Filter by Area" at bounding box center [81, 39] width 104 height 9
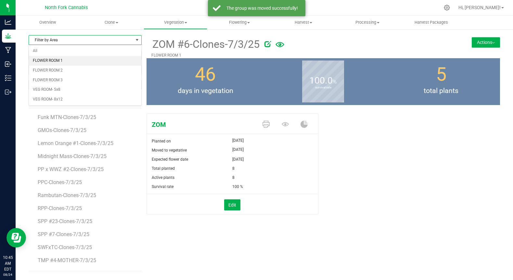
click at [77, 59] on li "FLOWER ROOM 1" at bounding box center [85, 61] width 112 height 10
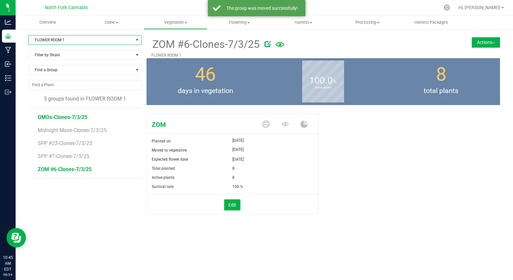
click at [68, 118] on span "GMOs-Clones-7/3/25" at bounding box center [63, 117] width 50 height 6
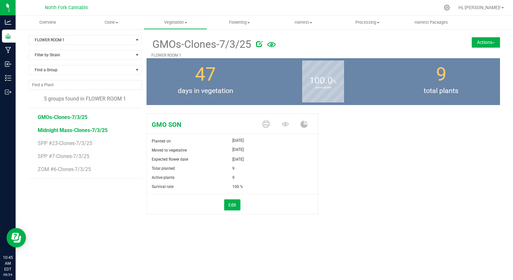
click at [61, 132] on span "Midnight Mass-Clones-7/3/25" at bounding box center [73, 130] width 70 height 6
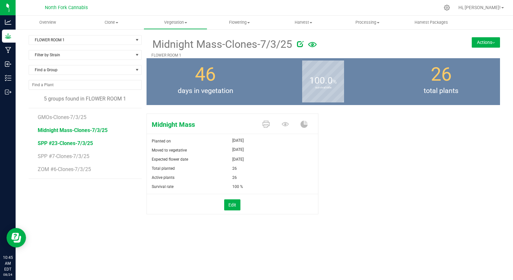
click at [56, 144] on span "SPP #23-Clones-7/3/25" at bounding box center [65, 143] width 55 height 6
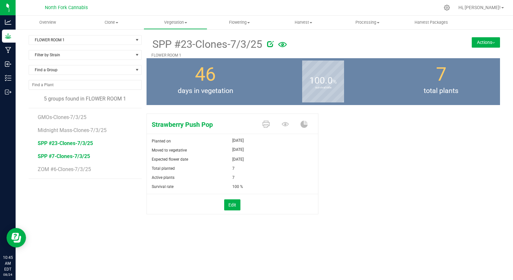
click at [50, 157] on span "SPP #7-Clones-7/3/25" at bounding box center [64, 156] width 52 height 6
click at [45, 168] on span "ZOM #6-Clones-7/3/25" at bounding box center [65, 169] width 54 height 6
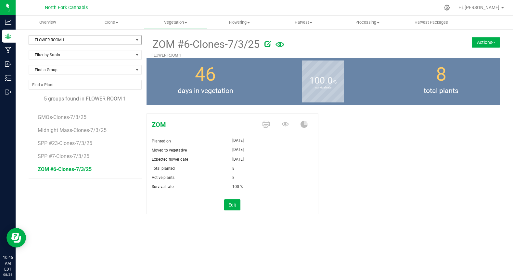
click at [126, 37] on span "FLOWER ROOM 1" at bounding box center [81, 39] width 104 height 9
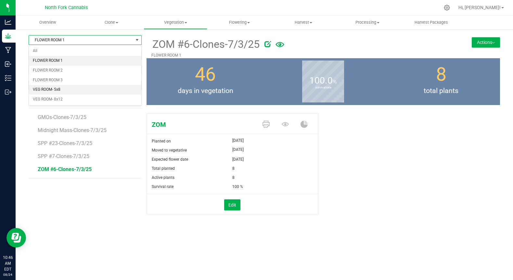
click at [78, 90] on li "VEG ROOM- 5x8" at bounding box center [85, 90] width 112 height 10
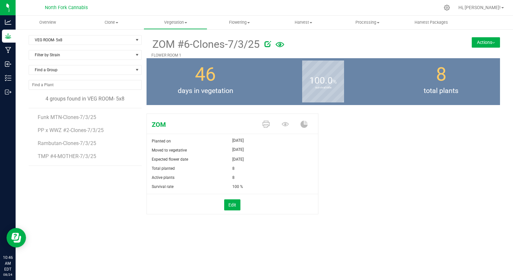
click at [78, 90] on div at bounding box center [85, 87] width 113 height 15
click at [63, 116] on span "Funk MTN-Clones-7/3/25" at bounding box center [68, 117] width 60 height 6
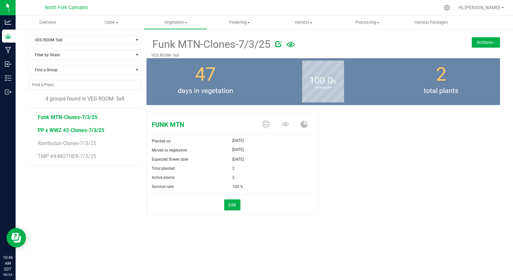
click at [59, 130] on span "PP x WWZ #2-Clones-7/3/25" at bounding box center [71, 130] width 67 height 6
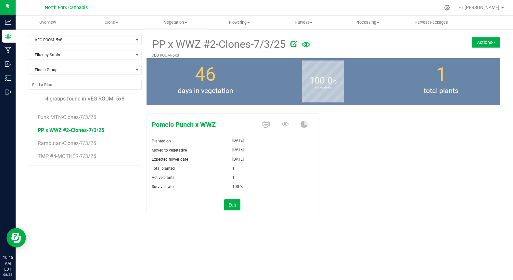
click at [487, 42] on button "Actions" at bounding box center [486, 42] width 28 height 10
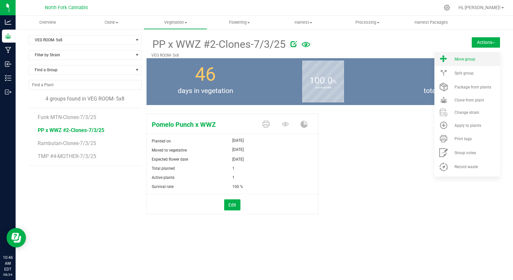
click at [471, 59] on span "Move group" at bounding box center [465, 59] width 21 height 5
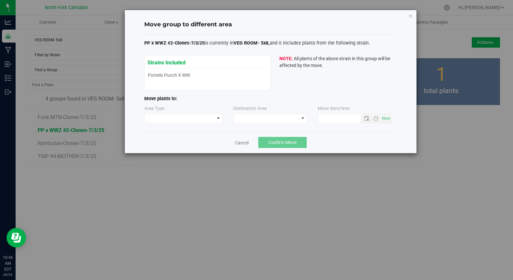
type input "[DATE] 10:46 AM"
click at [190, 115] on span at bounding box center [180, 118] width 70 height 9
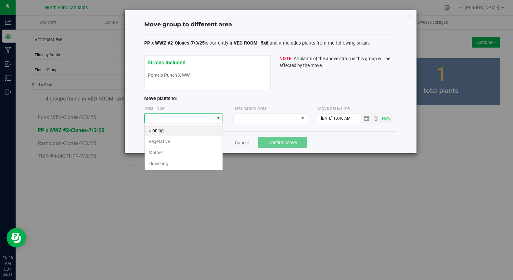
scroll to position [10, 79]
click at [166, 152] on li "Mother" at bounding box center [184, 152] width 78 height 11
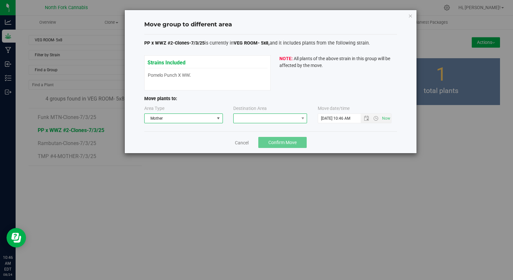
click at [237, 118] on span at bounding box center [266, 118] width 65 height 9
click at [244, 144] on li "VEG ROOM- MOTHERS" at bounding box center [270, 146] width 73 height 11
click at [282, 143] on span "Confirm Move" at bounding box center [283, 142] width 28 height 5
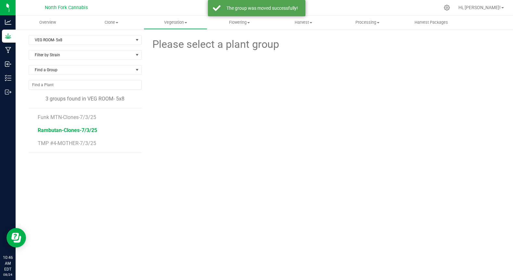
click at [60, 133] on span "Rambutan-Clones-7/3/25" at bounding box center [67, 130] width 59 height 6
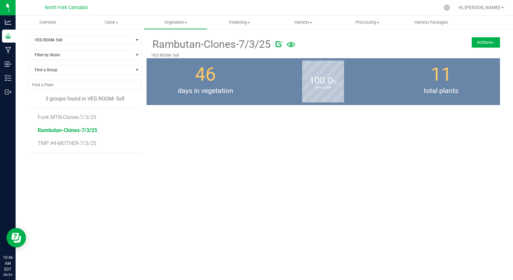
click at [60, 133] on span "Rambutan-Clones-7/3/25" at bounding box center [67, 130] width 59 height 6
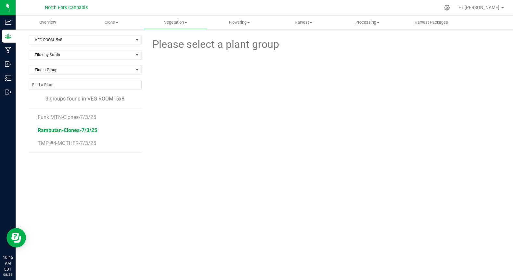
click at [61, 131] on span "Rambutan-Clones-7/3/25" at bounding box center [67, 130] width 59 height 6
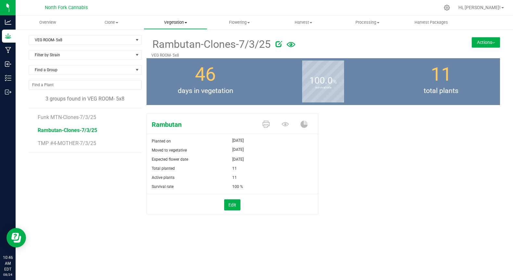
click at [171, 22] on span "Vegetation" at bounding box center [175, 23] width 63 height 6
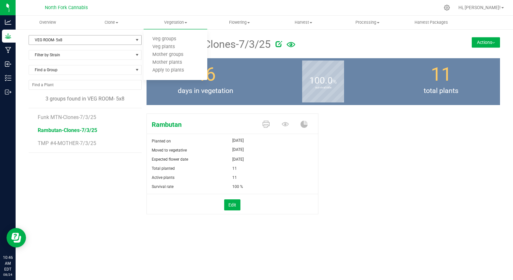
click at [94, 36] on span "VEG ROOM- 5x8" at bounding box center [81, 39] width 104 height 9
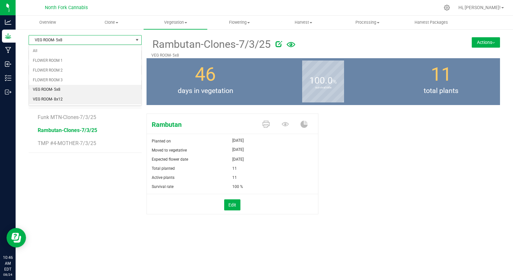
click at [56, 100] on li "VEG ROOM- 8x12" at bounding box center [85, 100] width 112 height 10
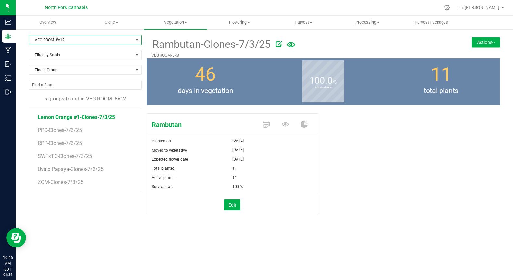
click at [55, 118] on span "Lemon Orange #1-Clones-7/3/25" at bounding box center [76, 117] width 77 height 6
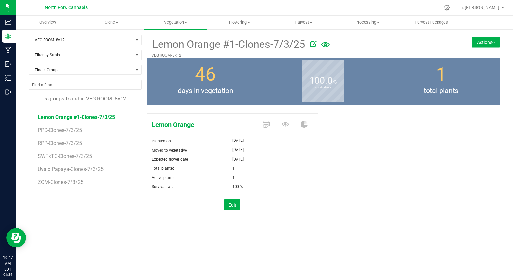
click at [487, 46] on button "Actions" at bounding box center [486, 42] width 28 height 10
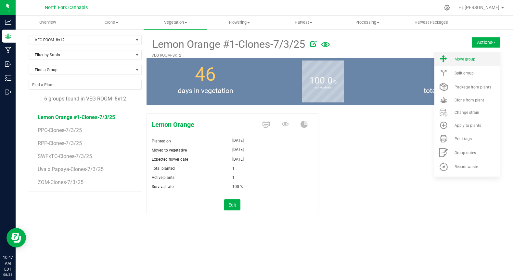
click at [478, 61] on div "Move group" at bounding box center [477, 59] width 44 height 5
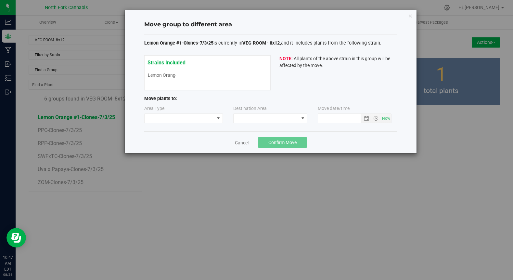
type input "[DATE] 10:47 AM"
click at [196, 110] on div "Area Type" at bounding box center [183, 114] width 79 height 18
click at [194, 113] on span at bounding box center [183, 118] width 79 height 10
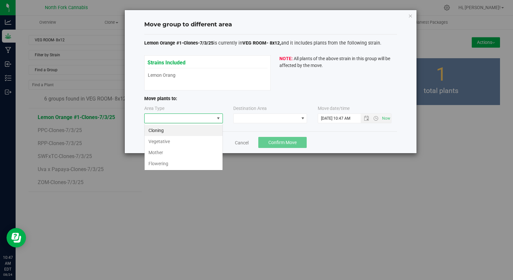
scroll to position [10, 79]
click at [169, 149] on li "Mother" at bounding box center [184, 152] width 78 height 11
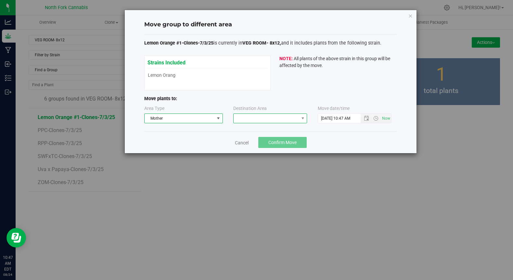
click at [259, 117] on span at bounding box center [266, 118] width 65 height 9
click at [244, 147] on li "VEG ROOM- MOTHERS" at bounding box center [270, 146] width 73 height 11
click at [271, 139] on button "Confirm Move" at bounding box center [282, 142] width 48 height 11
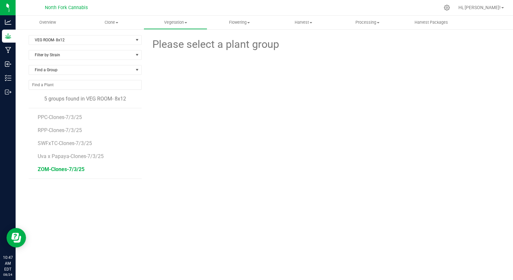
click at [49, 171] on span "ZOM-Clones-7/3/25" at bounding box center [61, 169] width 47 height 6
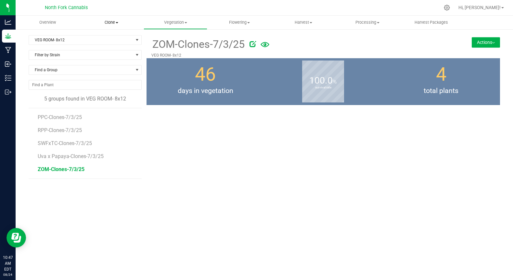
click at [113, 24] on span "Clone" at bounding box center [111, 23] width 63 height 6
click at [105, 47] on span "Cloning groups" at bounding box center [104, 47] width 49 height 6
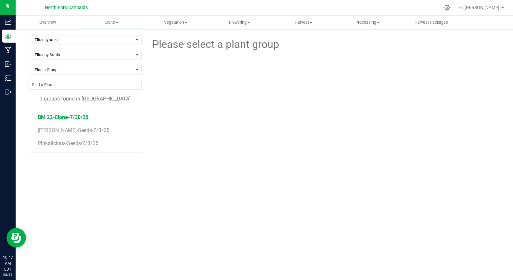
click at [77, 116] on span "BM 22-Clone-7/30/25" at bounding box center [63, 117] width 51 height 6
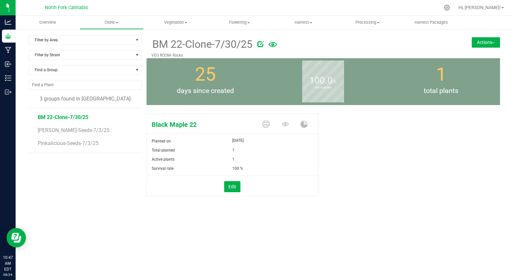
click at [481, 45] on button "Actions" at bounding box center [486, 42] width 28 height 10
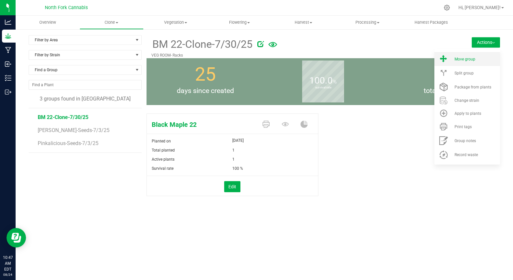
click at [472, 63] on li "Move group" at bounding box center [468, 59] width 66 height 14
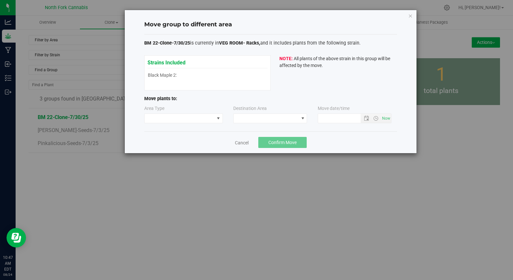
type input "[DATE] 10:47 AM"
click at [188, 118] on span at bounding box center [180, 118] width 70 height 9
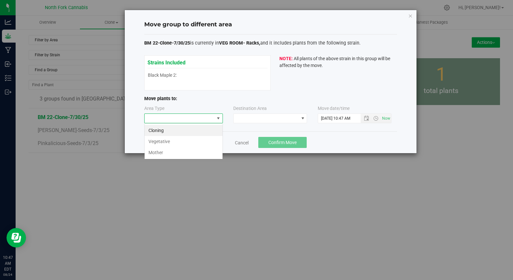
scroll to position [10, 79]
click at [174, 152] on li "Mother" at bounding box center [184, 152] width 78 height 11
click at [257, 112] on div "Destination Area" at bounding box center [249, 109] width 33 height 8
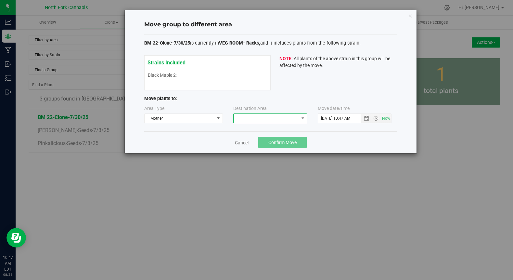
click at [257, 115] on span at bounding box center [266, 118] width 65 height 9
click at [248, 146] on li "VEG ROOM- MOTHERS" at bounding box center [270, 146] width 73 height 11
click at [276, 143] on span "Confirm Move" at bounding box center [283, 142] width 28 height 5
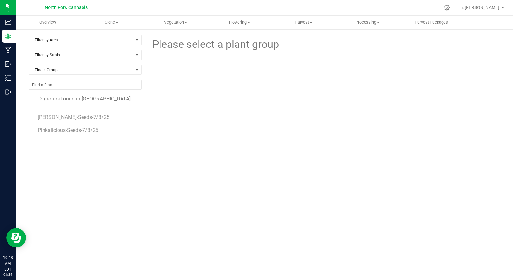
click at [179, 128] on div "Please select a plant group" at bounding box center [324, 132] width 354 height 195
click at [113, 41] on span "Filter by Area" at bounding box center [81, 39] width 104 height 9
click at [170, 94] on div at bounding box center [323, 81] width 363 height 58
click at [171, 22] on span "Vegetation" at bounding box center [175, 23] width 63 height 6
click at [156, 53] on span "Mother groups" at bounding box center [168, 55] width 48 height 6
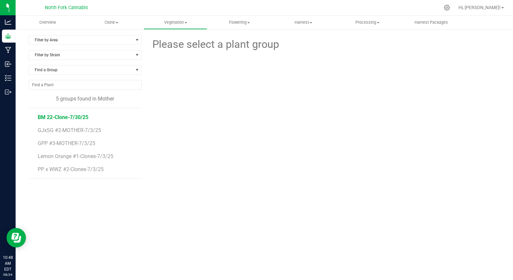
click at [77, 119] on span "BM 22-Clone-7/30/25" at bounding box center [63, 117] width 51 height 6
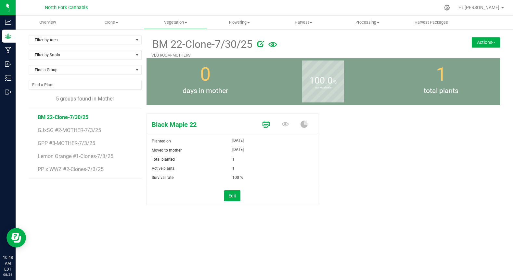
click at [265, 126] on icon at bounding box center [266, 124] width 7 height 7
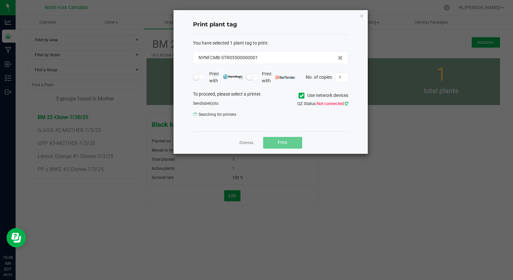
click at [347, 105] on icon at bounding box center [347, 103] width 4 height 4
click at [346, 103] on icon at bounding box center [347, 103] width 4 height 4
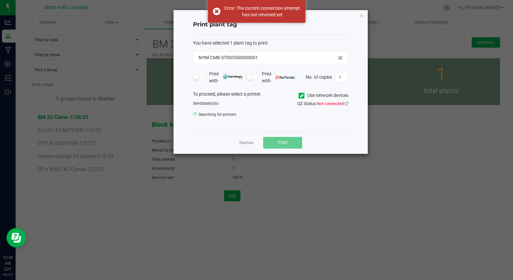
click at [217, 112] on span "Searching for printers" at bounding box center [229, 115] width 73 height 10
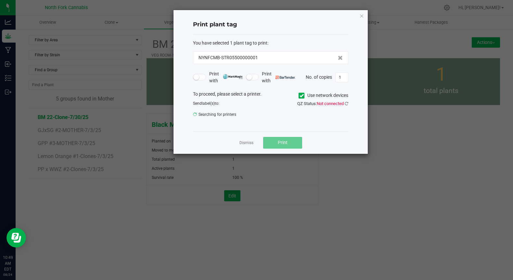
click at [268, 61] on div "NYNFCMB-STR05500000001" at bounding box center [270, 57] width 155 height 13
click at [275, 55] on div "NYNFCMB-STR05500000001" at bounding box center [271, 57] width 144 height 7
click at [308, 75] on span "No. of copies" at bounding box center [319, 76] width 26 height 5
click at [245, 143] on link "Dismiss" at bounding box center [247, 143] width 14 height 6
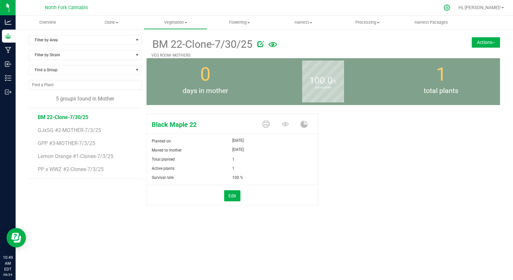
click at [452, 6] on div at bounding box center [447, 7] width 9 height 7
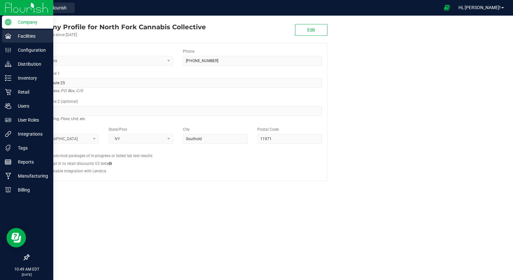
click at [22, 34] on p "Facilities" at bounding box center [30, 36] width 39 height 8
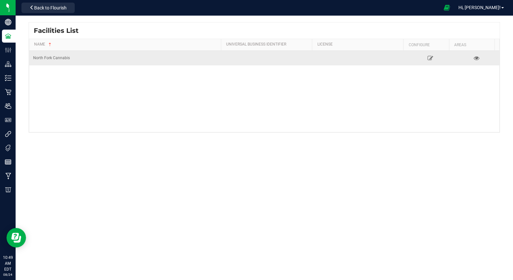
click at [58, 56] on div "North Fork Cannabis" at bounding box center [126, 58] width 186 height 6
click at [429, 60] on icon at bounding box center [431, 58] width 6 height 5
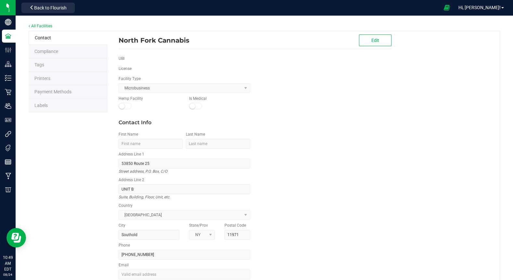
click at [40, 76] on span "Printers" at bounding box center [42, 78] width 16 height 5
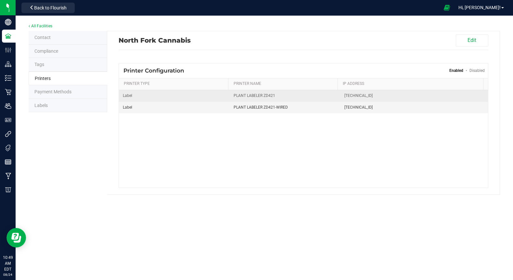
click at [323, 93] on span "PLANT LABELER ZD421" at bounding box center [285, 96] width 103 height 6
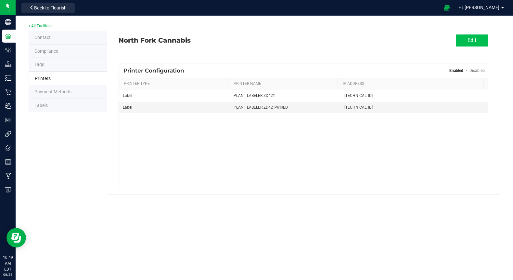
click at [476, 43] on button "Edit" at bounding box center [472, 40] width 33 height 12
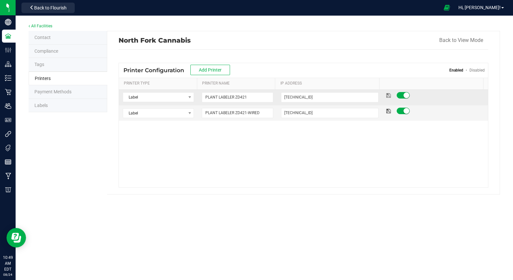
click at [387, 96] on icon at bounding box center [389, 95] width 5 height 4
click at [35, 26] on link "All Facilities" at bounding box center [41, 26] width 24 height 5
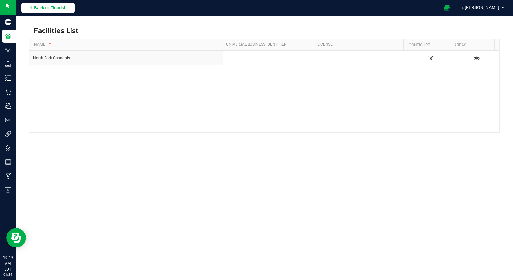
click at [69, 5] on button "Back to Flourish" at bounding box center [47, 8] width 53 height 10
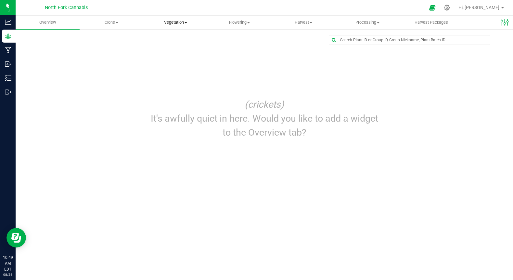
click at [181, 20] on span "Vegetation" at bounding box center [175, 23] width 63 height 6
click at [170, 54] on span "Mother groups" at bounding box center [168, 55] width 48 height 6
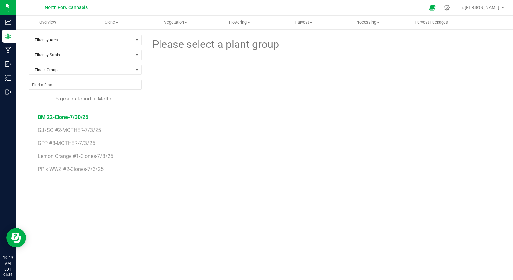
click at [52, 114] on span "BM 22-Clone-7/30/25" at bounding box center [63, 117] width 51 height 6
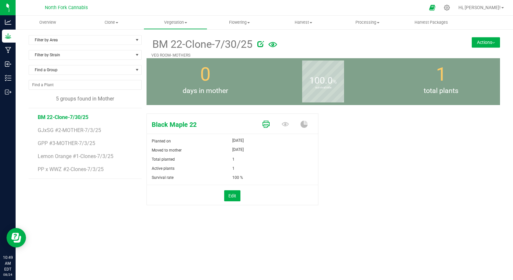
click at [268, 126] on icon at bounding box center [266, 124] width 7 height 7
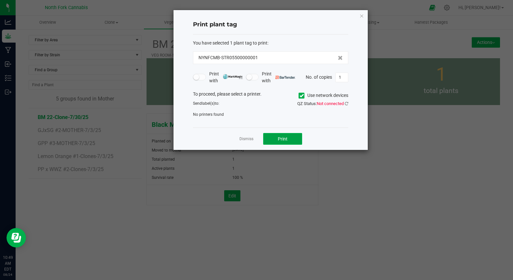
click at [274, 140] on button "Print" at bounding box center [282, 139] width 39 height 12
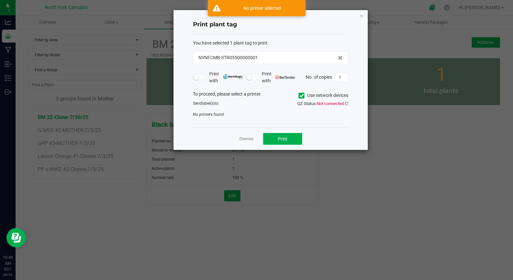
click at [218, 113] on span "No printers found" at bounding box center [208, 114] width 31 height 5
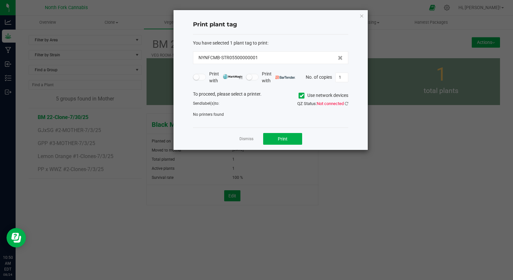
click at [227, 103] on div "Send label(s) to:" at bounding box center [229, 103] width 83 height 6
click at [251, 140] on link "Dismiss" at bounding box center [247, 139] width 14 height 6
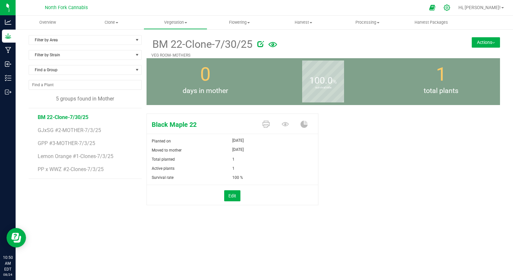
click at [450, 5] on icon at bounding box center [447, 8] width 6 height 6
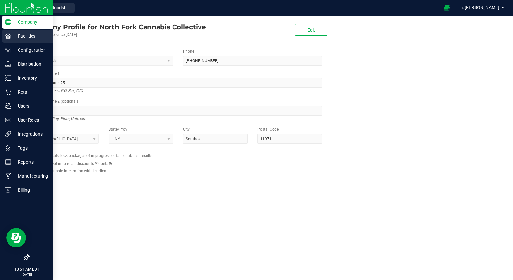
click at [14, 35] on p "Facilities" at bounding box center [30, 36] width 39 height 8
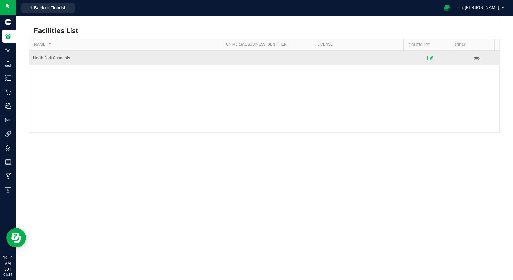
click at [428, 57] on icon at bounding box center [431, 58] width 6 height 5
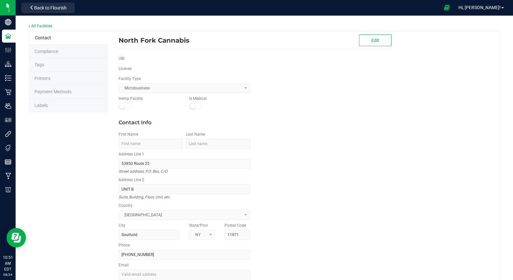
click at [46, 77] on span "Printers" at bounding box center [42, 78] width 16 height 5
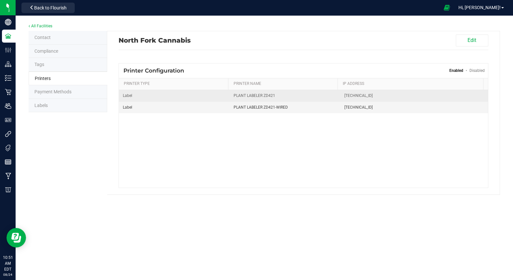
click at [315, 95] on span "PLANT LABELER ZD421" at bounding box center [285, 96] width 103 height 6
click at [357, 94] on span "[TECHNICAL_ID]" at bounding box center [415, 96] width 140 height 6
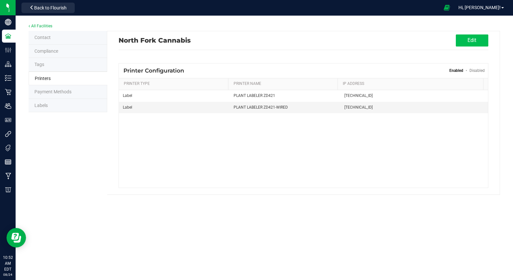
click at [469, 37] on button "Edit" at bounding box center [472, 40] width 33 height 12
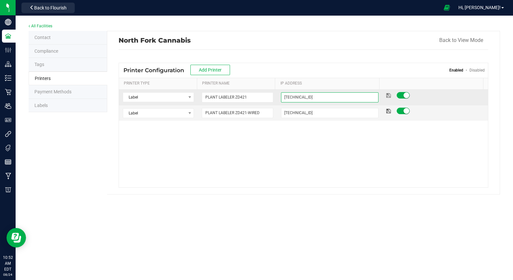
click at [315, 95] on input "[TECHNICAL_ID]" at bounding box center [330, 97] width 98 height 10
type input "[TECHNICAL_ID]"
click at [387, 94] on icon at bounding box center [389, 95] width 5 height 4
click at [359, 92] on td "[TECHNICAL_ID]" at bounding box center [330, 98] width 106 height 16
click at [340, 96] on input "[TECHNICAL_ID]" at bounding box center [330, 97] width 98 height 10
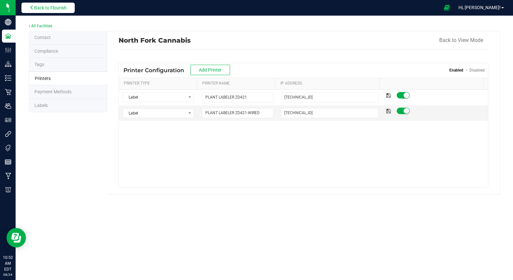
click at [37, 6] on span "Back to Flourish" at bounding box center [50, 7] width 33 height 5
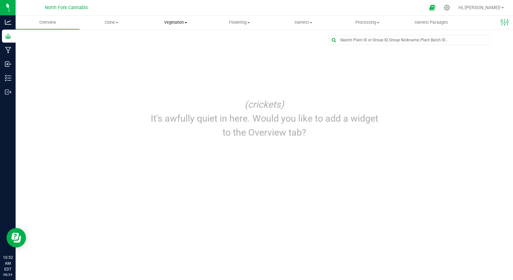
click at [174, 24] on span "Vegetation" at bounding box center [175, 23] width 63 height 6
click at [160, 56] on span "Mother groups" at bounding box center [168, 55] width 48 height 6
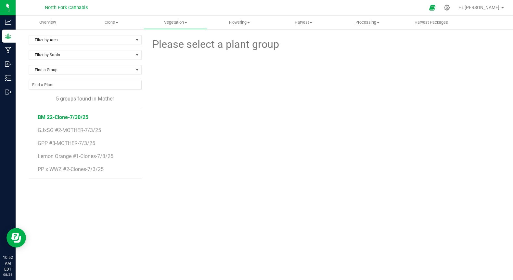
click at [67, 116] on span "BM 22-Clone-7/30/25" at bounding box center [63, 117] width 51 height 6
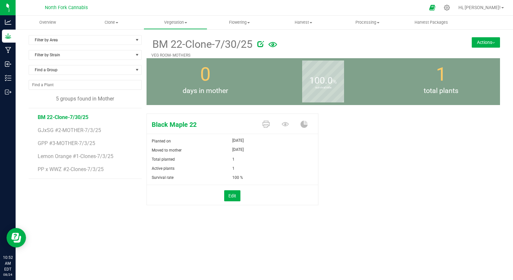
click at [258, 121] on span at bounding box center [267, 124] width 19 height 11
click at [274, 129] on span at bounding box center [267, 124] width 19 height 11
click at [271, 129] on span at bounding box center [267, 124] width 19 height 11
click at [269, 128] on link at bounding box center [266, 124] width 7 height 11
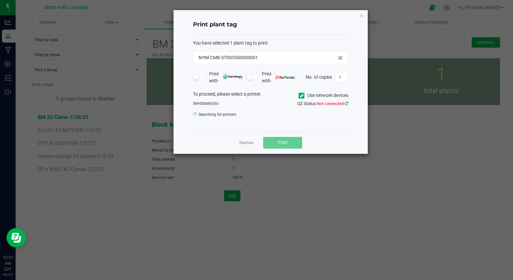
click at [347, 103] on icon at bounding box center [347, 103] width 4 height 4
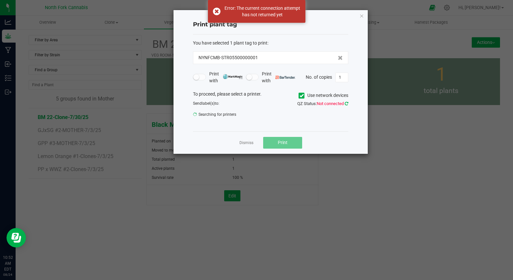
click at [347, 103] on icon at bounding box center [347, 103] width 4 height 4
click at [347, 103] on icon at bounding box center [347, 103] width 4 height 5
click at [347, 103] on icon at bounding box center [347, 103] width 4 height 4
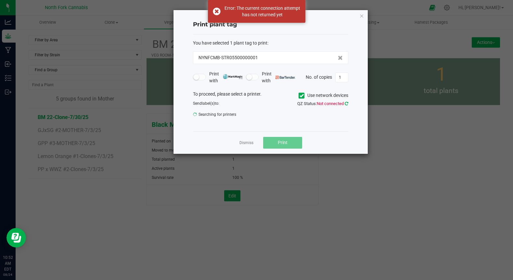
click at [347, 103] on icon at bounding box center [347, 103] width 4 height 4
click at [347, 103] on icon at bounding box center [347, 103] width 4 height 5
click at [347, 103] on icon at bounding box center [347, 103] width 4 height 4
